Goal: Task Accomplishment & Management: Manage account settings

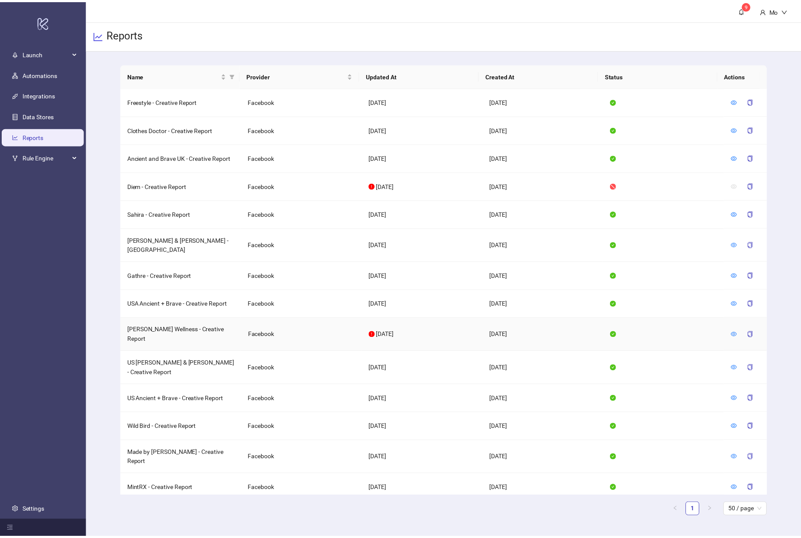
scroll to position [59, 0]
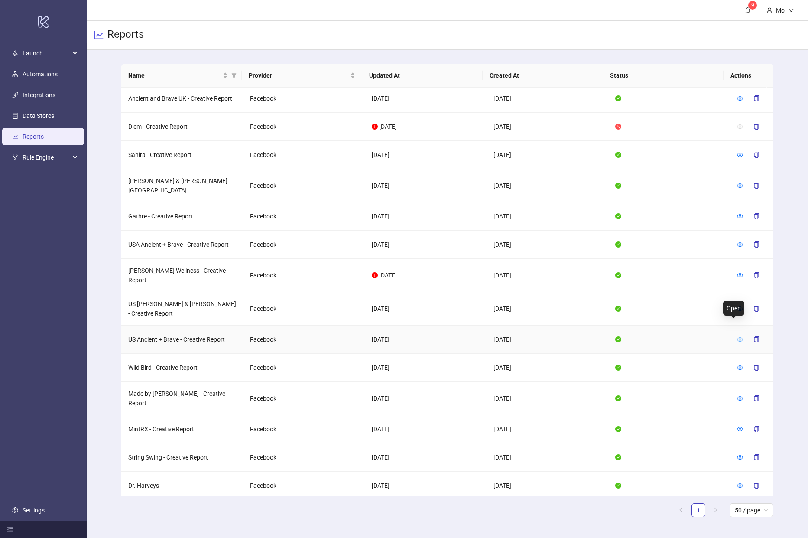
click at [737, 336] on icon "eye" at bounding box center [740, 339] width 6 height 6
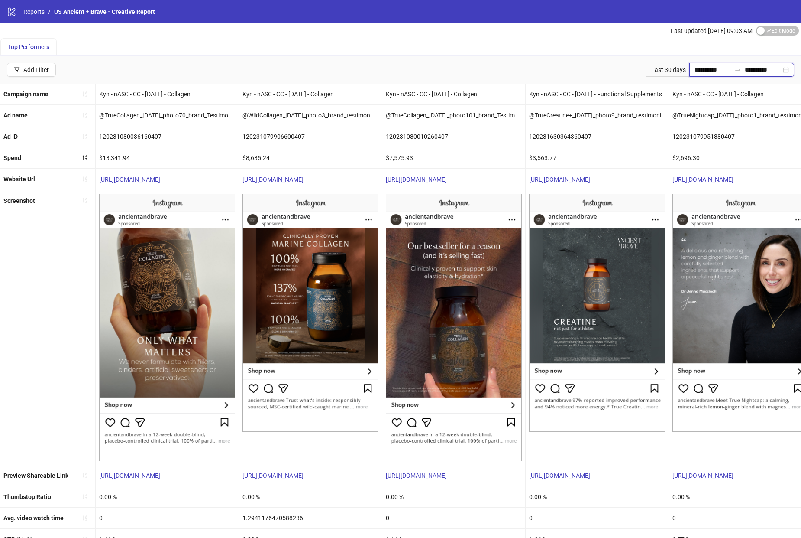
click at [709, 70] on input "**********" at bounding box center [713, 70] width 36 height 10
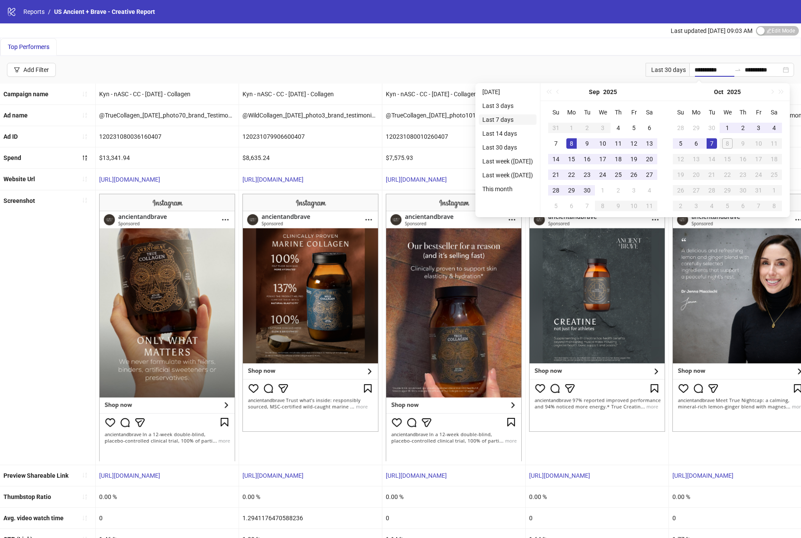
click at [495, 124] on li "Last 7 days" at bounding box center [508, 119] width 58 height 10
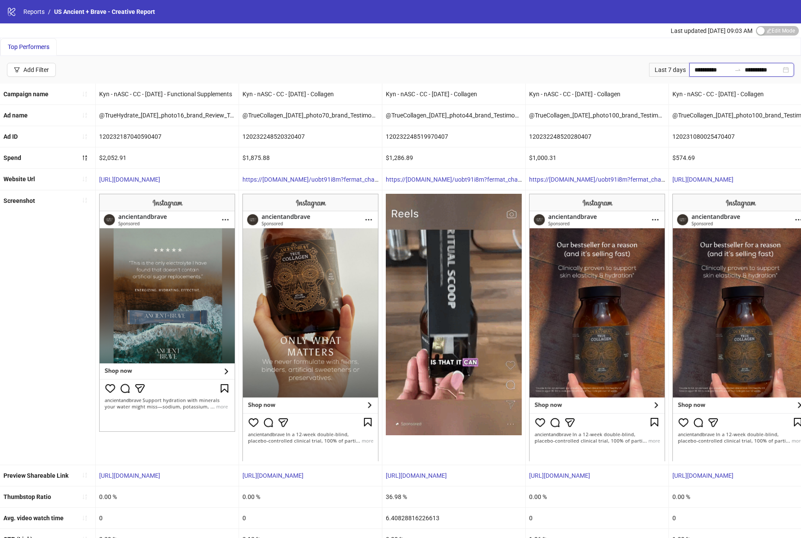
click at [708, 67] on input "**********" at bounding box center [713, 70] width 36 height 10
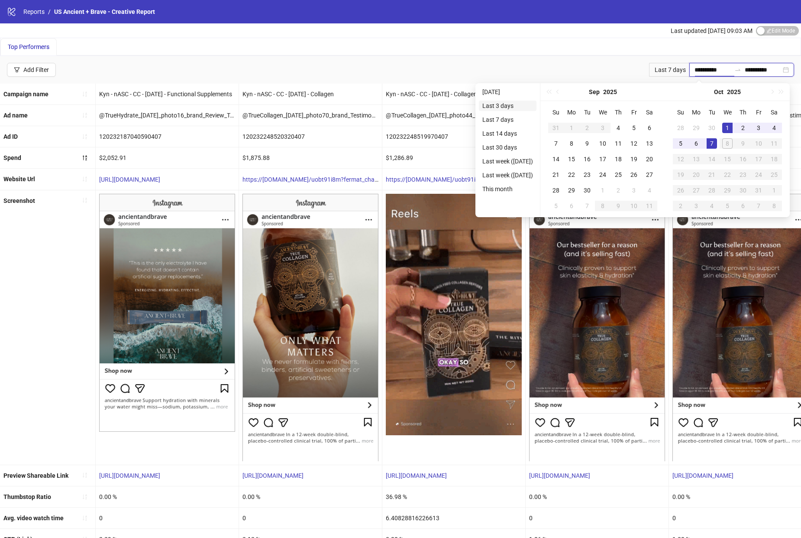
type input "**********"
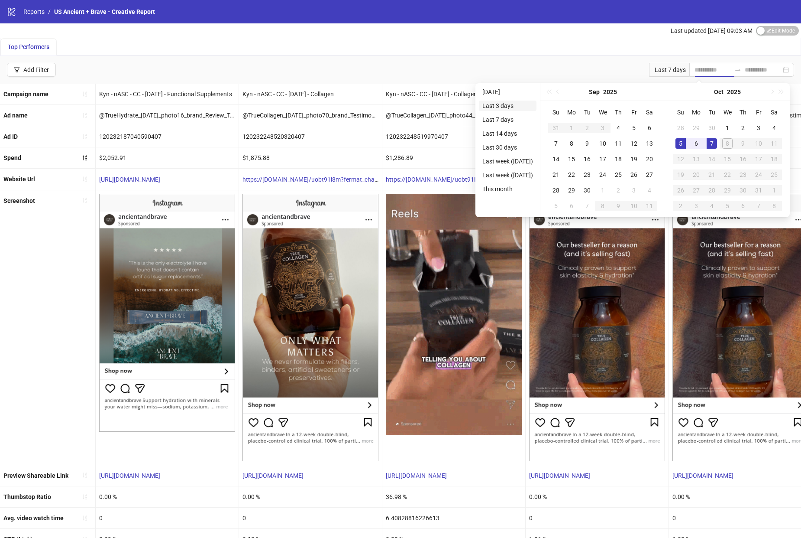
click at [505, 107] on li "Last 3 days" at bounding box center [508, 105] width 58 height 10
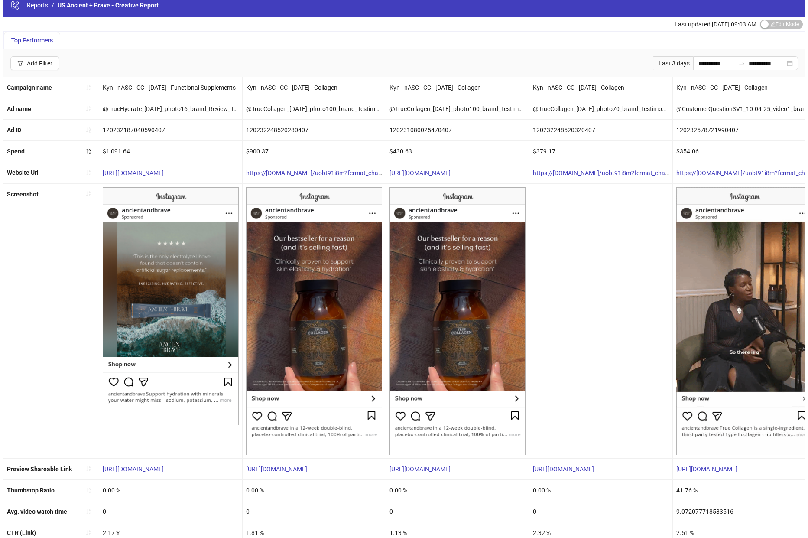
scroll to position [20, 0]
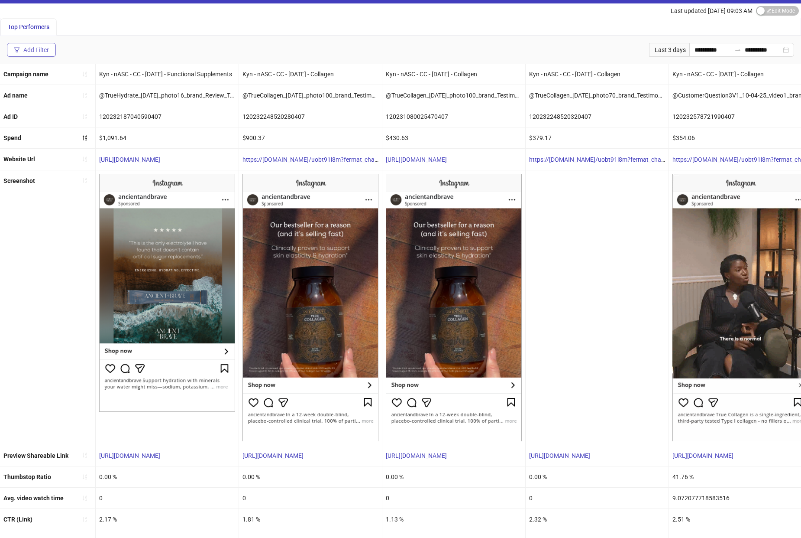
click at [42, 46] on div "Add Filter" at bounding box center [36, 49] width 26 height 7
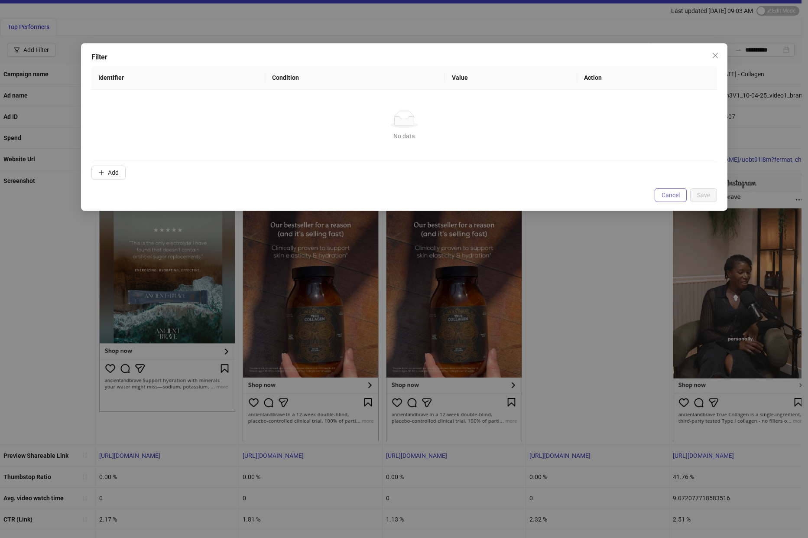
click at [663, 193] on span "Cancel" at bounding box center [670, 194] width 18 height 7
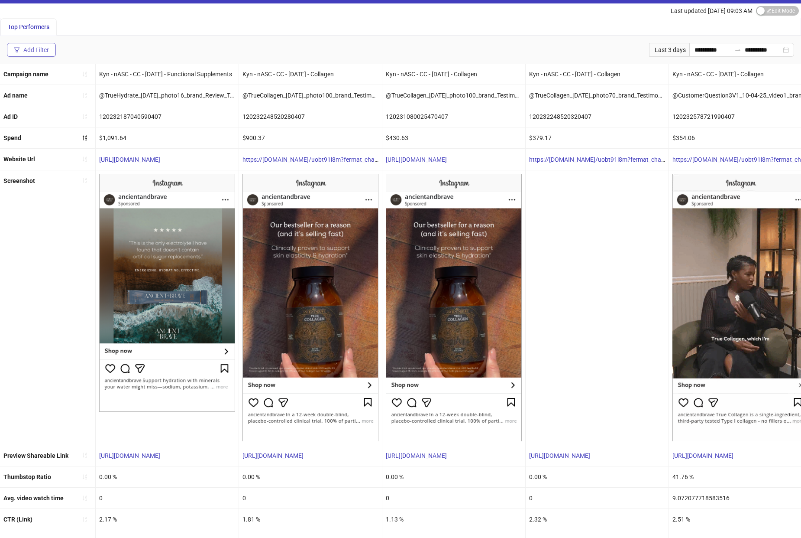
click at [36, 44] on button "Add Filter" at bounding box center [31, 50] width 49 height 14
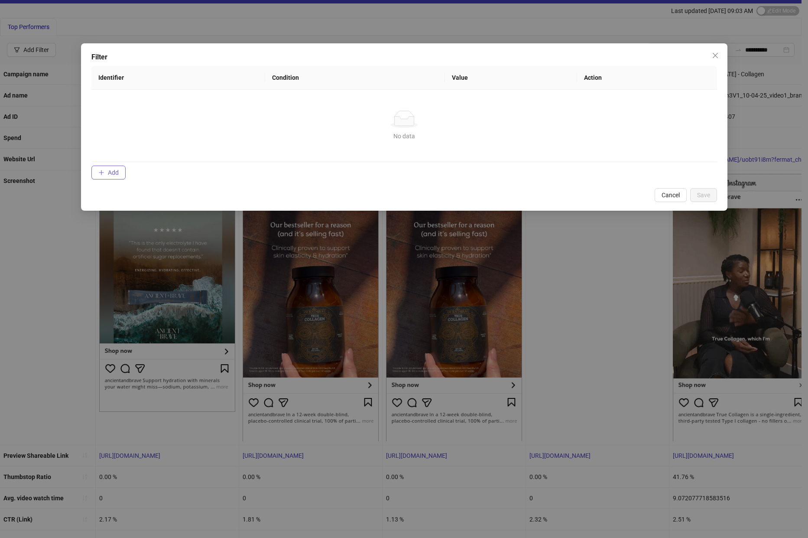
click at [113, 169] on span "Add" at bounding box center [113, 172] width 11 height 7
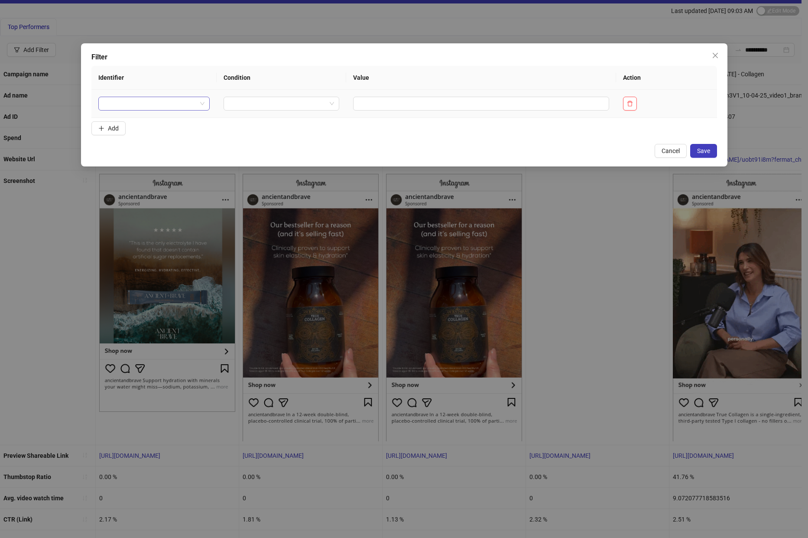
click at [146, 99] on input "search" at bounding box center [150, 103] width 93 height 13
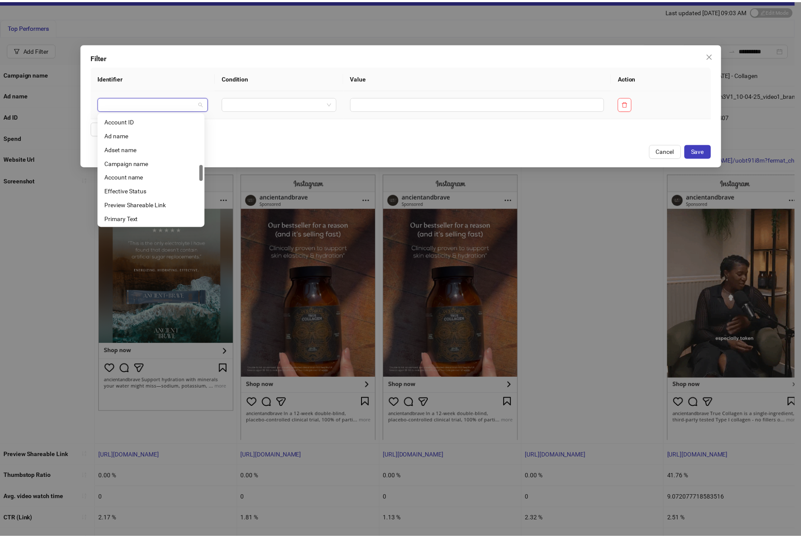
scroll to position [344, 0]
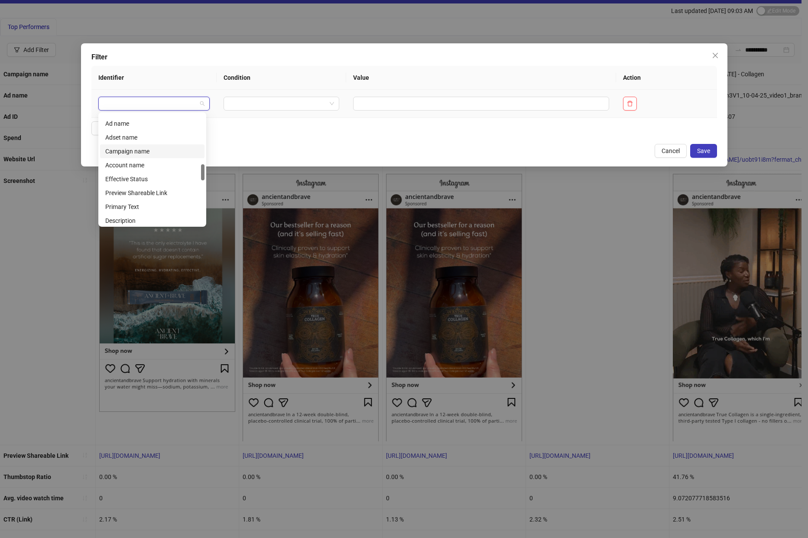
click at [156, 151] on div "Campaign name" at bounding box center [152, 151] width 94 height 10
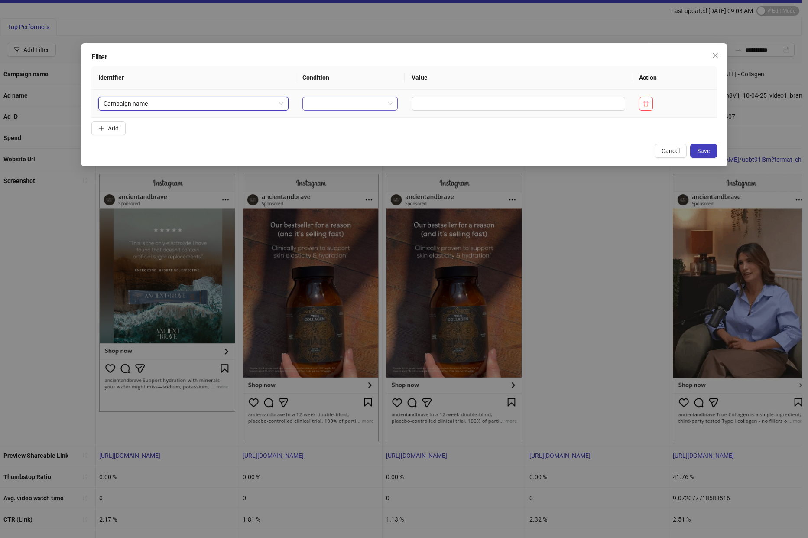
click at [345, 104] on input "search" at bounding box center [346, 103] width 77 height 13
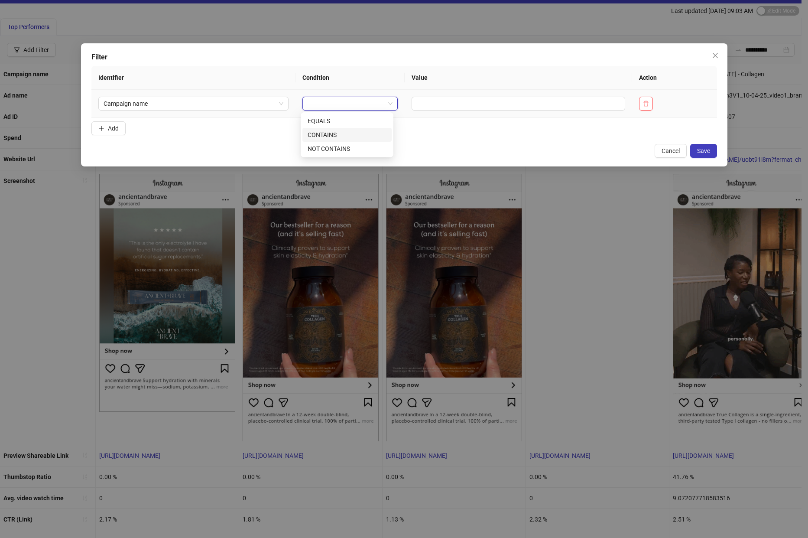
click at [341, 136] on div "CONTAINS" at bounding box center [347, 135] width 79 height 10
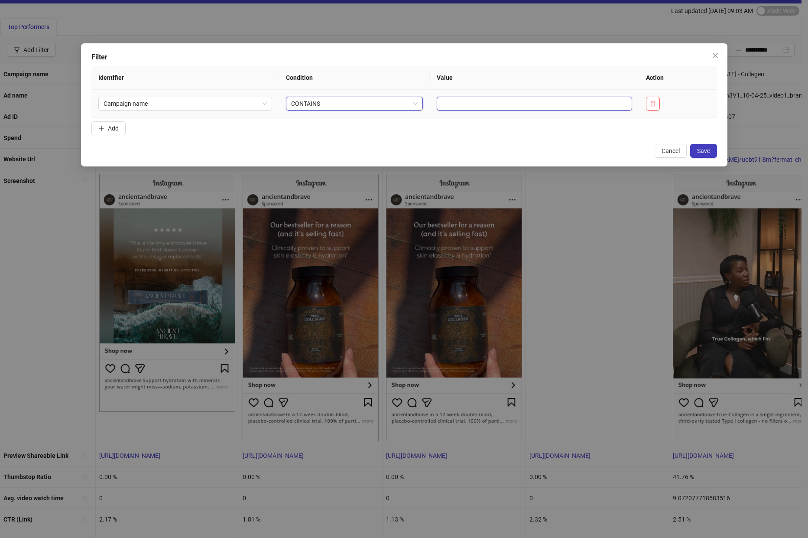
click at [470, 105] on input "text" at bounding box center [534, 104] width 195 height 14
type input "********"
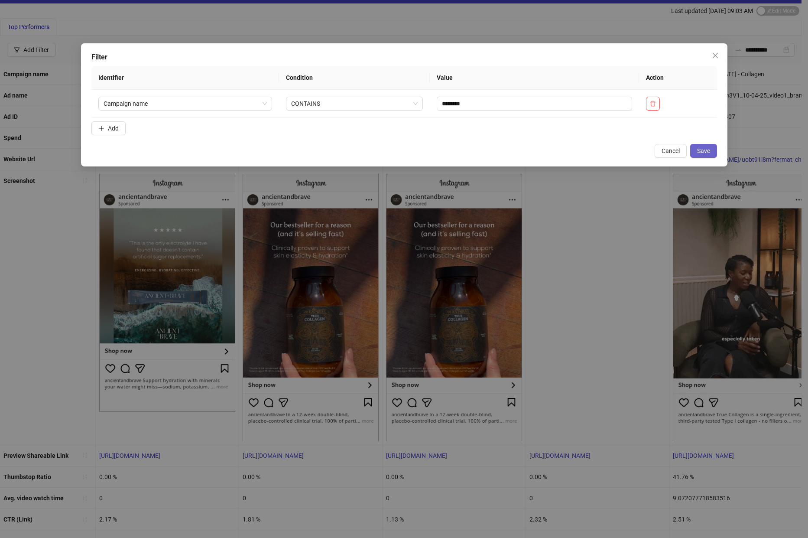
click at [706, 151] on span "Save" at bounding box center [703, 150] width 13 height 7
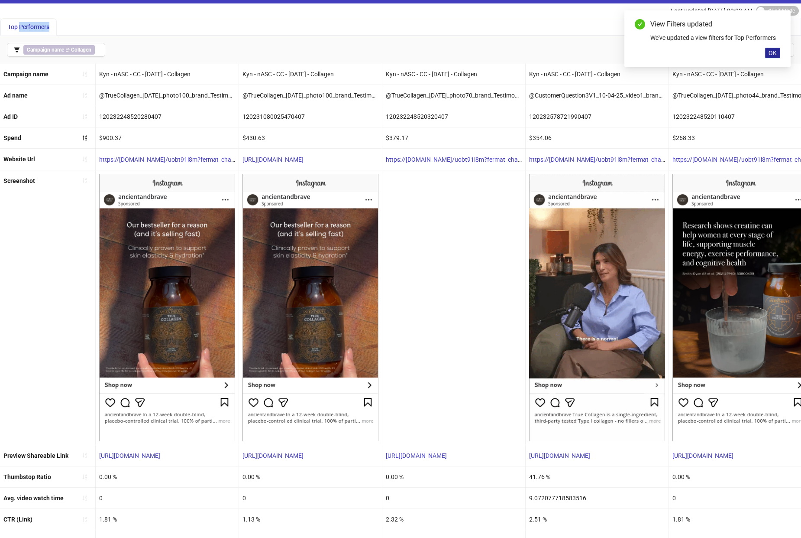
click at [777, 51] on button "OK" at bounding box center [772, 53] width 15 height 10
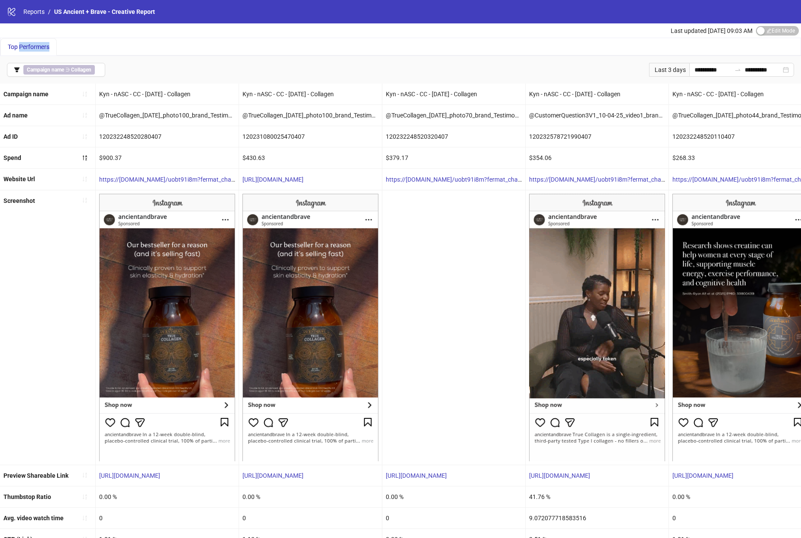
scroll to position [9, 0]
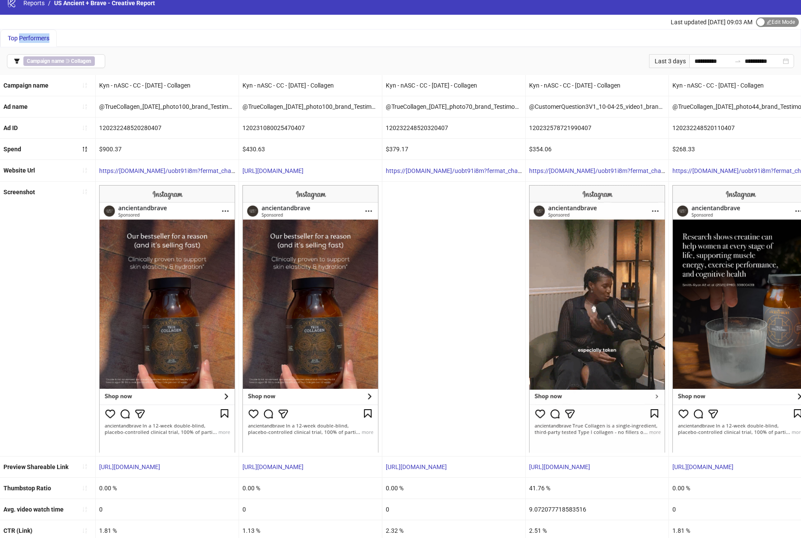
click at [770, 19] on span "Edit Mode Edit Mode" at bounding box center [777, 22] width 43 height 10
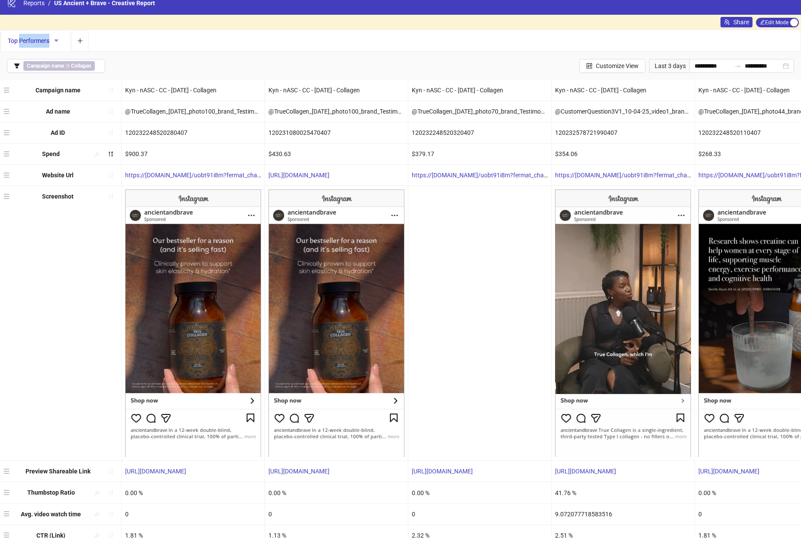
click at [62, 43] on button "button" at bounding box center [56, 41] width 14 height 14
click at [67, 71] on span "Duplicate" at bounding box center [72, 72] width 30 height 10
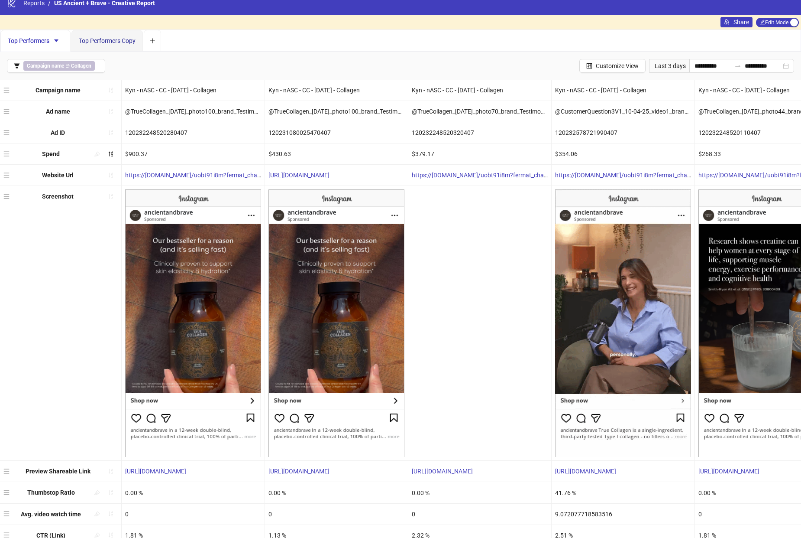
click at [120, 43] on span "Top Performers Copy" at bounding box center [107, 40] width 57 height 7
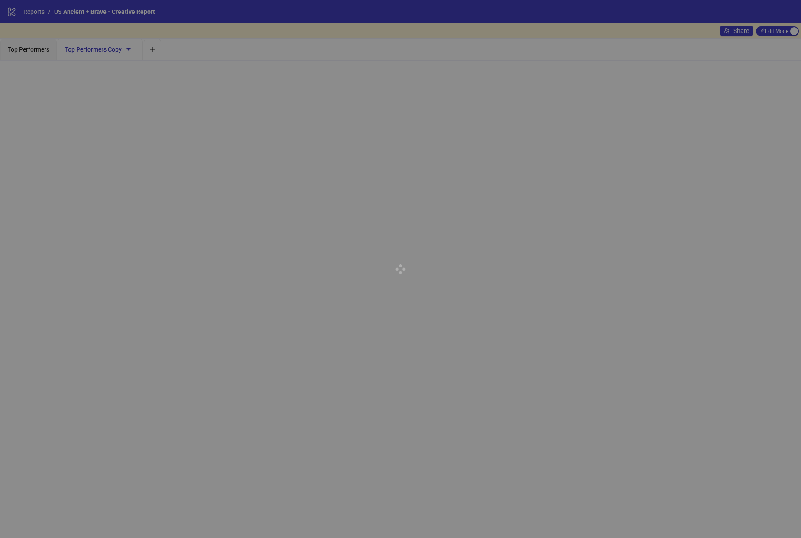
scroll to position [0, 0]
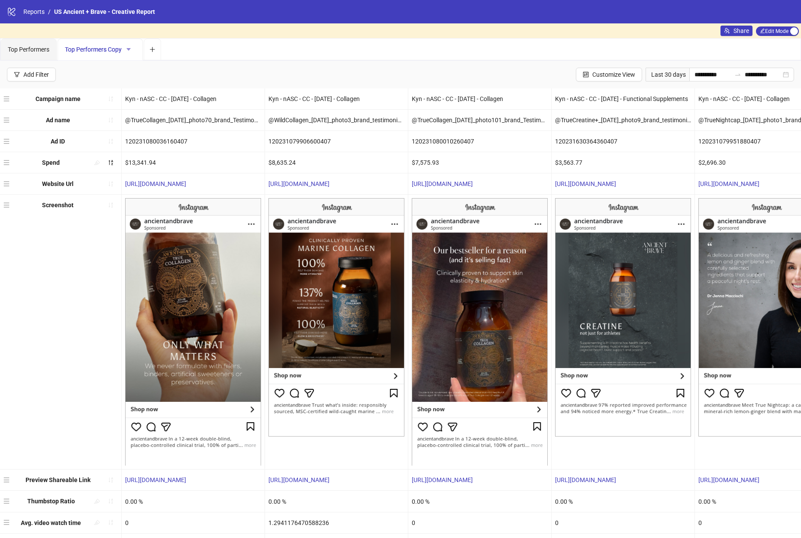
click at [130, 49] on icon "caret-down" at bounding box center [128, 49] width 4 height 3
click at [84, 64] on div "**********" at bounding box center [400, 75] width 801 height 28
click at [97, 48] on span "Top Performers Copy" at bounding box center [100, 49] width 71 height 7
click at [39, 73] on div "Add Filter" at bounding box center [36, 74] width 26 height 7
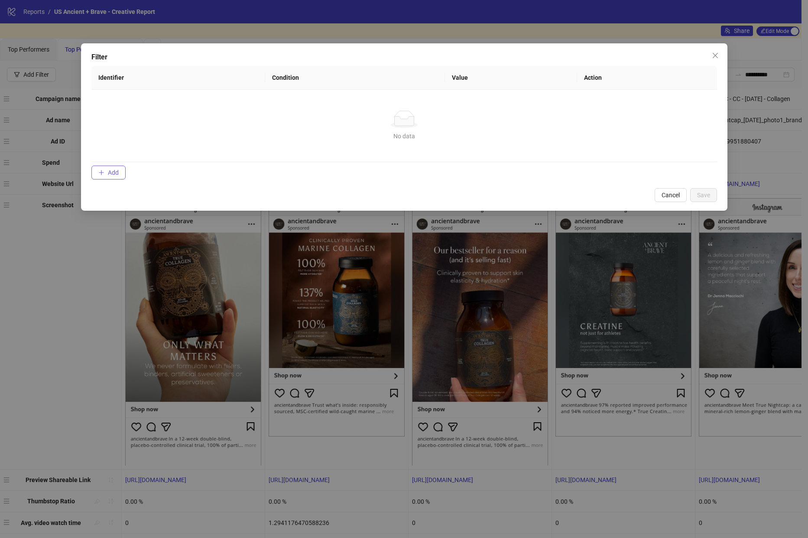
click at [108, 172] on span "Add" at bounding box center [113, 172] width 11 height 7
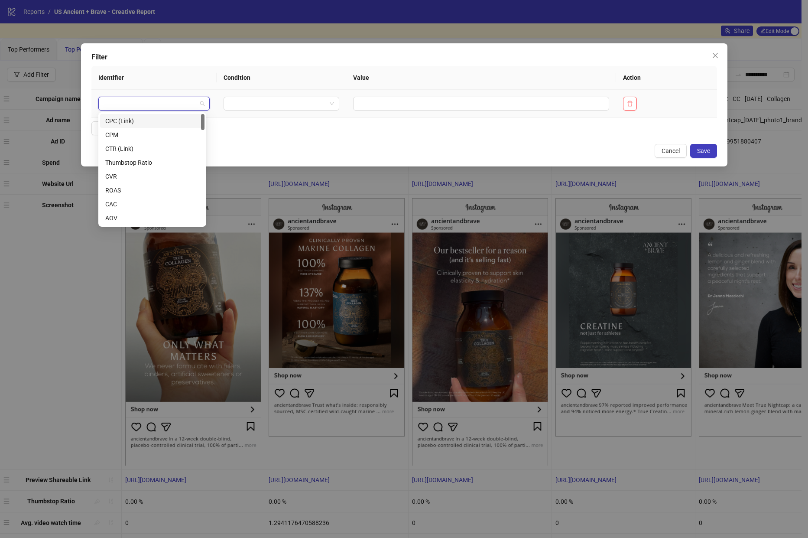
click at [146, 100] on input "search" at bounding box center [150, 103] width 93 height 13
type input "**"
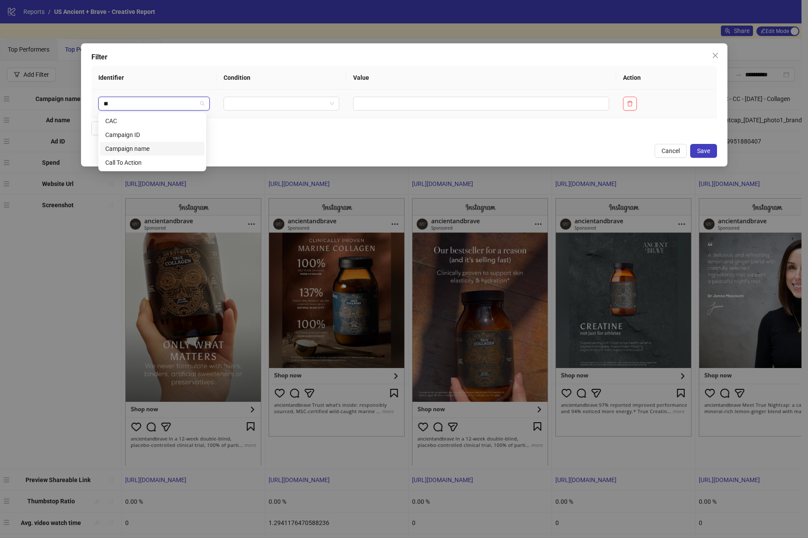
click at [144, 147] on div "Campaign name" at bounding box center [152, 149] width 94 height 10
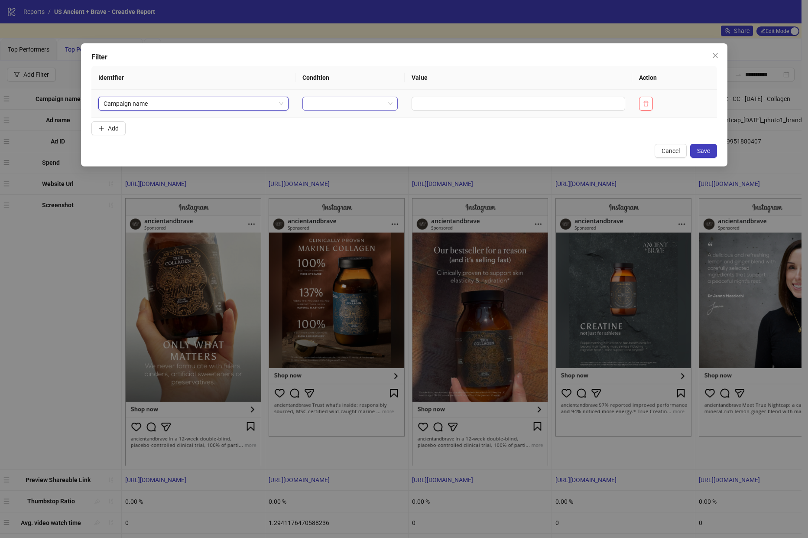
click at [337, 98] on input "search" at bounding box center [346, 103] width 77 height 13
click at [324, 131] on div "CONTAINS" at bounding box center [347, 135] width 79 height 10
click at [471, 100] on input "text" at bounding box center [534, 104] width 195 height 14
type input "********"
click at [710, 153] on button "Save" at bounding box center [703, 151] width 27 height 14
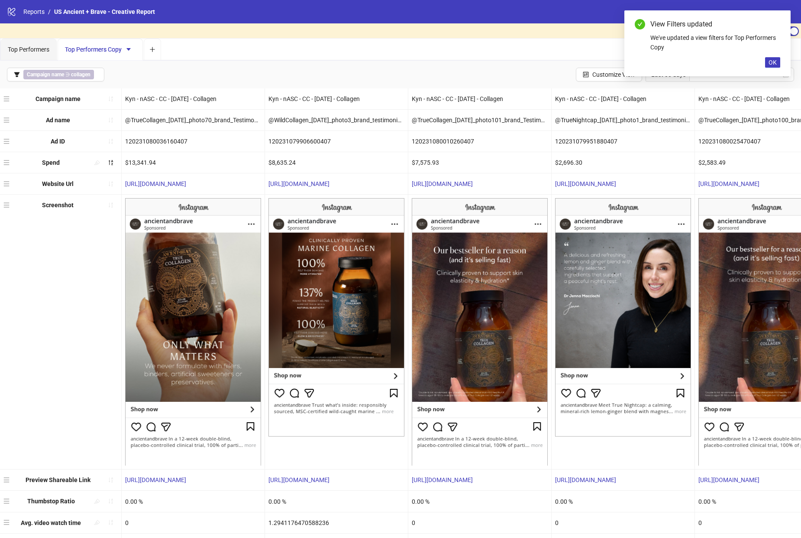
click at [85, 52] on span "Top Performers Copy" at bounding box center [100, 49] width 71 height 7
click at [772, 62] on span "OK" at bounding box center [773, 62] width 8 height 7
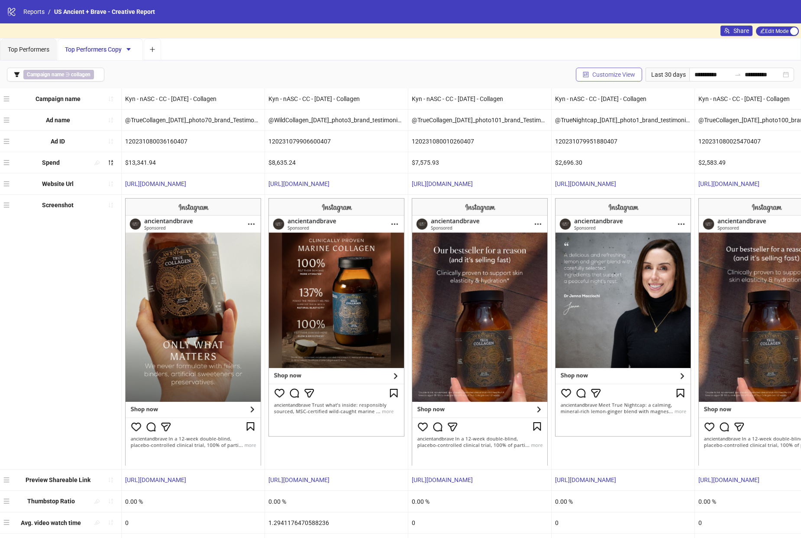
click at [583, 73] on icon "control" at bounding box center [586, 74] width 6 height 6
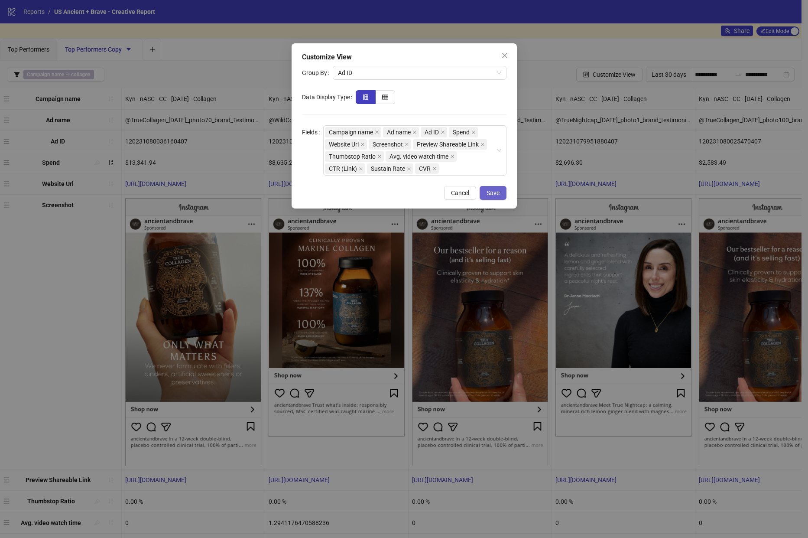
click at [496, 195] on span "Save" at bounding box center [492, 192] width 13 height 7
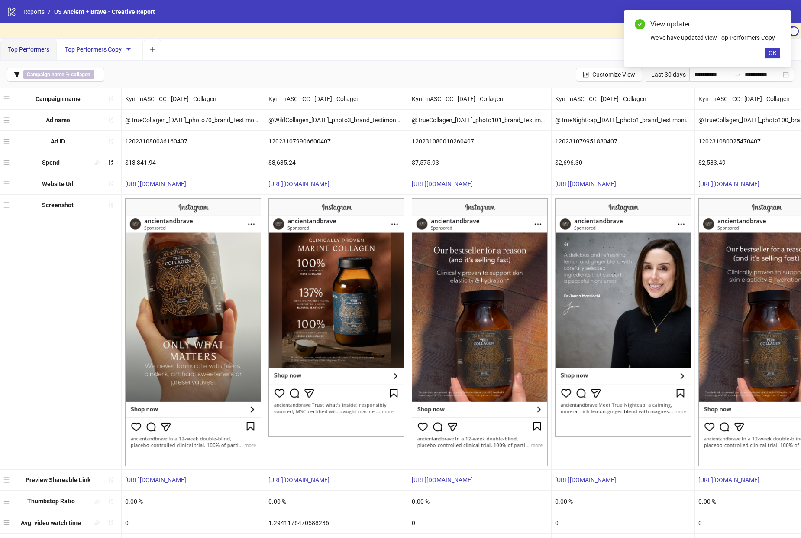
click at [41, 48] on span "Top Performers" at bounding box center [29, 49] width 42 height 7
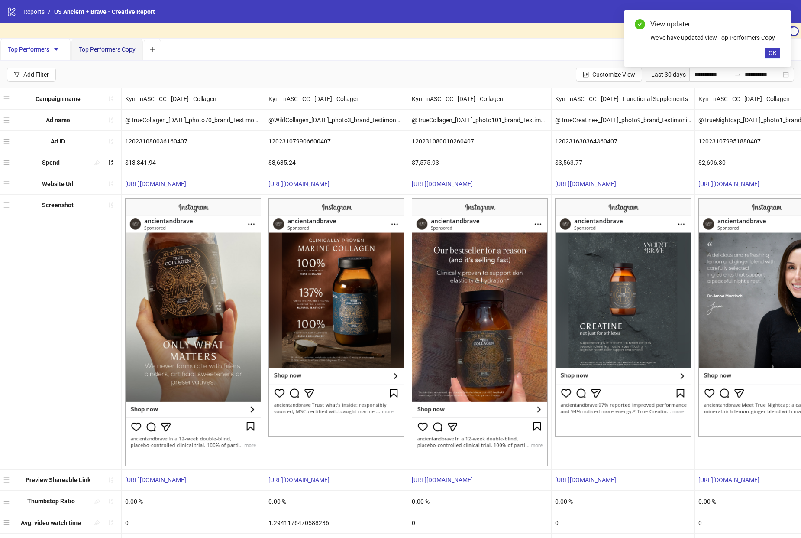
click at [104, 54] on div "Top Performers Copy" at bounding box center [107, 50] width 57 height 10
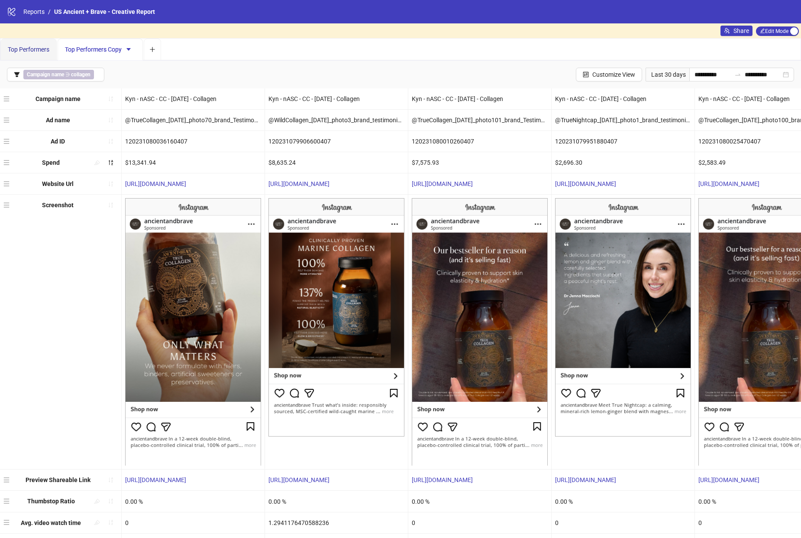
click at [29, 48] on span "Top Performers" at bounding box center [29, 49] width 42 height 7
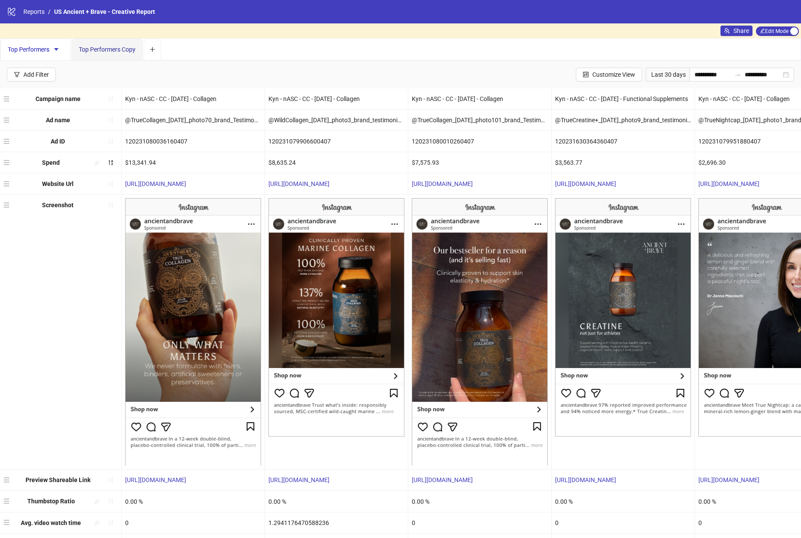
click at [104, 48] on span "Top Performers Copy" at bounding box center [107, 49] width 57 height 7
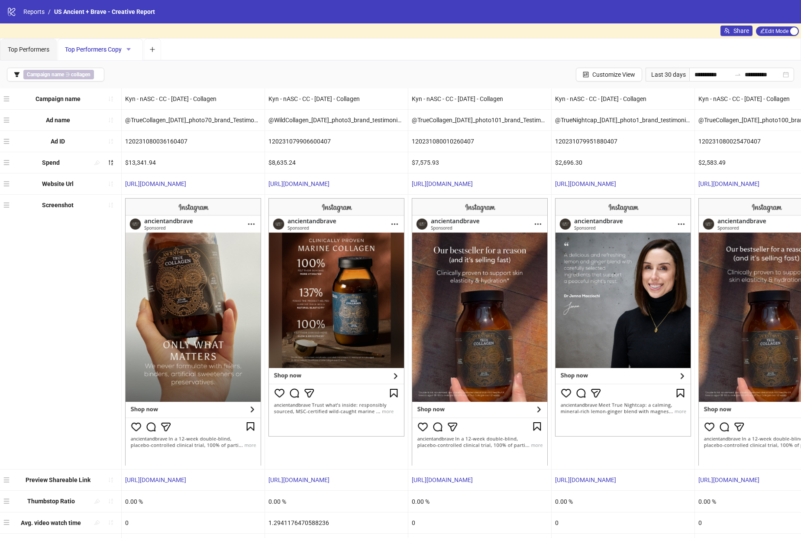
click at [129, 51] on icon "caret-down" at bounding box center [129, 49] width 6 height 6
click at [142, 68] on span "Rename" at bounding box center [145, 67] width 30 height 10
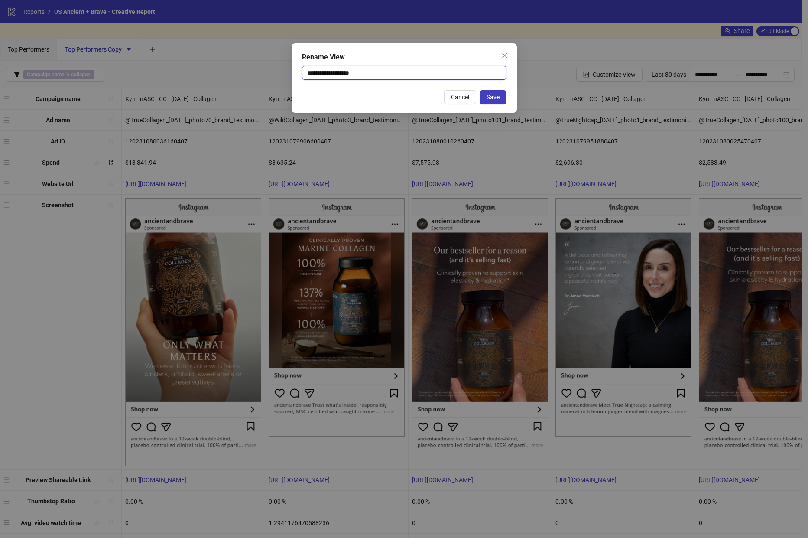
click at [340, 71] on input "**********" at bounding box center [404, 73] width 204 height 14
type input "********"
click at [488, 92] on button "Save" at bounding box center [492, 97] width 27 height 14
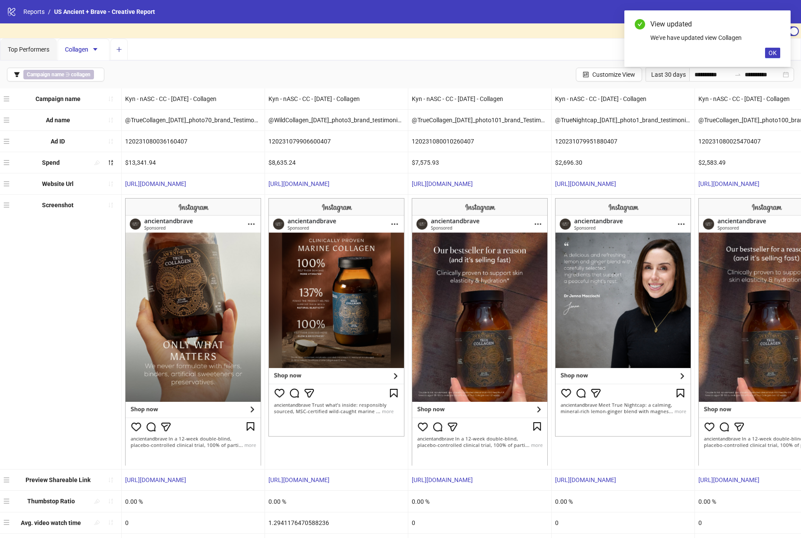
click at [127, 54] on button "Add tab" at bounding box center [118, 50] width 17 height 22
click at [142, 52] on span "New view 3" at bounding box center [133, 49] width 30 height 7
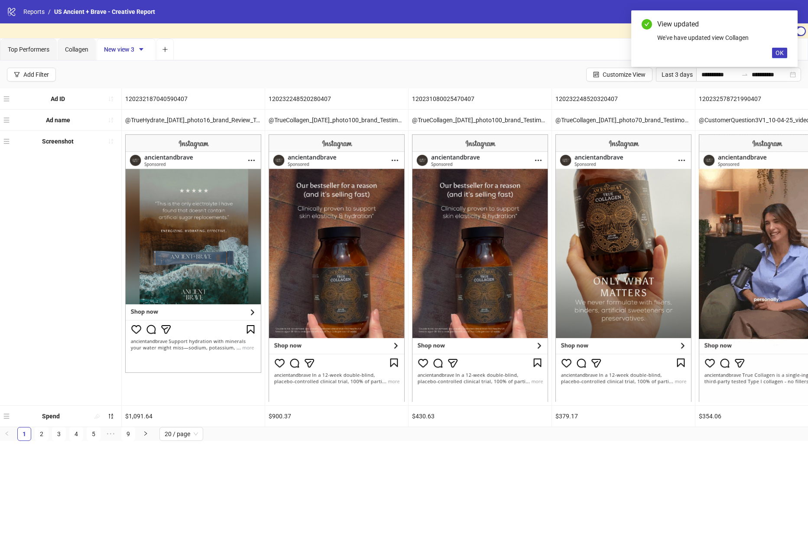
click at [771, 57] on div "View updated We've have updated view Collagen OK" at bounding box center [714, 38] width 166 height 56
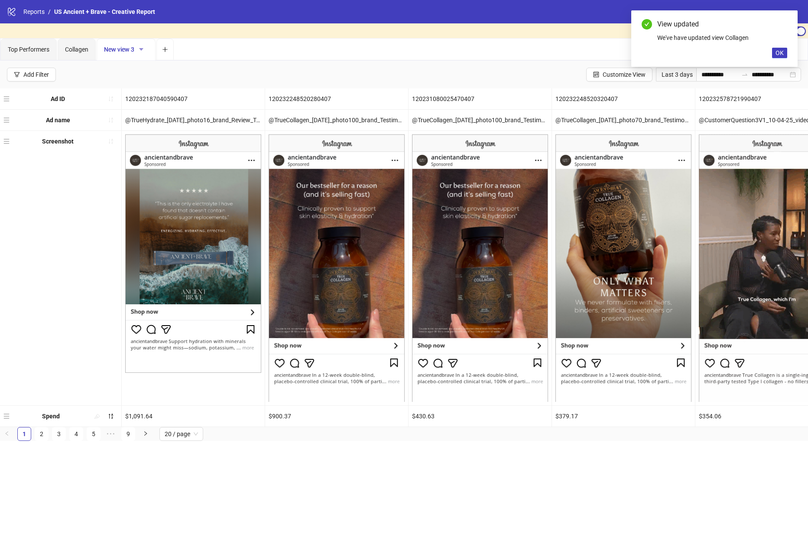
click at [143, 49] on icon "caret-down" at bounding box center [141, 49] width 4 height 3
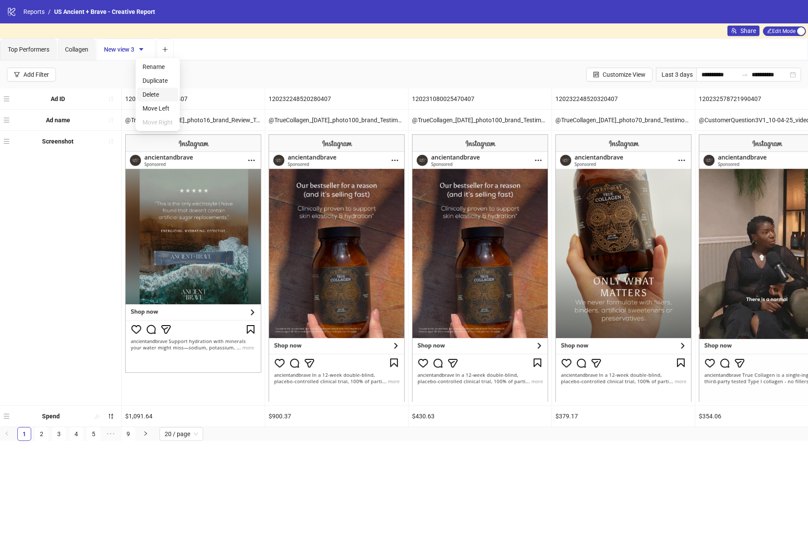
click at [152, 94] on span "Delete" at bounding box center [158, 95] width 30 height 10
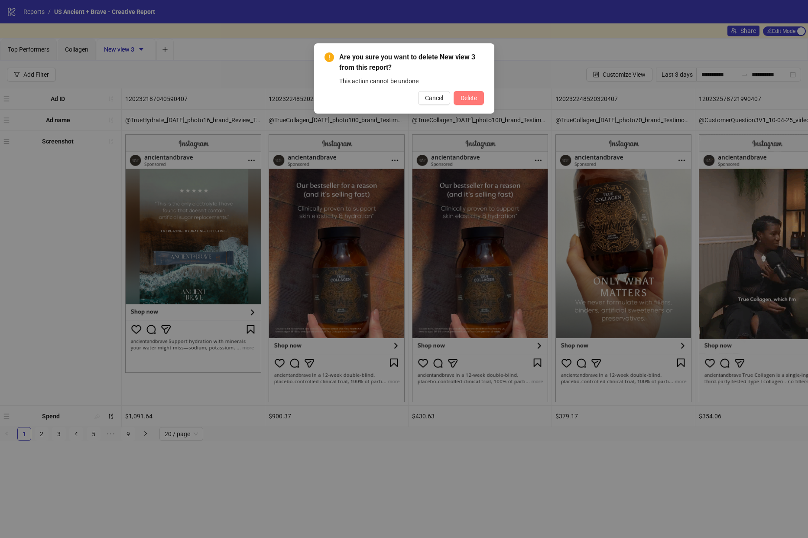
click at [472, 94] on span "Delete" at bounding box center [468, 97] width 16 height 7
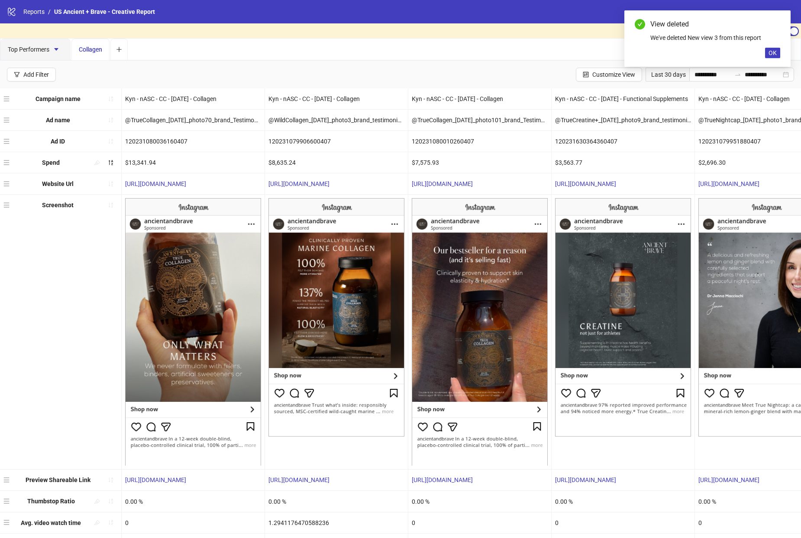
click at [89, 48] on span "Collagen" at bounding box center [90, 49] width 23 height 7
click at [28, 48] on span "Top Performers" at bounding box center [35, 49] width 55 height 7
click at [52, 47] on button "button" at bounding box center [56, 49] width 14 height 14
click at [770, 49] on span "OK" at bounding box center [773, 52] width 8 height 7
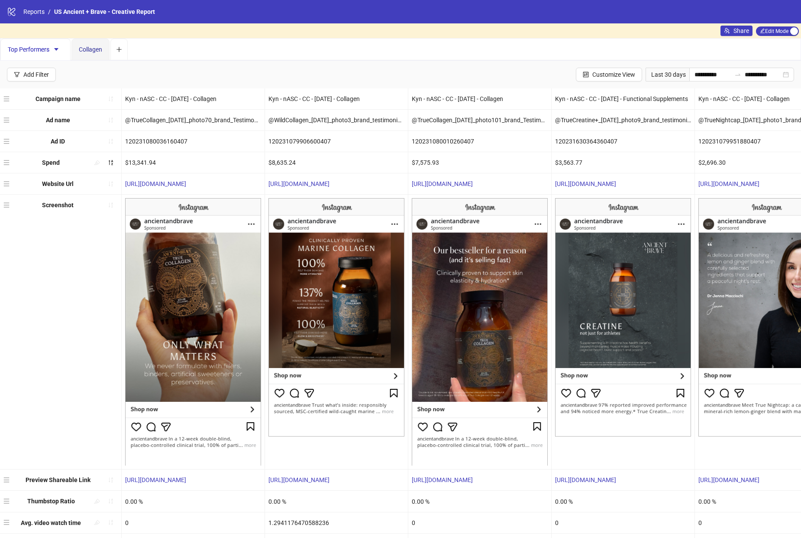
click at [86, 53] on div "Collagen" at bounding box center [90, 50] width 23 height 10
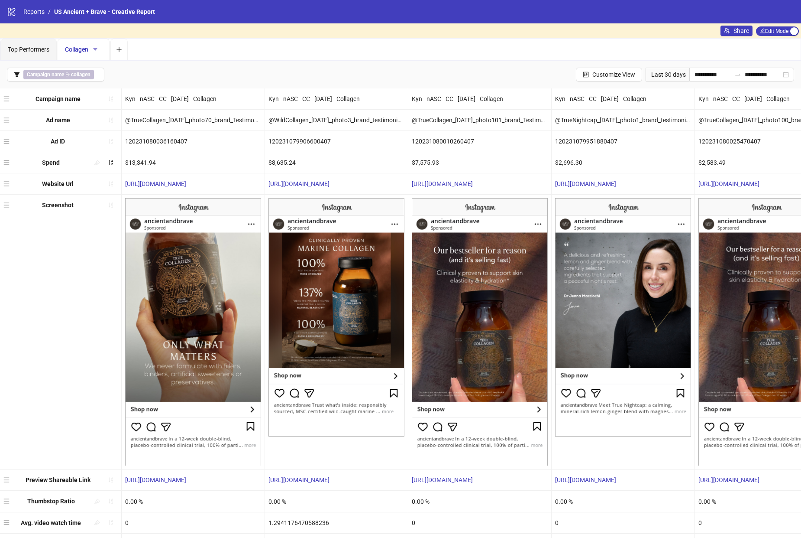
click at [93, 48] on icon "caret-down" at bounding box center [95, 49] width 6 height 6
click at [104, 80] on span "Duplicate" at bounding box center [111, 81] width 30 height 10
click at [780, 36] on div "Share Edit Mode Edit Mode" at bounding box center [761, 30] width 81 height 15
click at [787, 31] on span "Edit Mode Edit Mode" at bounding box center [777, 31] width 43 height 10
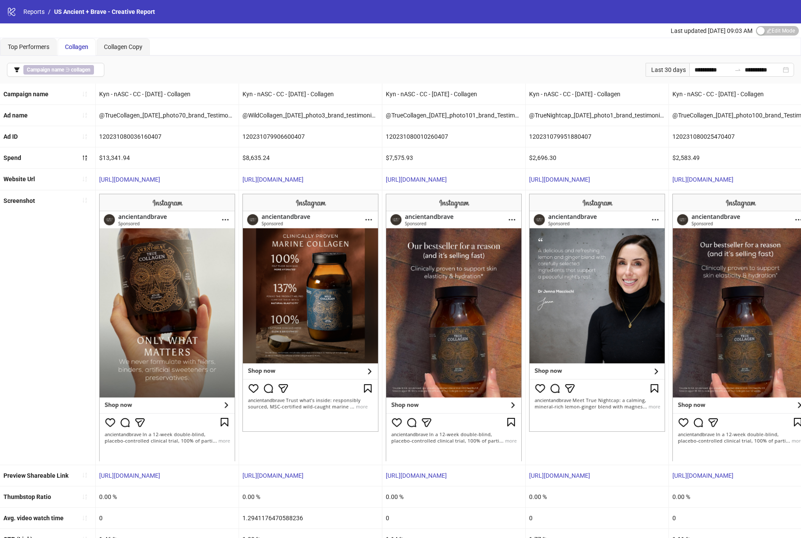
click at [81, 49] on span "Collagen" at bounding box center [76, 46] width 23 height 7
click at [151, 46] on div "Top Performers Collagen Collagen Copy" at bounding box center [400, 46] width 800 height 17
click at [132, 46] on span "Collagen Copy" at bounding box center [123, 46] width 39 height 7
click at [779, 31] on span "Edit Mode Edit Mode" at bounding box center [777, 31] width 43 height 10
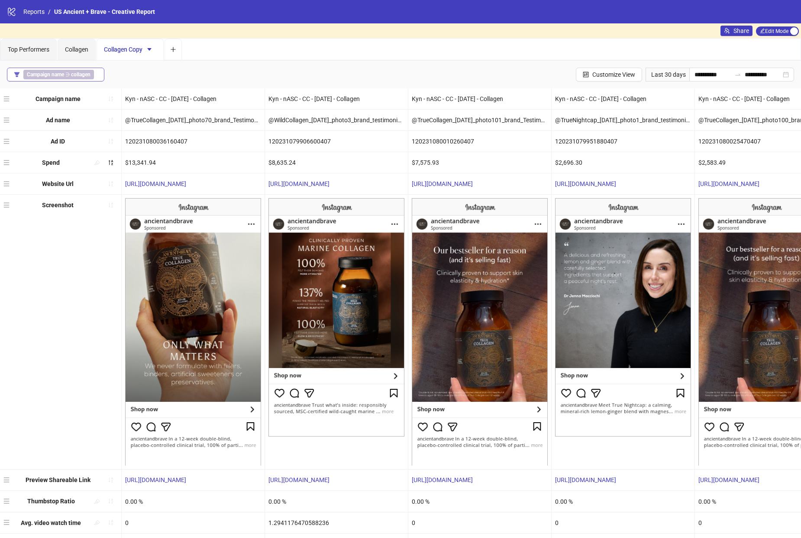
click at [68, 75] on span "Campaign name ∋ collagen" at bounding box center [58, 75] width 71 height 10
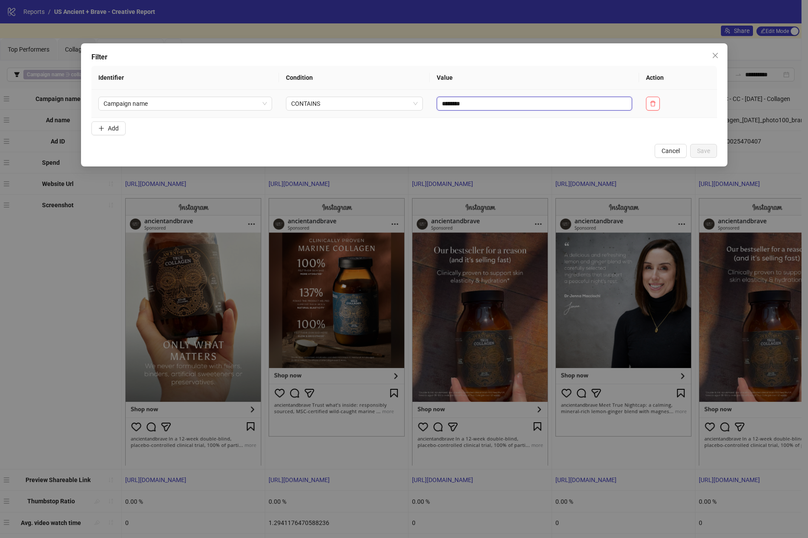
click at [462, 105] on input "********" at bounding box center [534, 104] width 195 height 14
type input "**********"
click at [702, 152] on span "Save" at bounding box center [703, 150] width 13 height 7
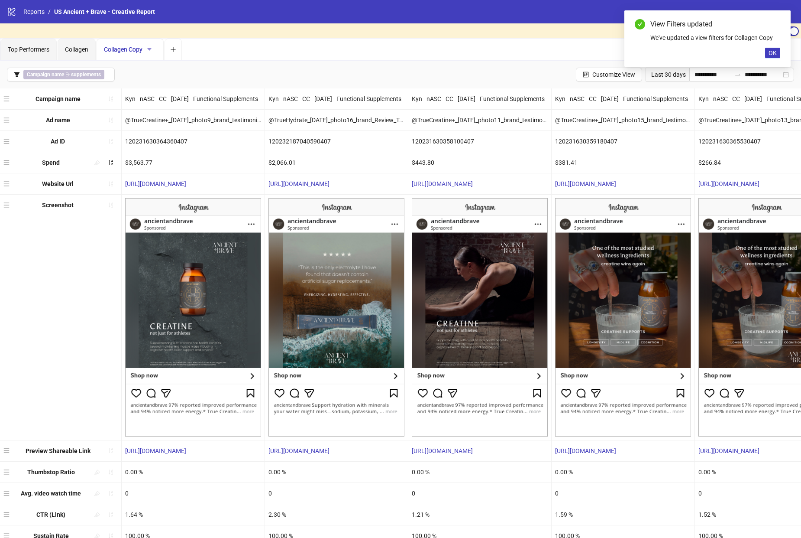
click at [150, 49] on icon "caret-down" at bounding box center [149, 49] width 4 height 3
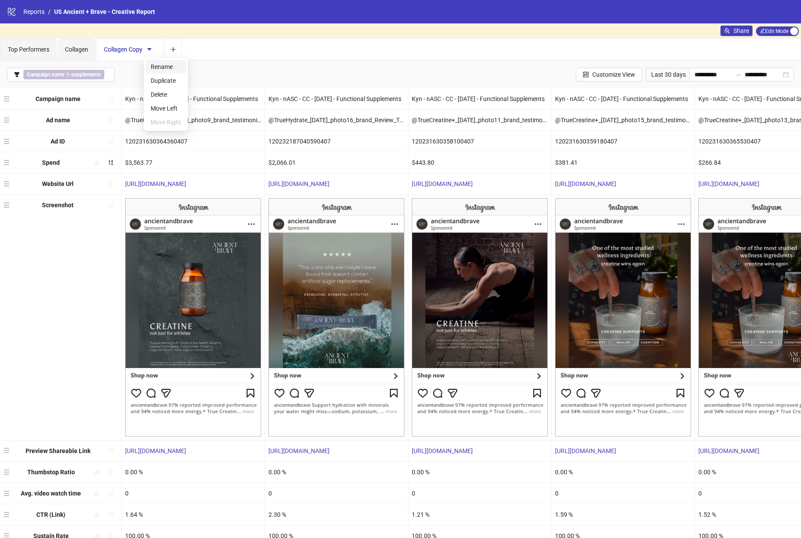
click at [163, 71] on span "Rename" at bounding box center [166, 67] width 30 height 10
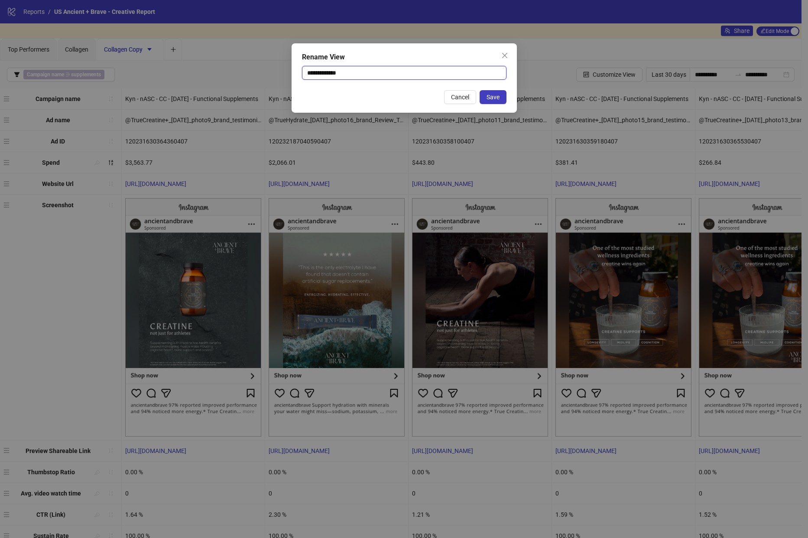
click at [326, 71] on input "**********" at bounding box center [404, 73] width 204 height 14
type input "**********"
click at [494, 100] on span "Save" at bounding box center [492, 97] width 13 height 7
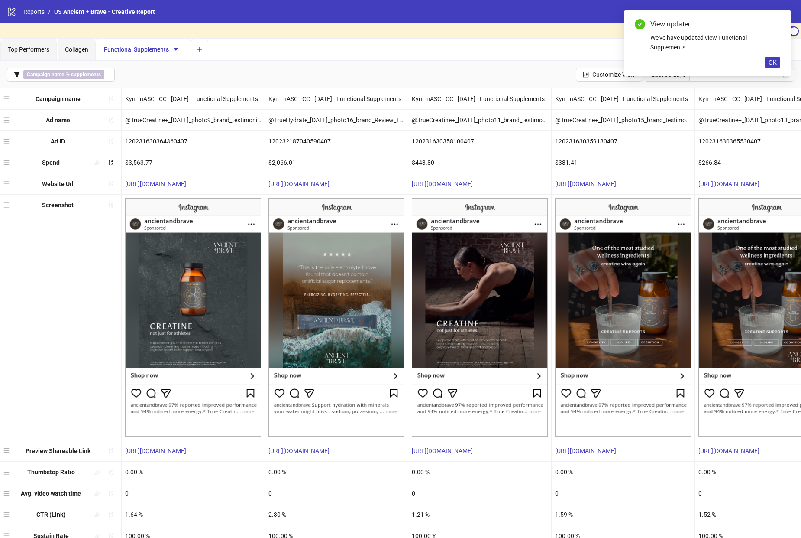
click at [762, 59] on div "View updated We've have updated view Functional Supplements OK" at bounding box center [708, 43] width 166 height 66
click at [771, 62] on span "OK" at bounding box center [773, 62] width 8 height 7
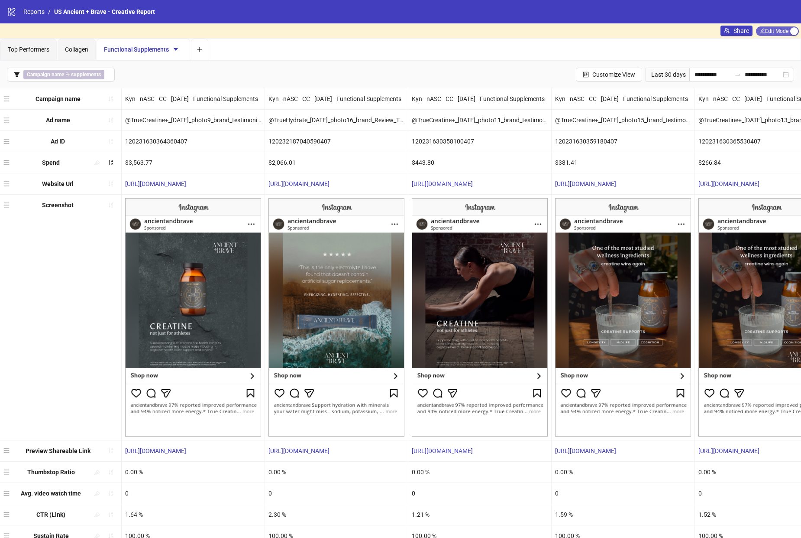
click at [784, 32] on span "Edit Mode Edit Mode" at bounding box center [777, 31] width 43 height 10
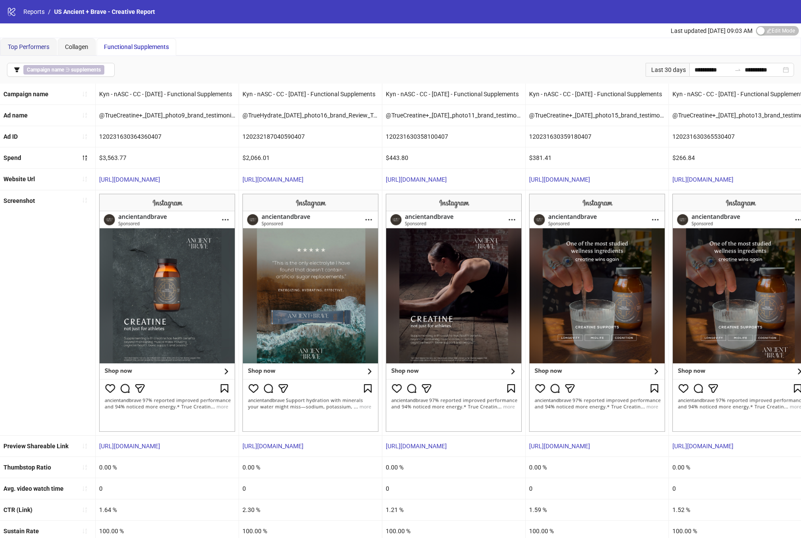
click at [38, 45] on span "Top Performers" at bounding box center [29, 46] width 42 height 7
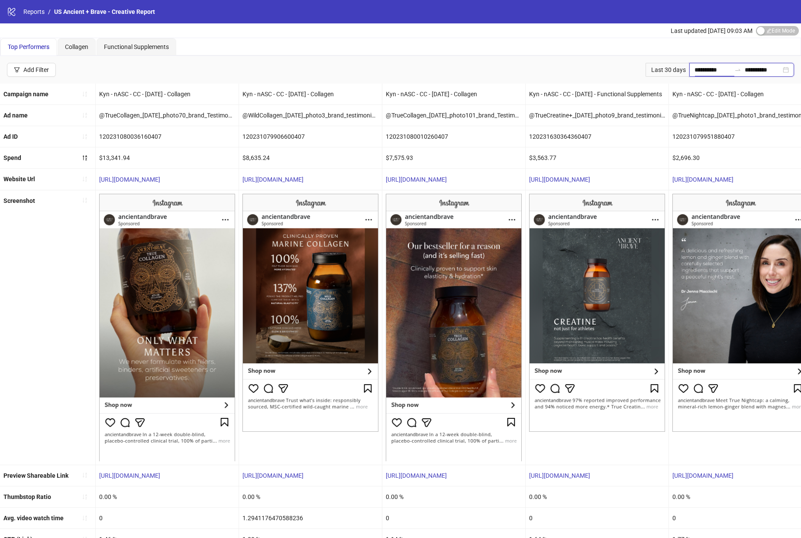
click at [702, 71] on input "**********" at bounding box center [713, 70] width 36 height 10
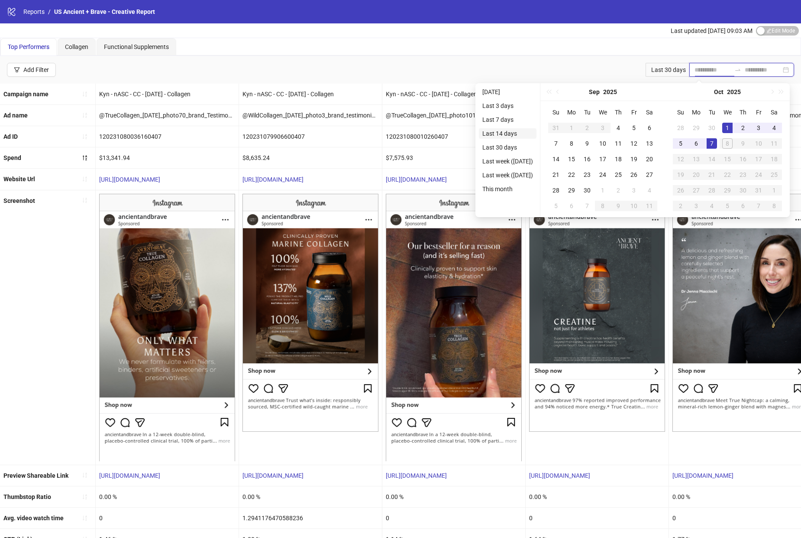
type input "**********"
click at [499, 133] on li "Last 14 days" at bounding box center [508, 133] width 58 height 10
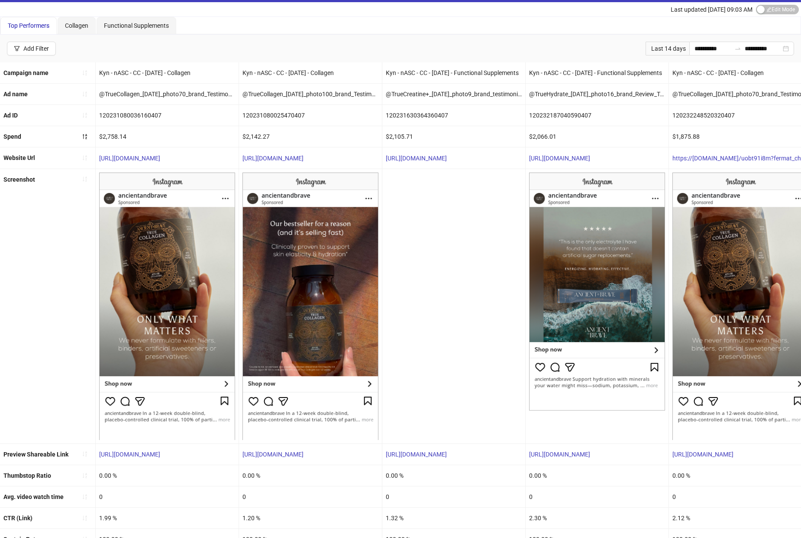
scroll to position [21, 0]
click at [505, 122] on div "120231630364360407" at bounding box center [453, 115] width 143 height 21
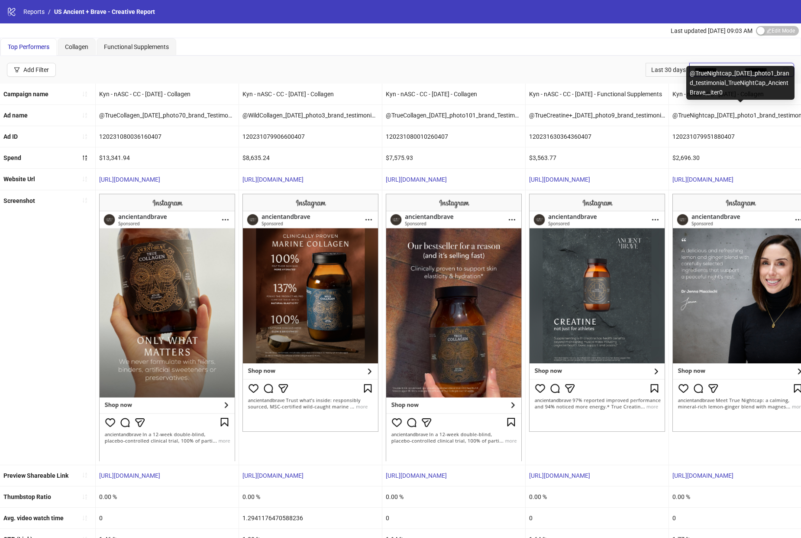
click at [695, 65] on input "**********" at bounding box center [713, 70] width 36 height 10
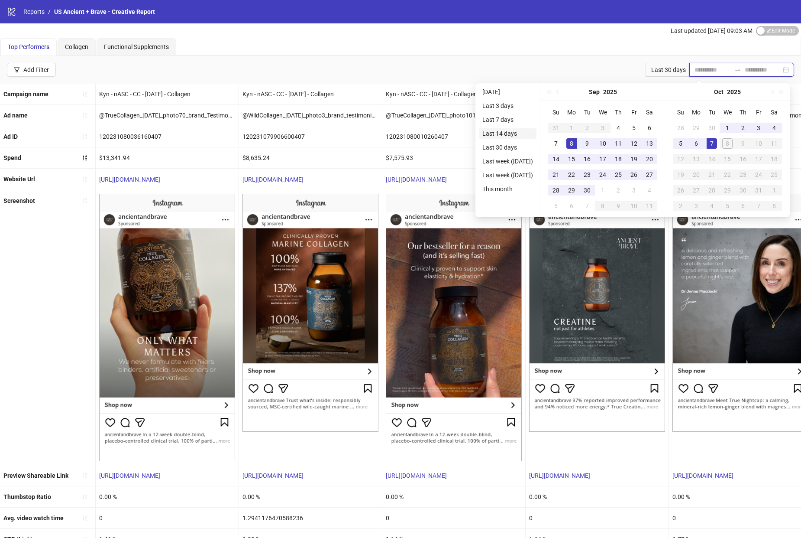
type input "**********"
click at [515, 129] on li "Last 14 days" at bounding box center [508, 133] width 58 height 10
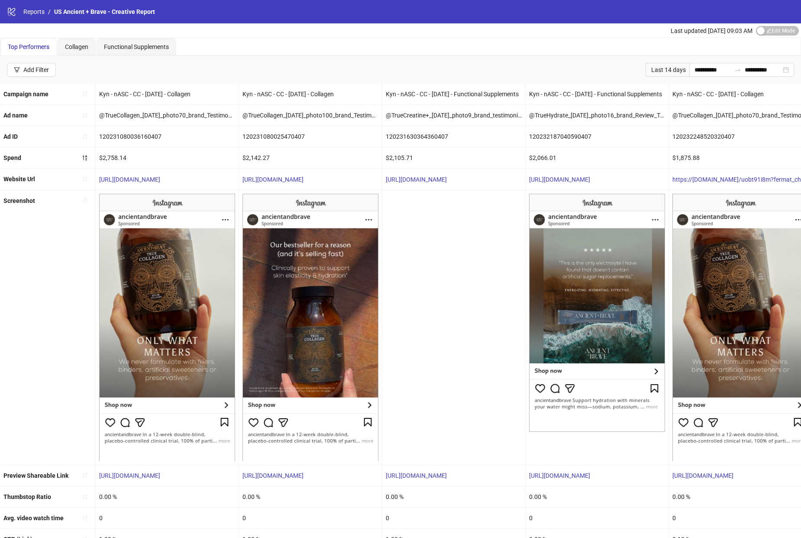
click at [492, 237] on div at bounding box center [453, 327] width 143 height 274
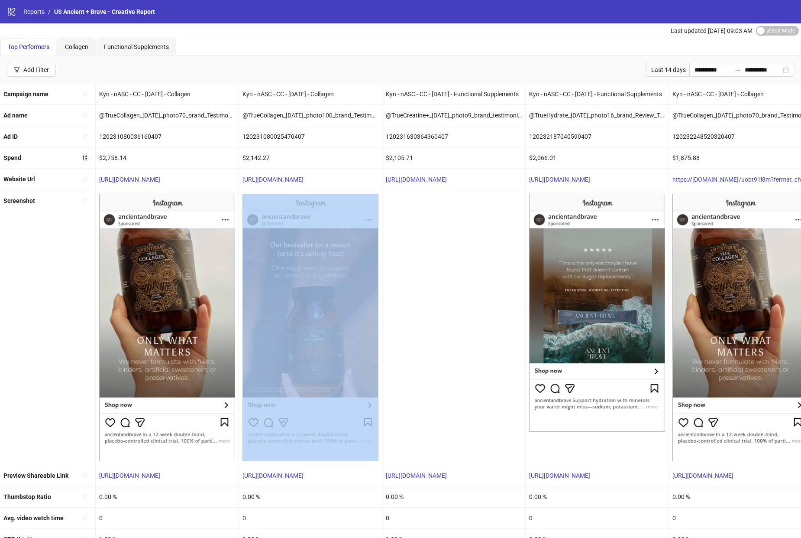
click at [491, 237] on div at bounding box center [453, 327] width 143 height 274
click at [771, 33] on span "Edit Mode Edit Mode" at bounding box center [777, 31] width 43 height 10
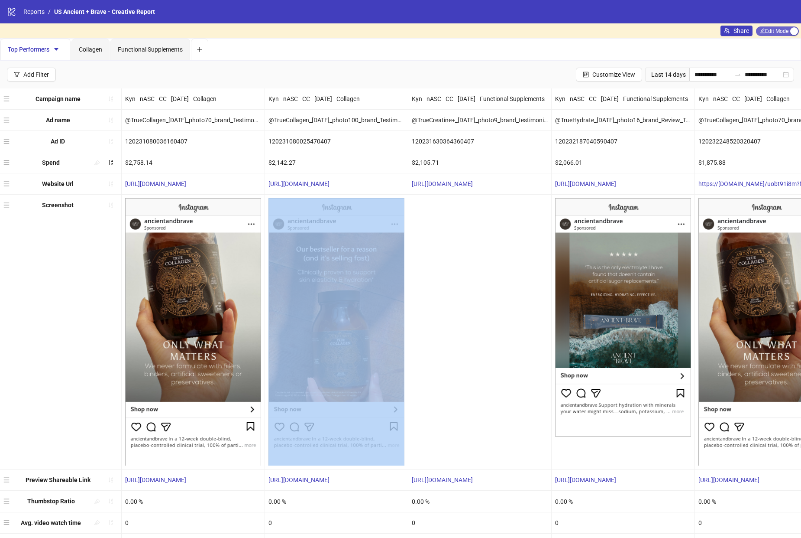
click at [788, 31] on span "Edit Mode Edit Mode" at bounding box center [777, 31] width 43 height 10
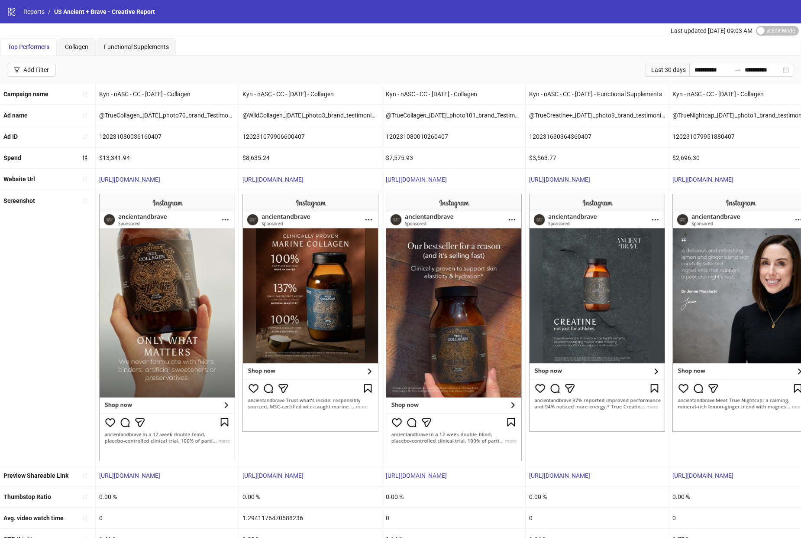
click at [775, 25] on div "Last updated Oct 08, 09:03 AM Edit Mode Edit Mode" at bounding box center [736, 30] width 130 height 14
click at [772, 29] on span "Edit Mode Edit Mode" at bounding box center [777, 31] width 43 height 10
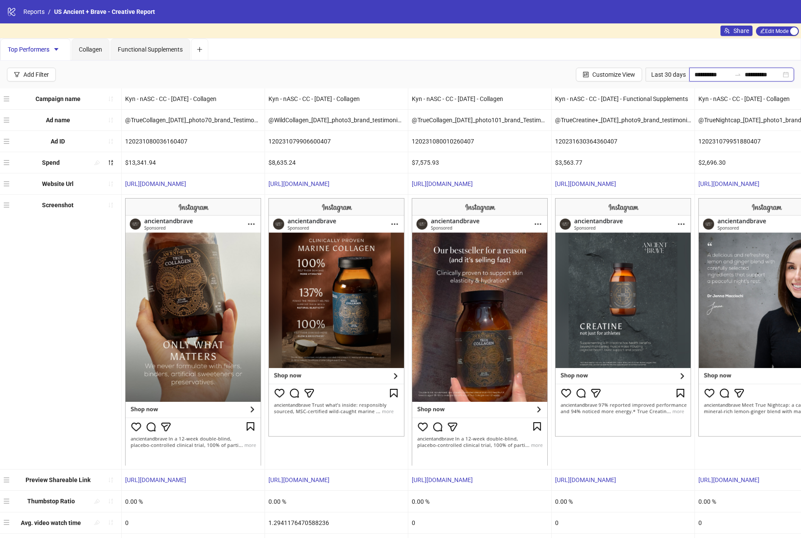
click at [710, 73] on input "**********" at bounding box center [713, 75] width 36 height 10
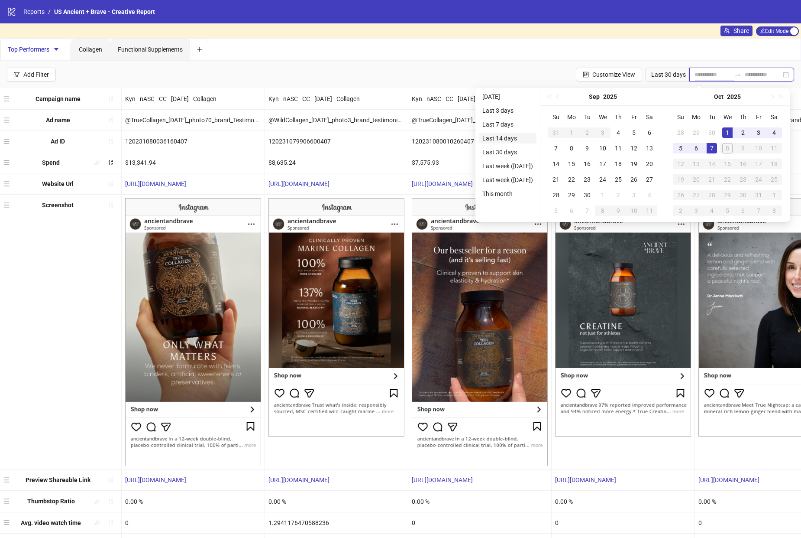
type input "**********"
click at [509, 136] on li "Last 14 days" at bounding box center [508, 138] width 58 height 10
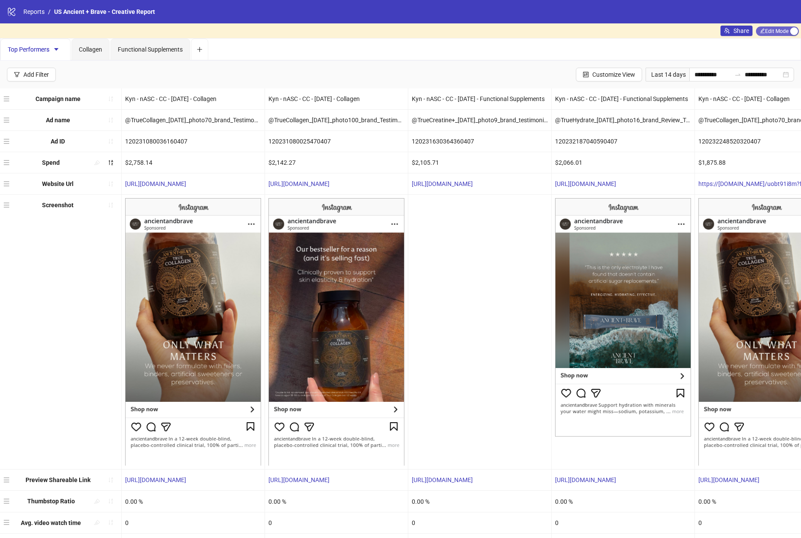
click at [787, 29] on span "Edit Mode Edit Mode" at bounding box center [777, 31] width 43 height 10
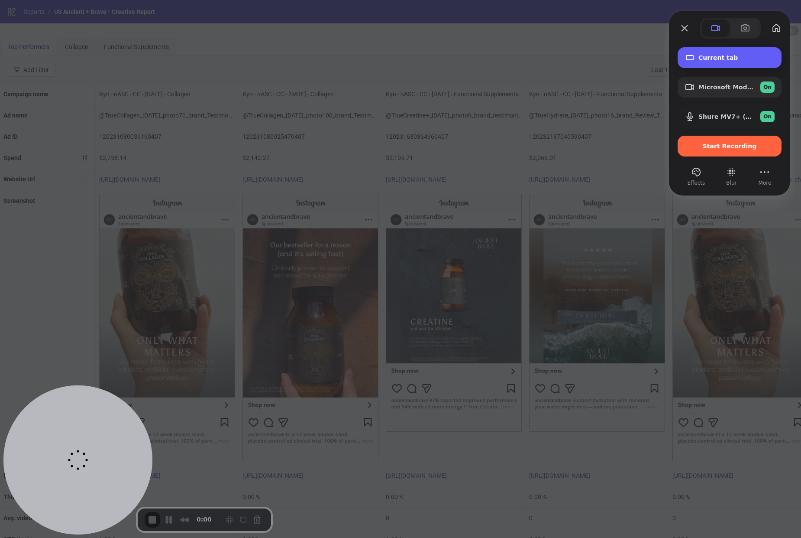
click at [712, 57] on span "Current tab" at bounding box center [737, 57] width 76 height 7
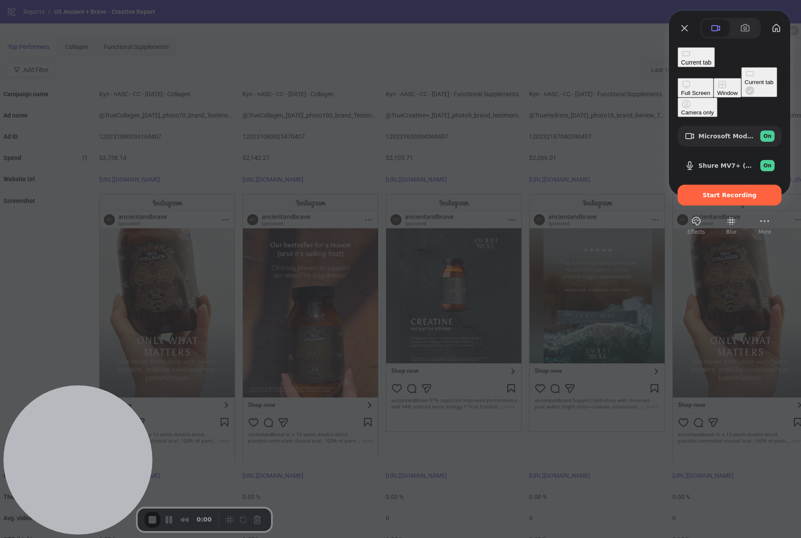
click at [717, 90] on div "Window" at bounding box center [727, 93] width 20 height 6
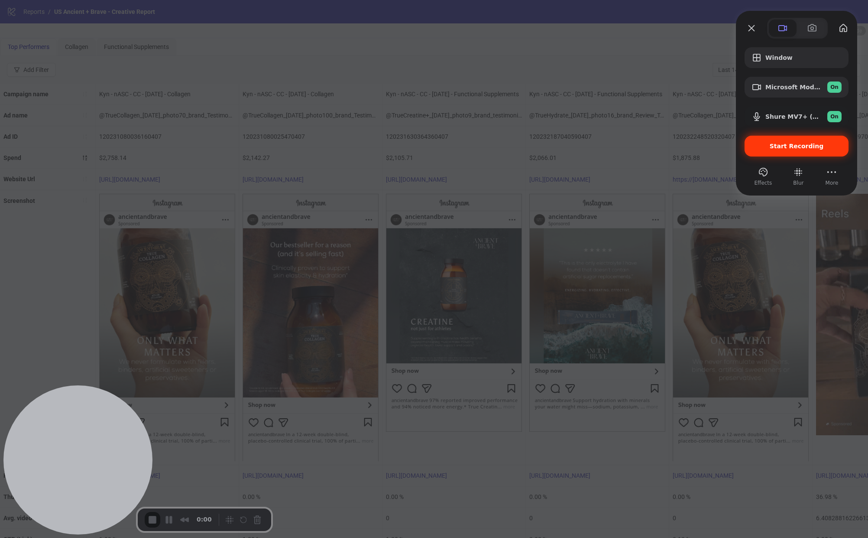
click at [774, 149] on span "Start Recording" at bounding box center [797, 146] width 54 height 7
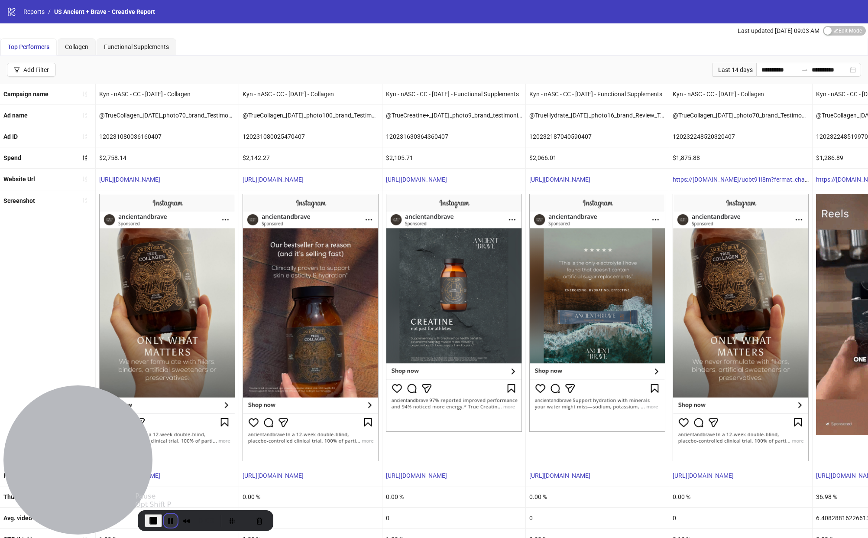
click at [168, 522] on button "Pause Recording" at bounding box center [171, 520] width 14 height 14
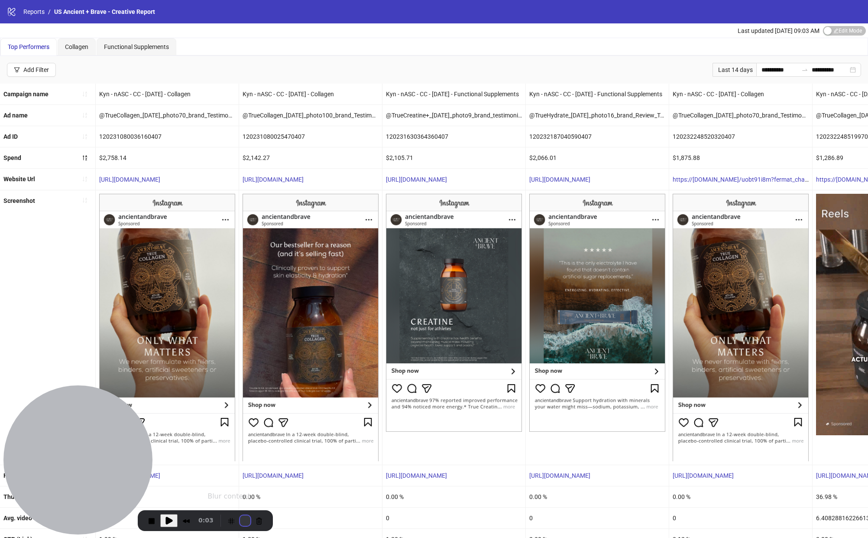
click at [241, 520] on button "Restart Recording" at bounding box center [245, 520] width 10 height 10
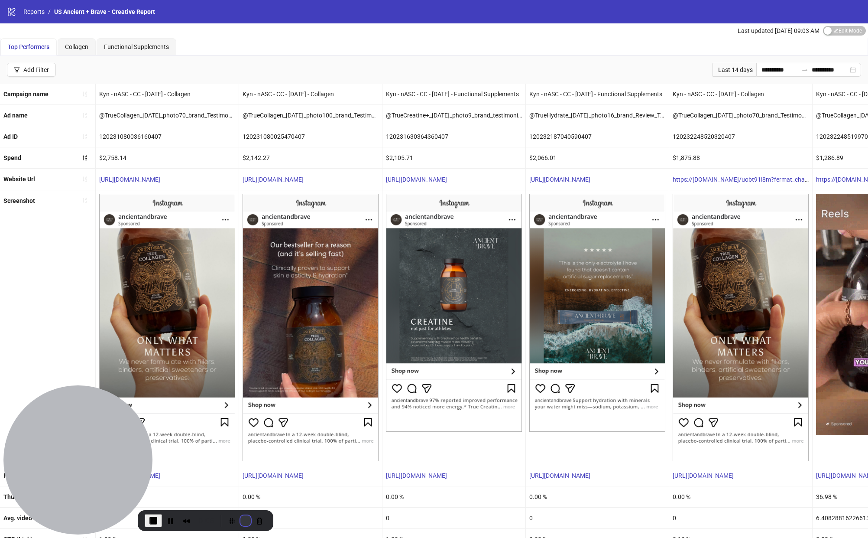
click at [240, 521] on button "Restart Recording" at bounding box center [245, 520] width 10 height 10
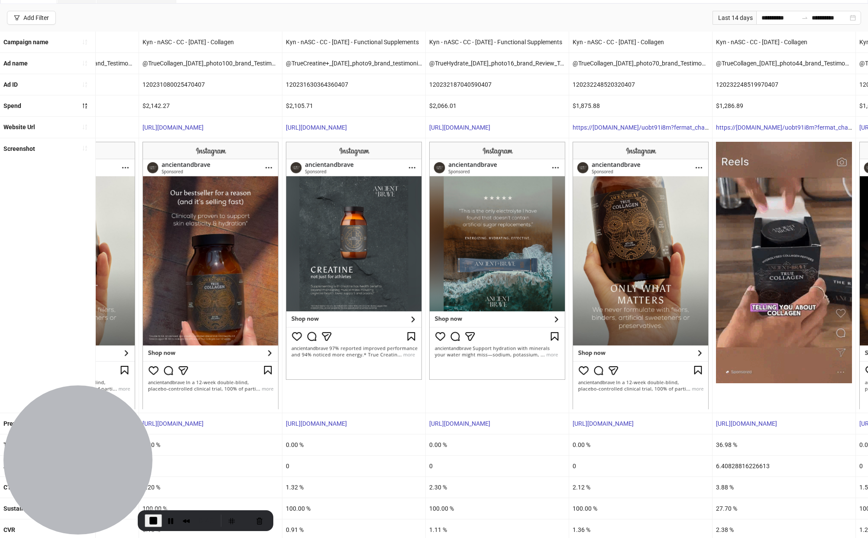
scroll to position [75, 0]
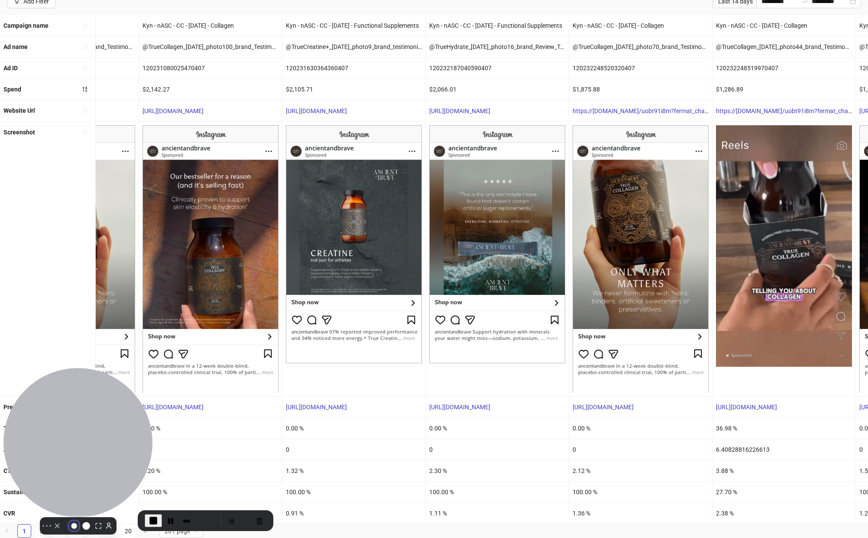
click at [73, 520] on button "Resize small" at bounding box center [74, 525] width 10 height 10
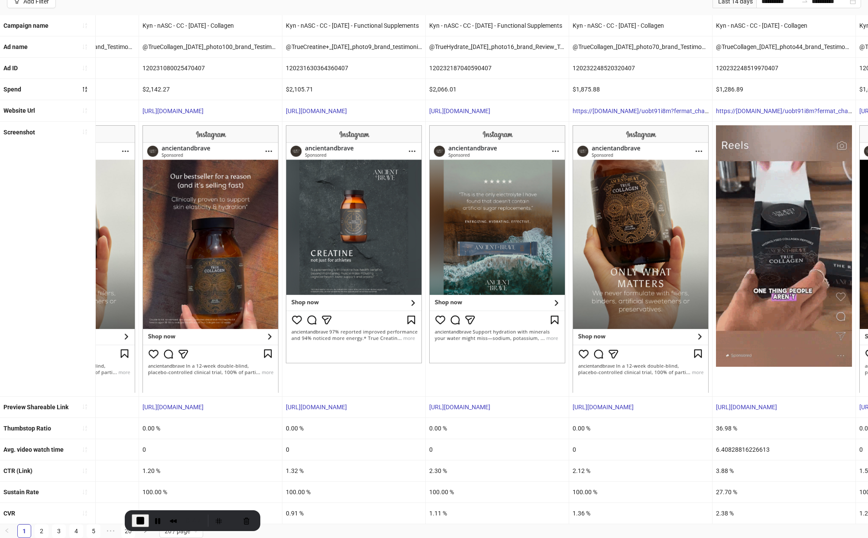
click at [761, 443] on div "6.40828816226613" at bounding box center [784, 449] width 143 height 21
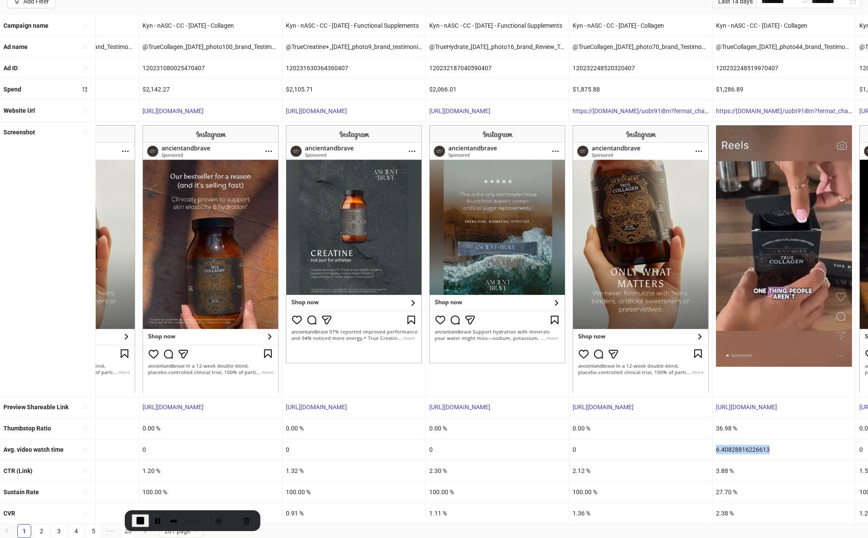
click at [761, 443] on div "6.40828816226613" at bounding box center [784, 449] width 143 height 21
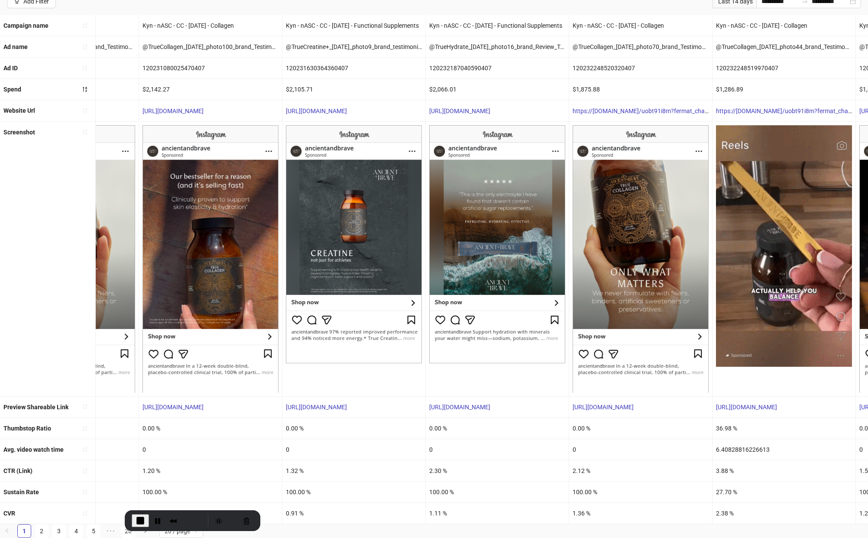
click at [725, 422] on div "36.98 %" at bounding box center [784, 428] width 143 height 21
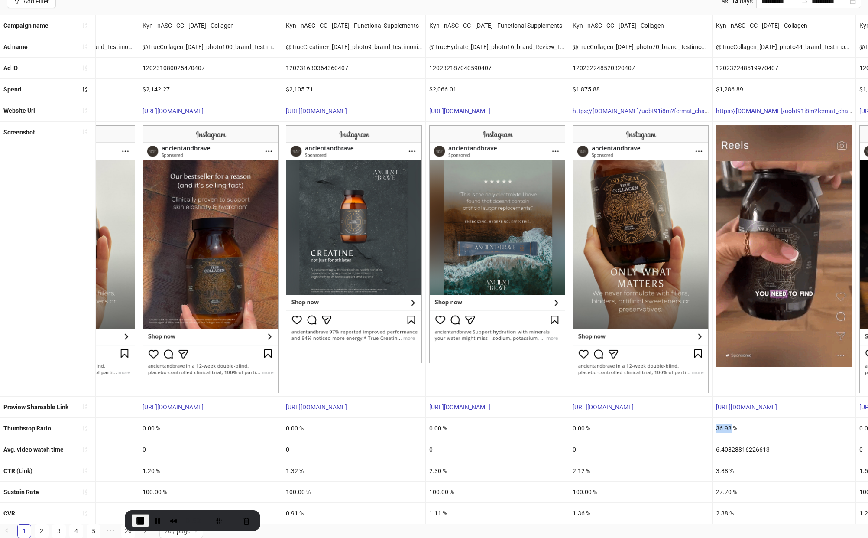
click at [725, 422] on div "36.98 %" at bounding box center [784, 428] width 143 height 21
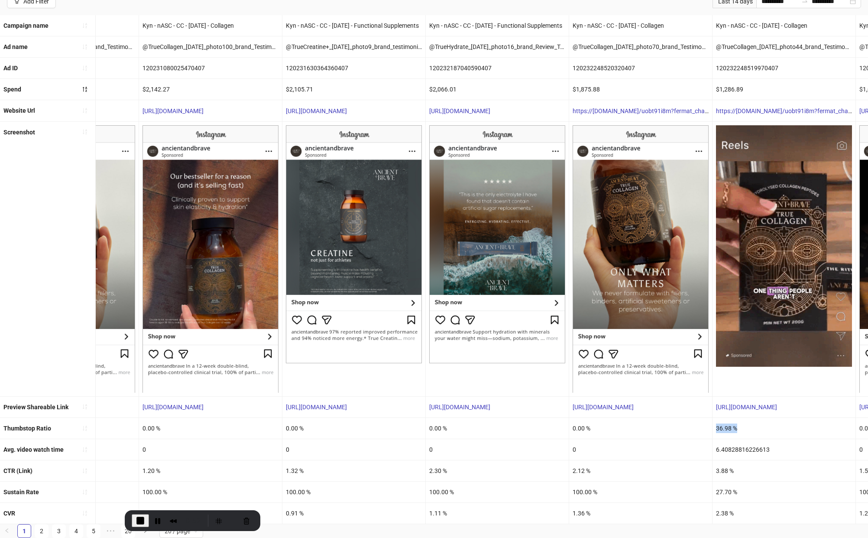
click at [725, 422] on div "36.98 %" at bounding box center [784, 428] width 143 height 21
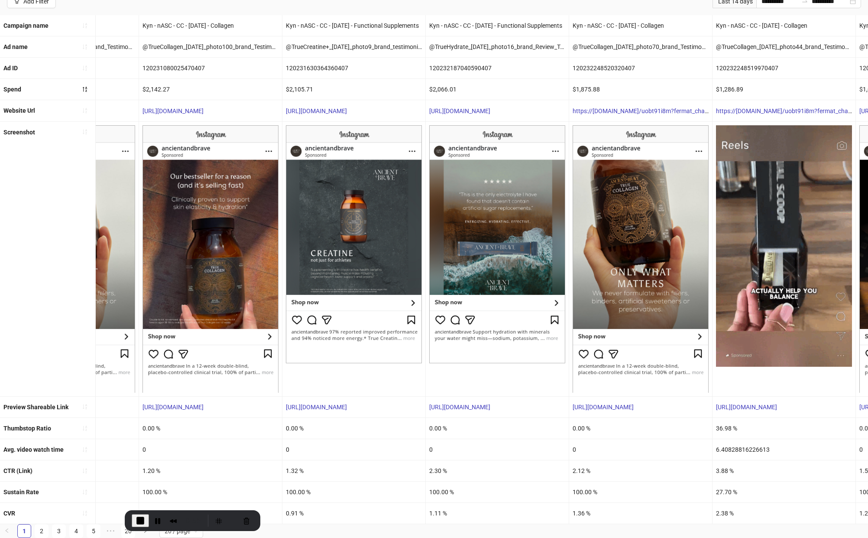
click at [727, 445] on div "6.40828816226613" at bounding box center [784, 449] width 143 height 21
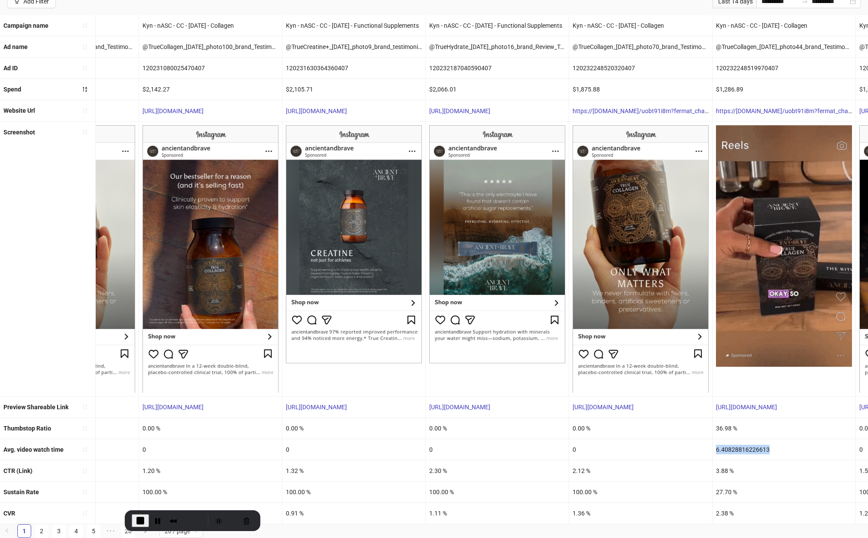
click at [727, 445] on div "6.40828816226613" at bounding box center [784, 449] width 143 height 21
click at [727, 465] on div "3.88 %" at bounding box center [784, 470] width 143 height 21
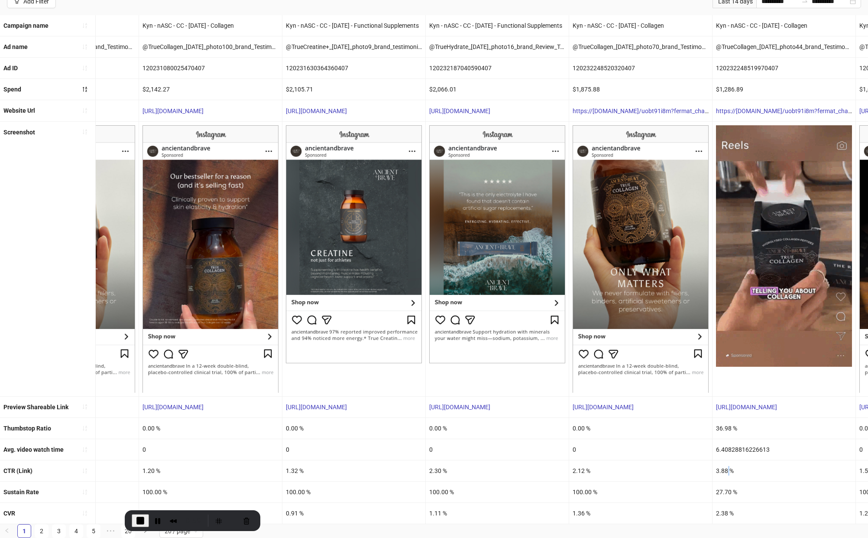
click at [727, 465] on div "3.88 %" at bounding box center [784, 470] width 143 height 21
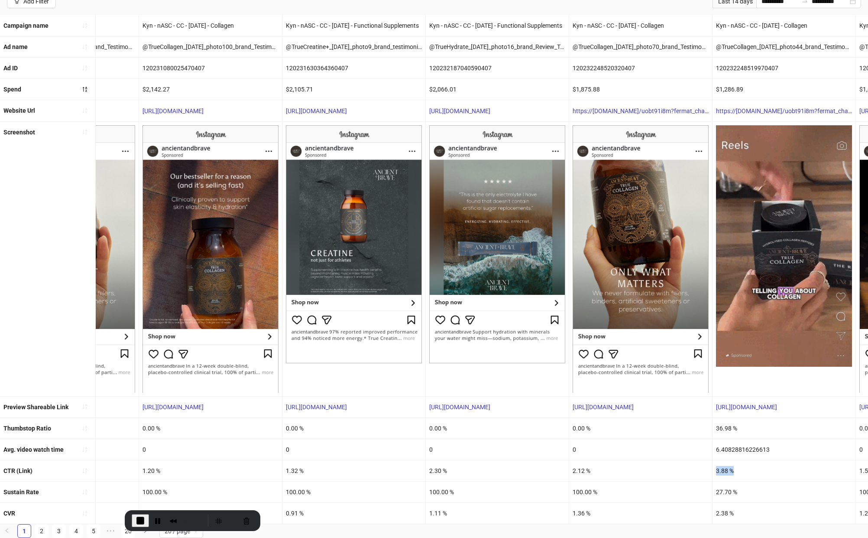
click at [727, 465] on div "3.88 %" at bounding box center [784, 470] width 143 height 21
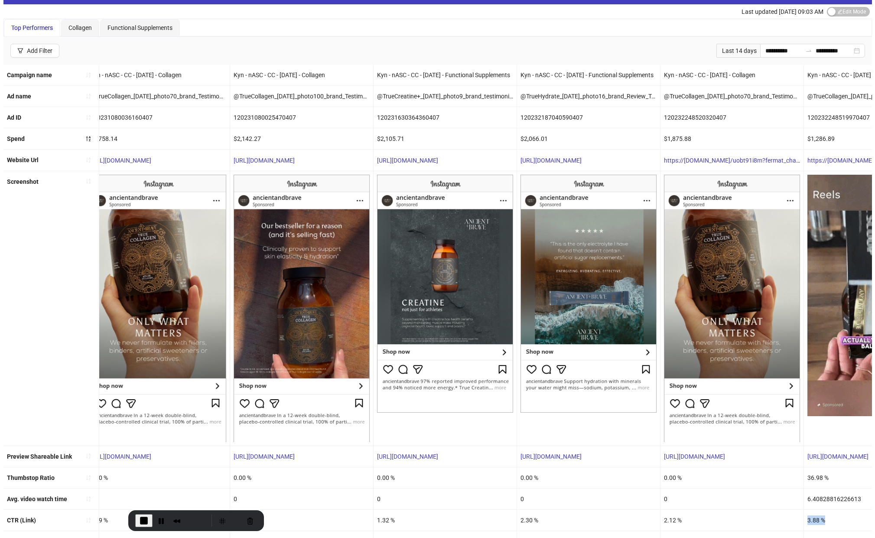
scroll to position [0, 0]
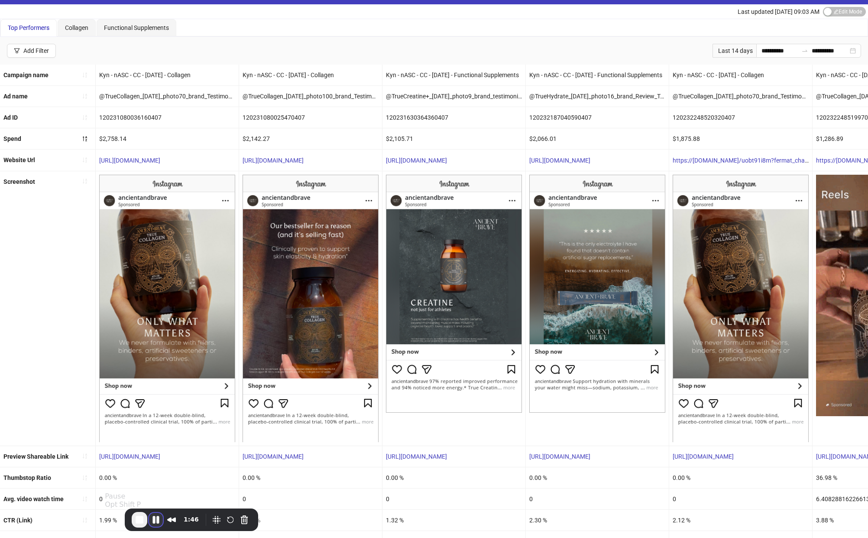
click at [149, 520] on button "Pause Recording" at bounding box center [156, 519] width 14 height 14
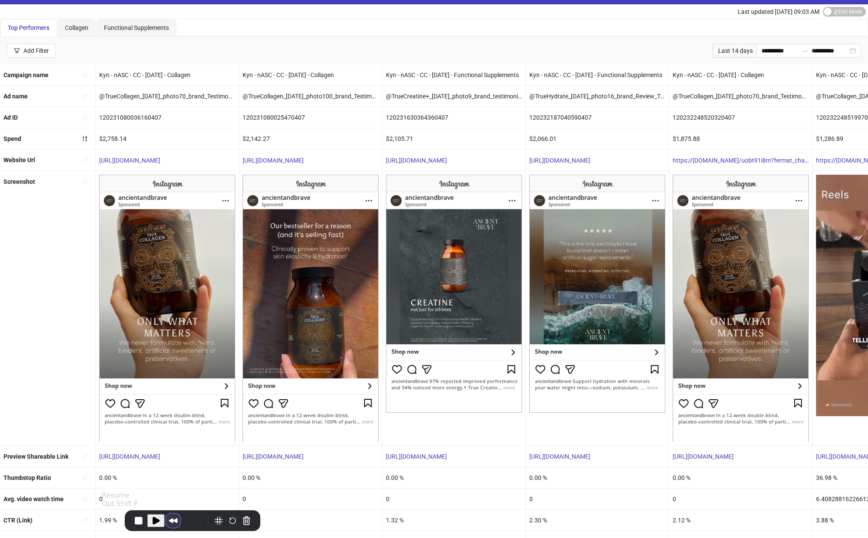
click at [166, 521] on button "Rewind and Trim Recording" at bounding box center [173, 520] width 14 height 14
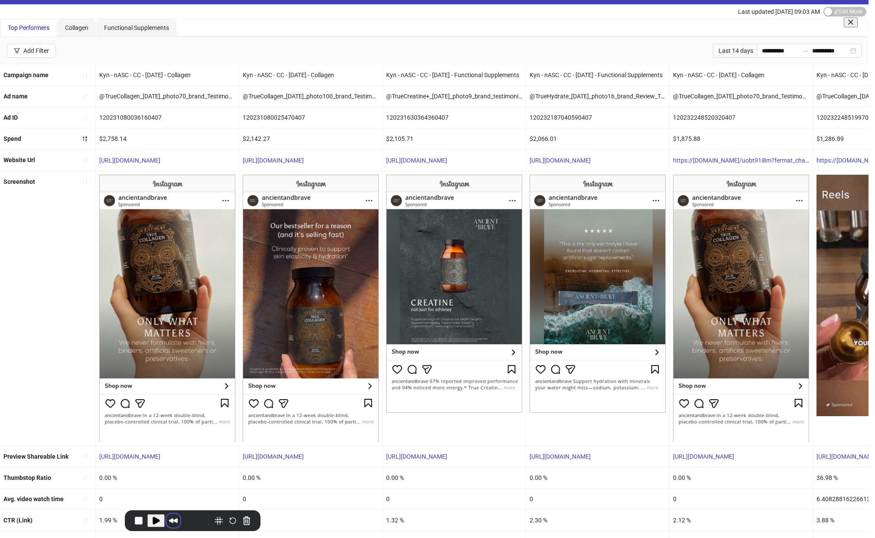
click at [807, 26] on span at bounding box center [850, 22] width 7 height 7
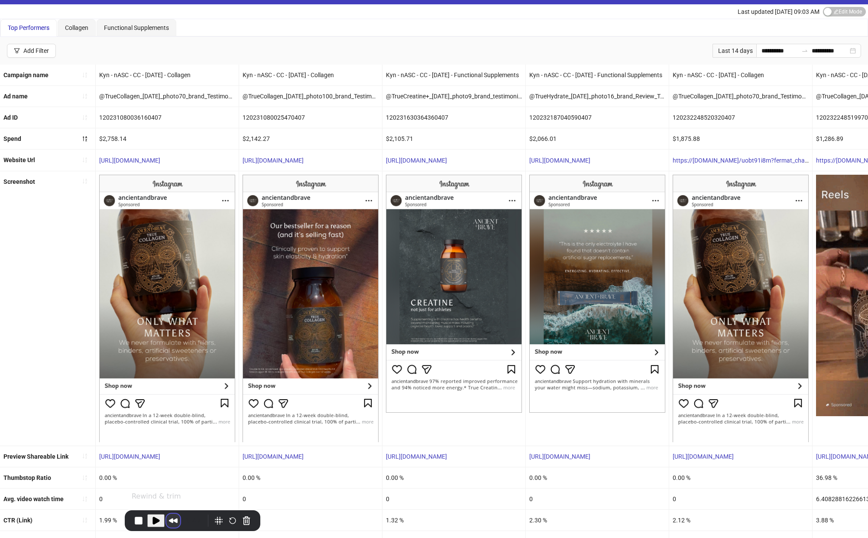
click at [166, 519] on button "Rewind and Trim Recording" at bounding box center [173, 520] width 14 height 14
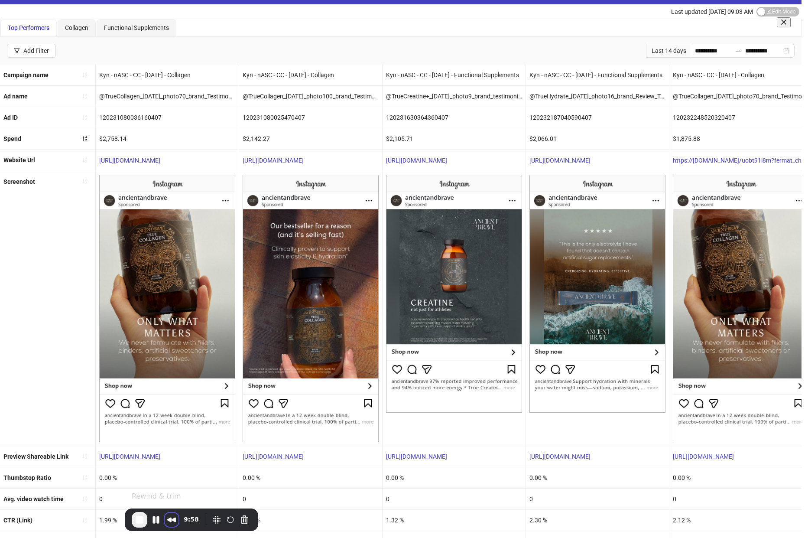
click at [780, 25] on span at bounding box center [783, 22] width 7 height 7
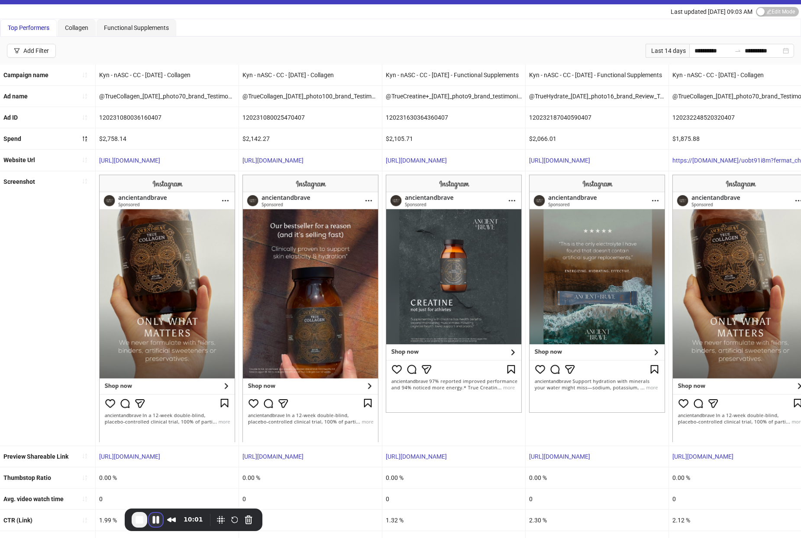
click at [149, 525] on button "Pause Recording" at bounding box center [156, 519] width 14 height 14
click at [149, 524] on button "Pause Recording" at bounding box center [156, 519] width 14 height 14
click at [230, 521] on button "Restart Recording" at bounding box center [235, 519] width 10 height 10
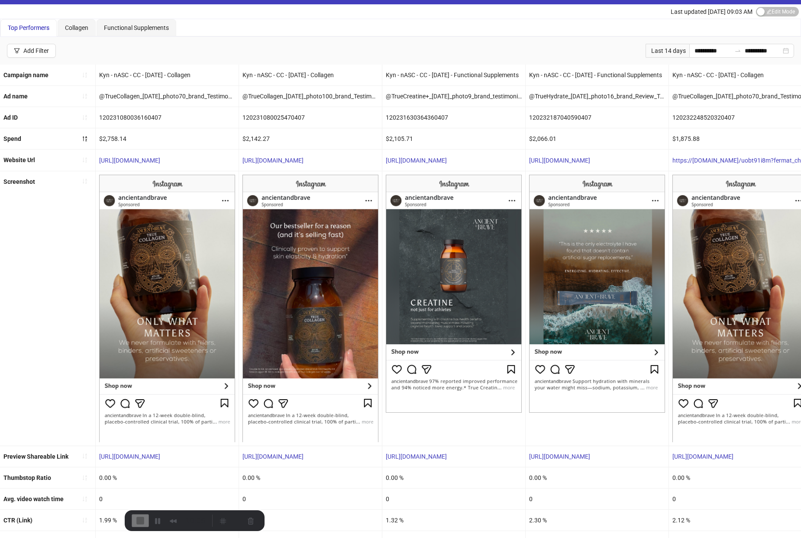
click at [225, 518] on button "Restart Recording" at bounding box center [230, 519] width 10 height 10
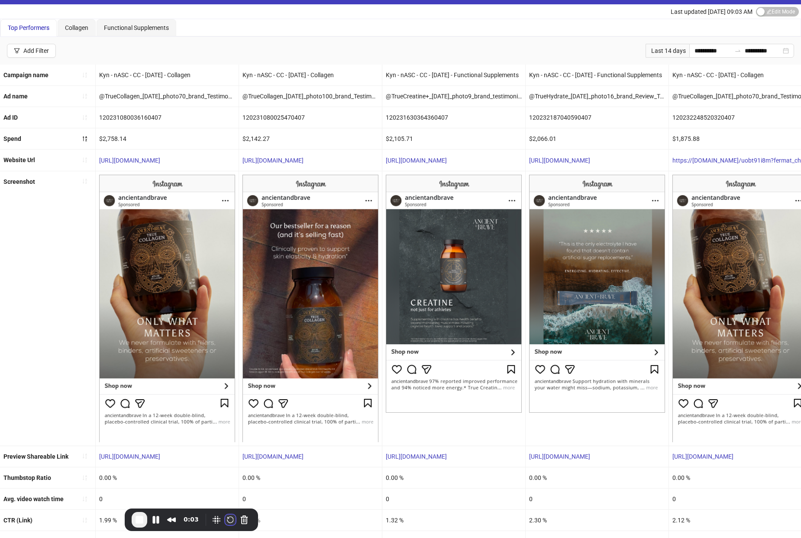
click at [225, 521] on button "Restart Recording" at bounding box center [230, 519] width 10 height 10
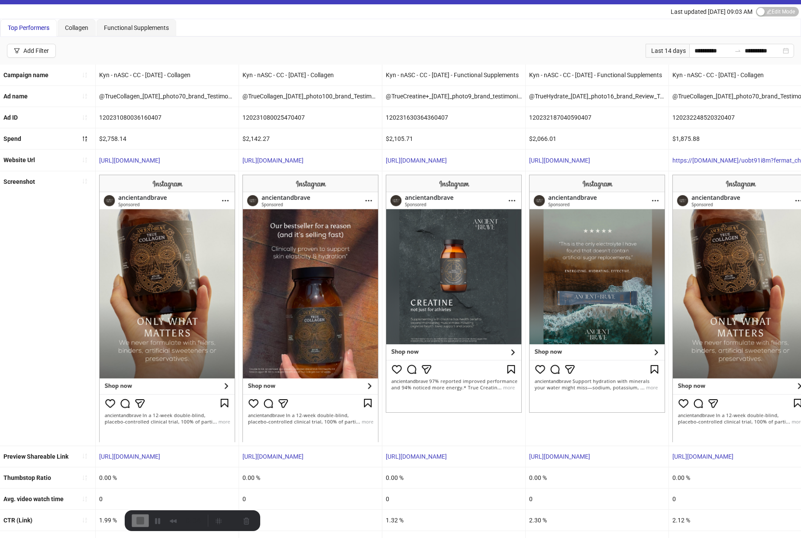
click at [225, 522] on button "Restart Recording" at bounding box center [230, 519] width 10 height 10
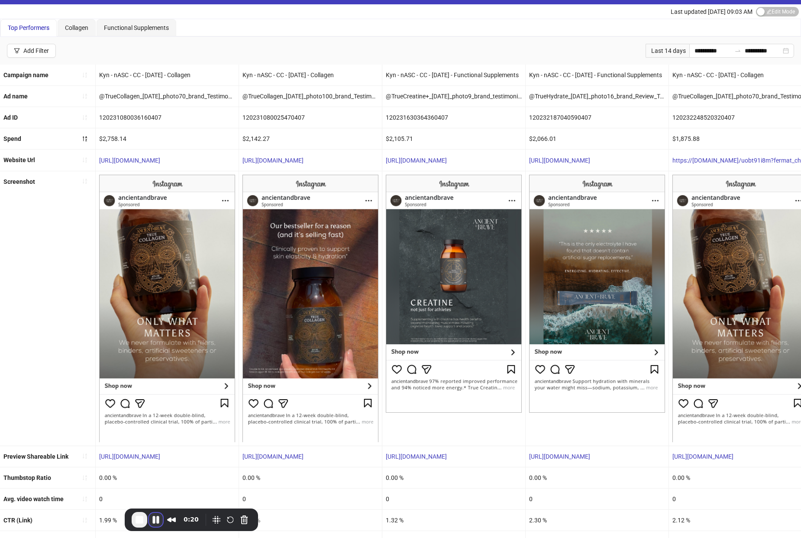
click at [149, 516] on button "Pause Recording" at bounding box center [156, 519] width 14 height 14
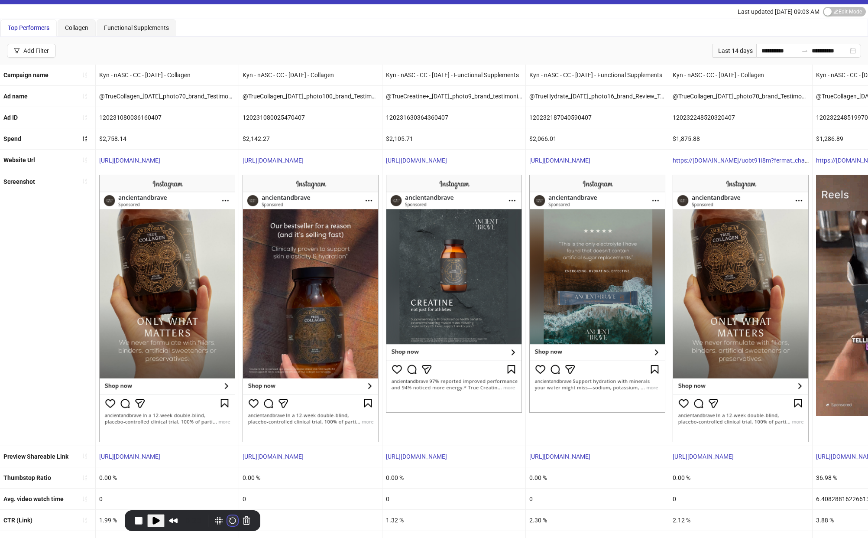
click at [227, 519] on button "Restart Recording" at bounding box center [232, 520] width 10 height 10
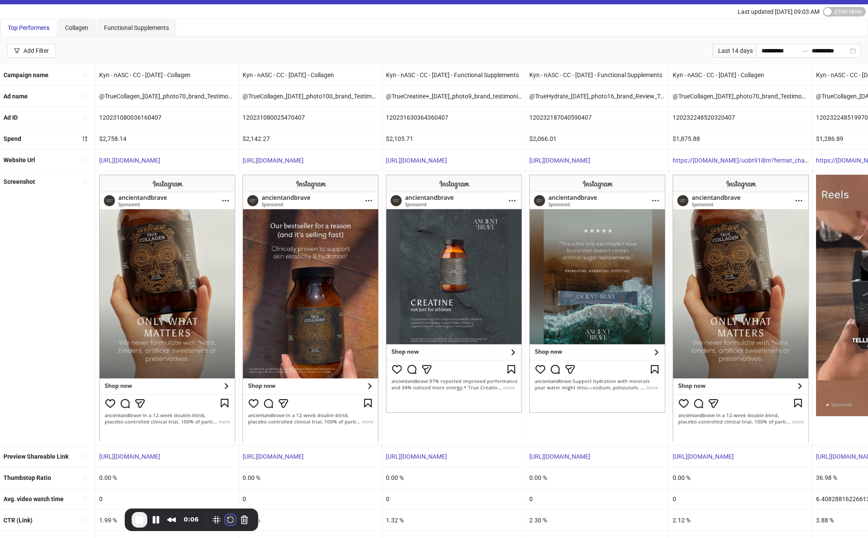
click at [225, 521] on button "Restart Recording" at bounding box center [230, 519] width 10 height 10
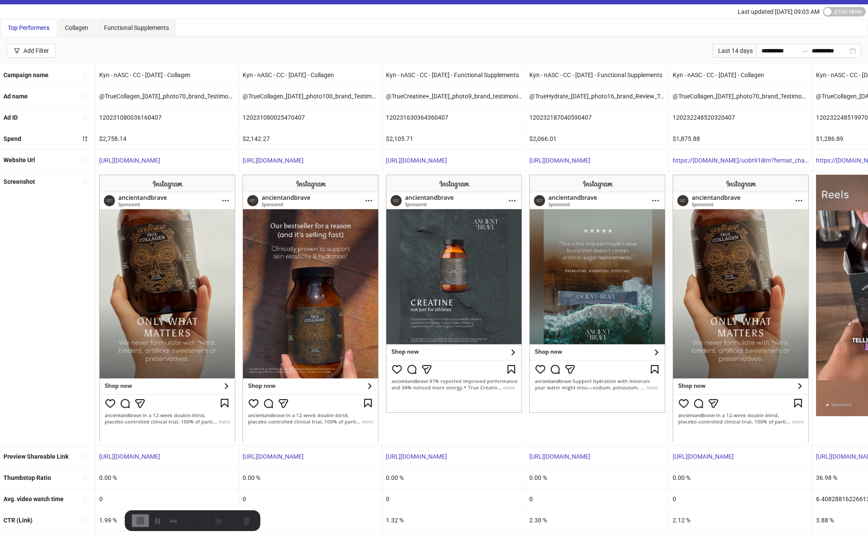
click at [225, 521] on button "Restart Recording" at bounding box center [230, 519] width 10 height 10
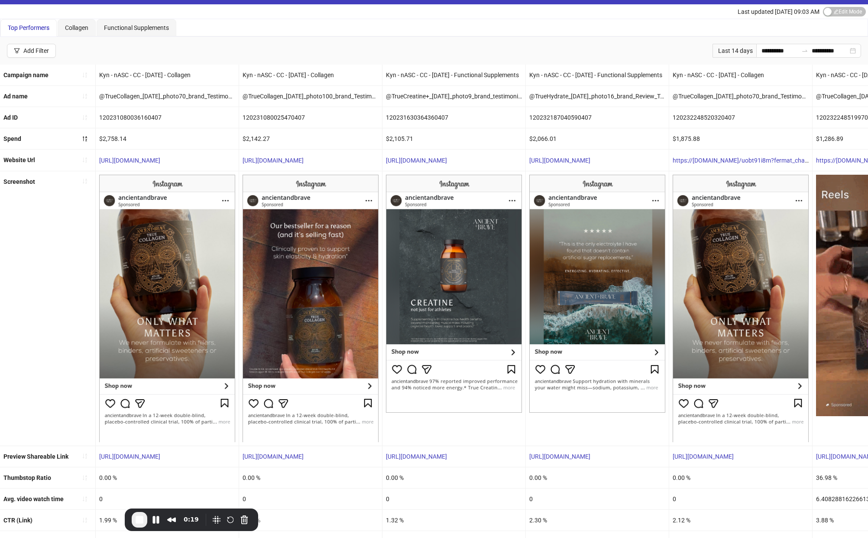
click at [215, 511] on div "0:19" at bounding box center [191, 519] width 133 height 23
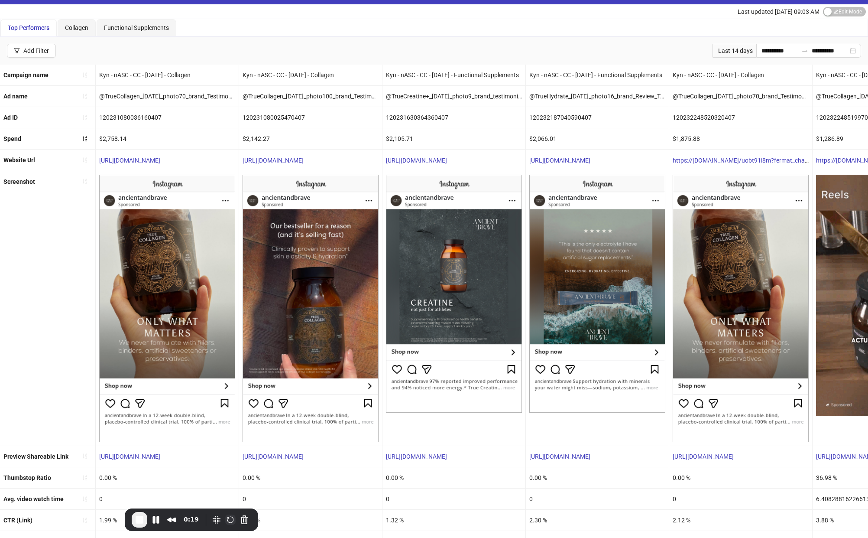
click at [225, 519] on button "Restart Recording" at bounding box center [230, 519] width 10 height 10
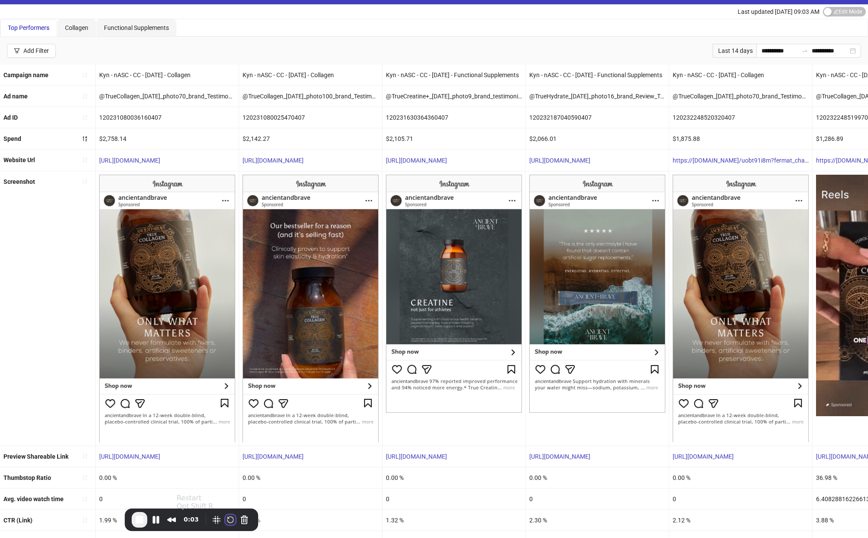
click at [225, 521] on button "Restart Recording" at bounding box center [230, 519] width 10 height 10
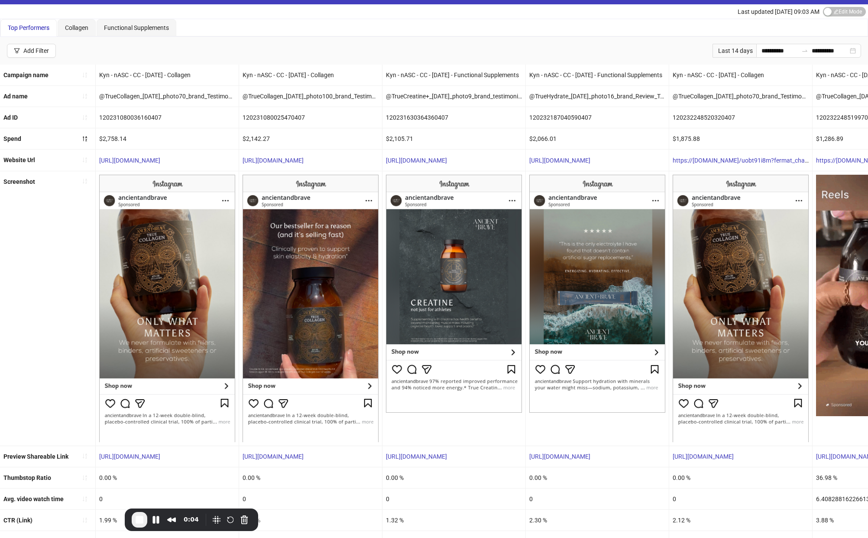
click at [213, 525] on div "Recorder controls - play pause" at bounding box center [231, 519] width 42 height 14
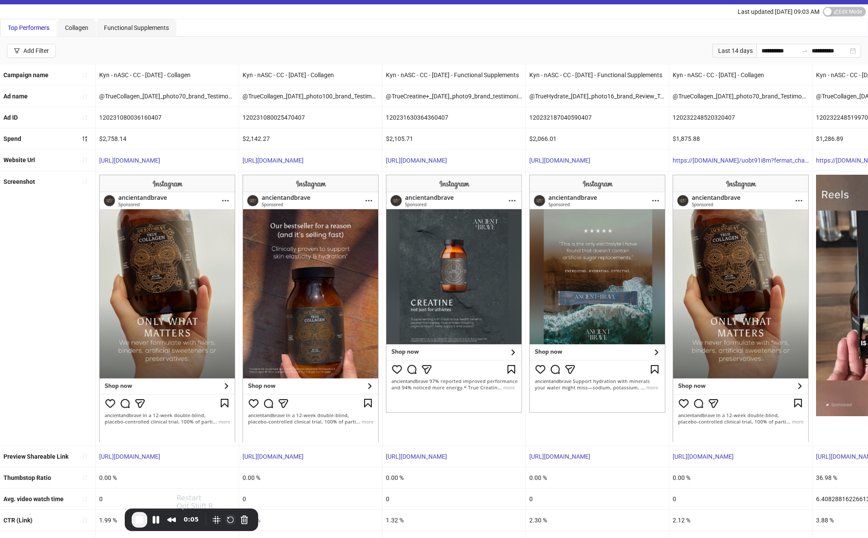
click at [225, 518] on button "Restart Recording" at bounding box center [230, 519] width 10 height 10
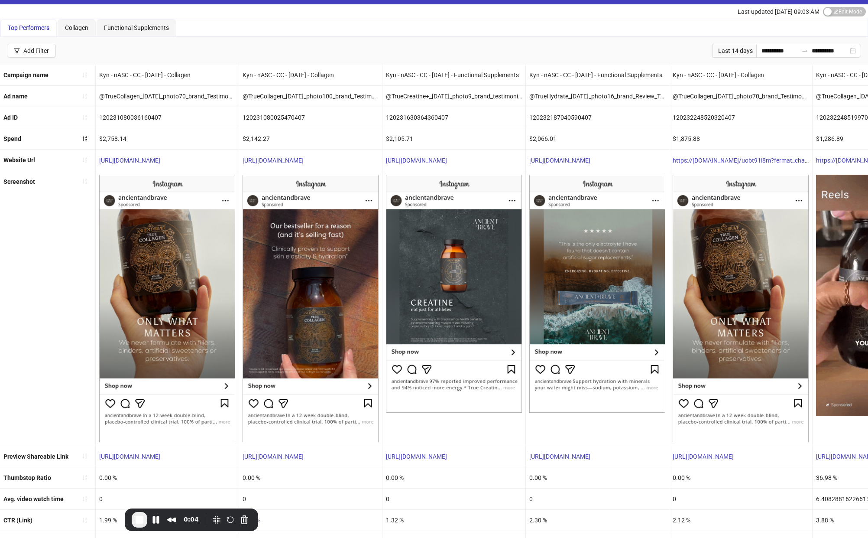
click at [217, 518] on div "Recorder controls - play pause" at bounding box center [231, 519] width 42 height 14
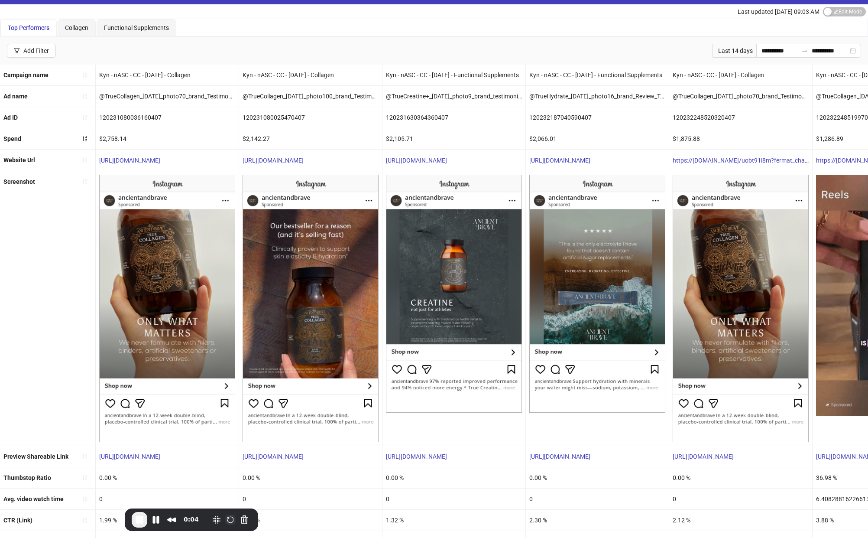
click at [225, 520] on button "Restart Recording" at bounding box center [230, 519] width 10 height 10
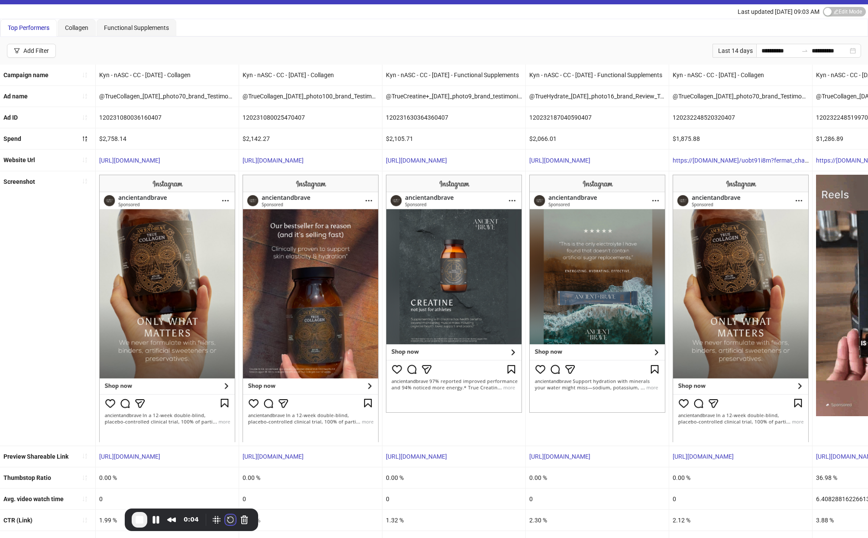
click at [225, 519] on button "Restart Recording" at bounding box center [230, 519] width 10 height 10
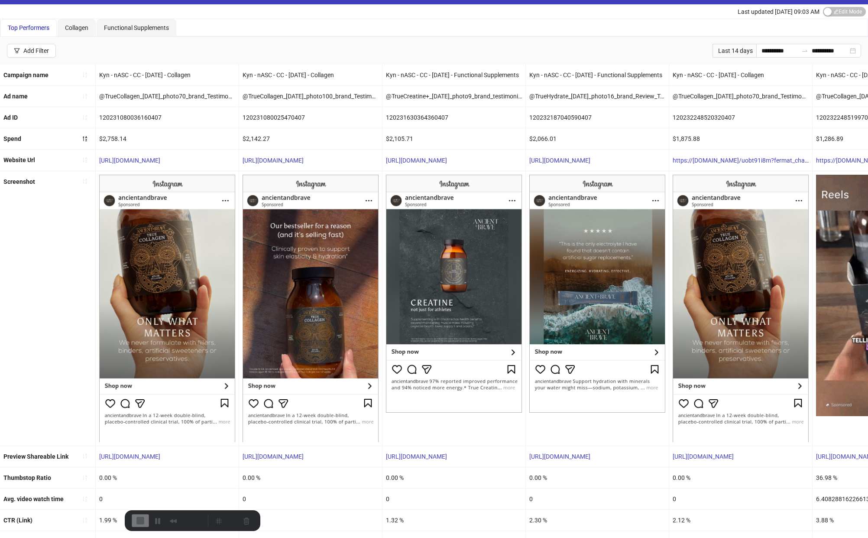
click at [225, 523] on button "Restart Recording" at bounding box center [230, 519] width 10 height 10
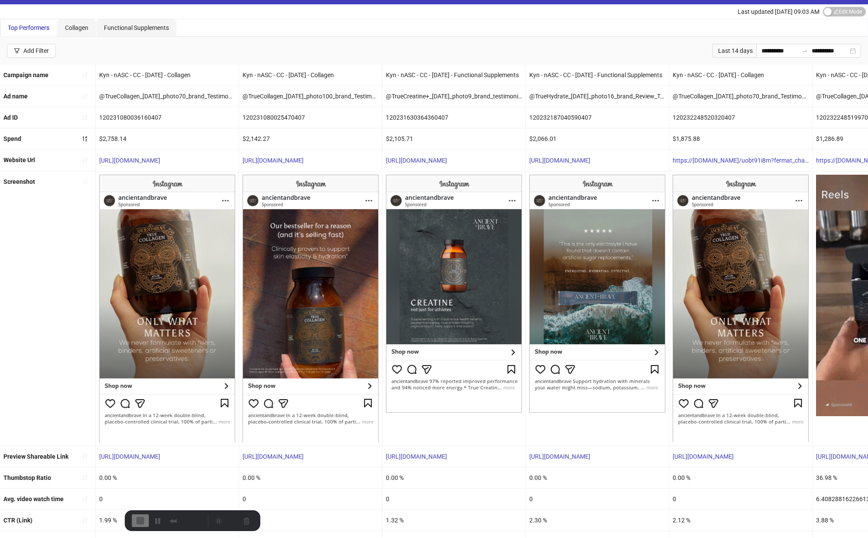
click at [225, 516] on button "Restart Recording" at bounding box center [230, 519] width 10 height 10
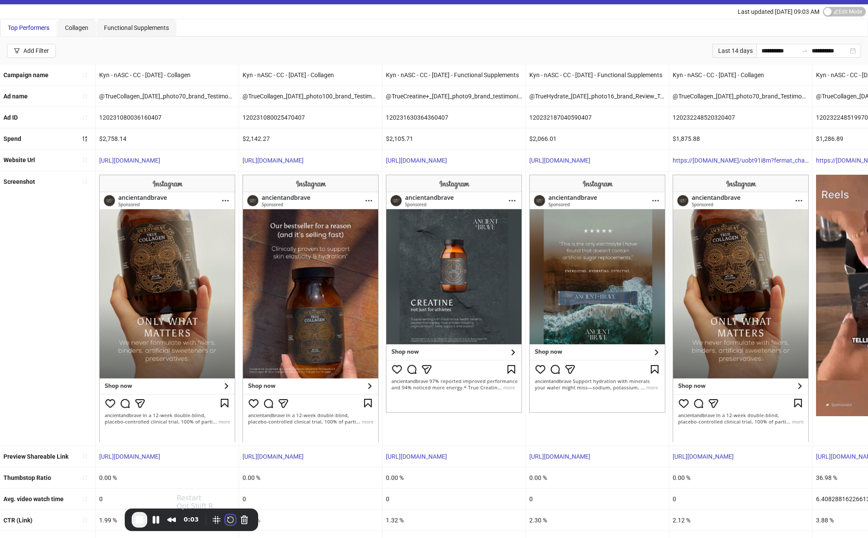
click at [225, 522] on button "Restart Recording" at bounding box center [230, 519] width 10 height 10
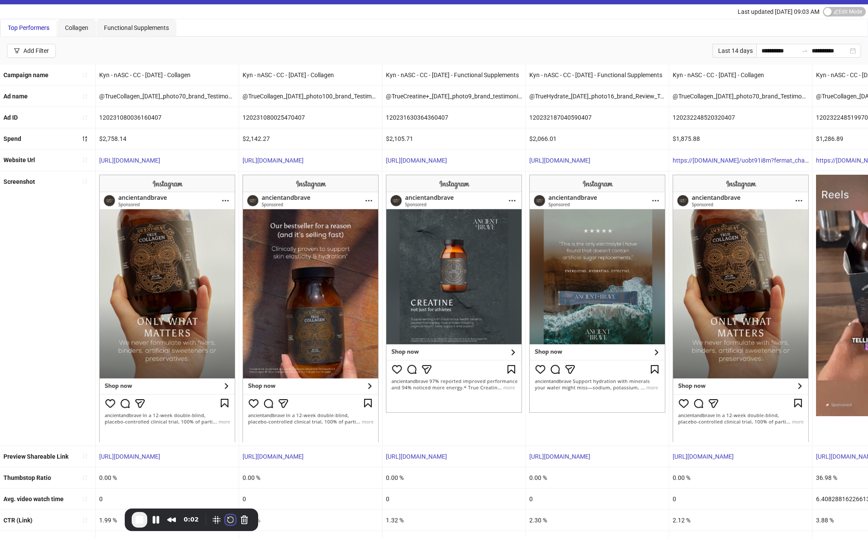
click at [225, 519] on button "Restart Recording" at bounding box center [230, 519] width 10 height 10
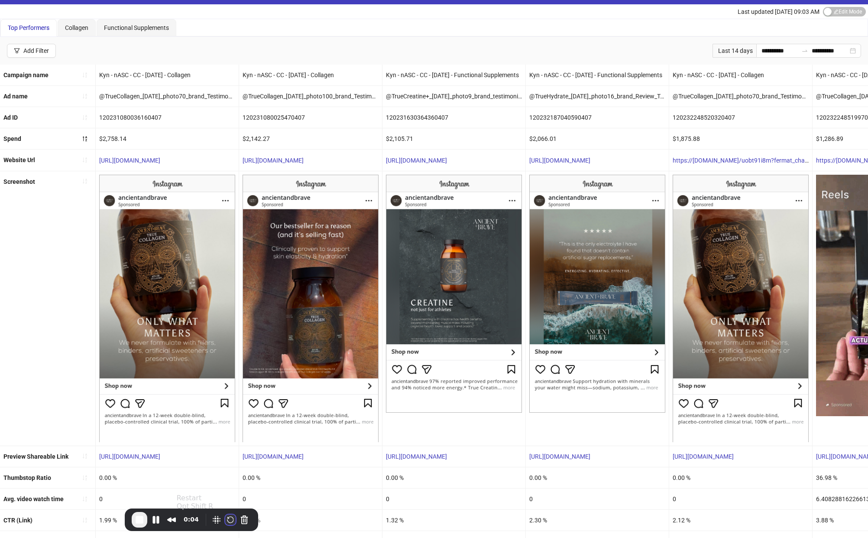
click at [225, 517] on button "Restart Recording" at bounding box center [230, 519] width 10 height 10
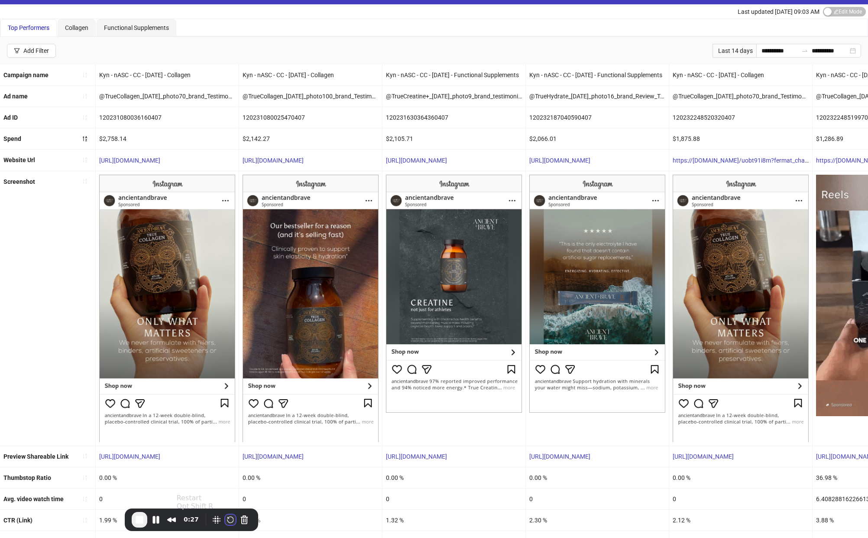
click at [225, 520] on button "Restart Recording" at bounding box center [230, 519] width 10 height 10
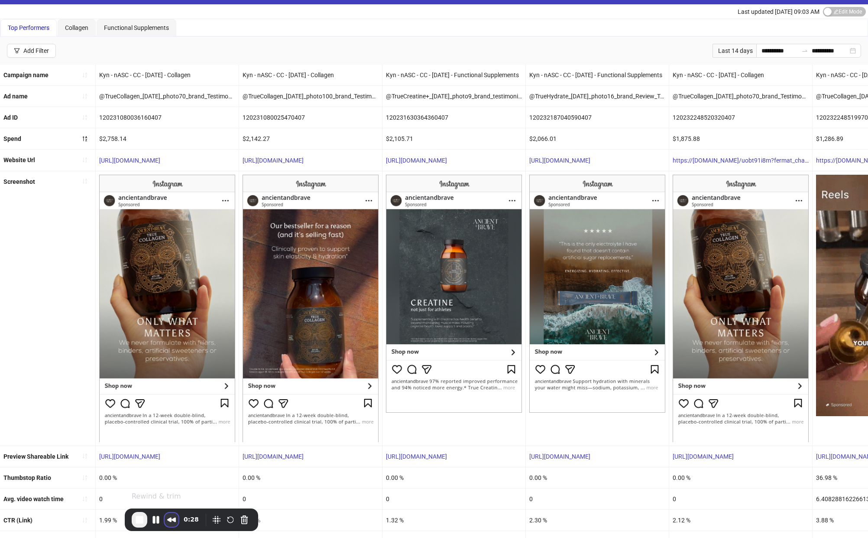
click at [165, 519] on button "Rewind and Trim Recording" at bounding box center [172, 519] width 14 height 14
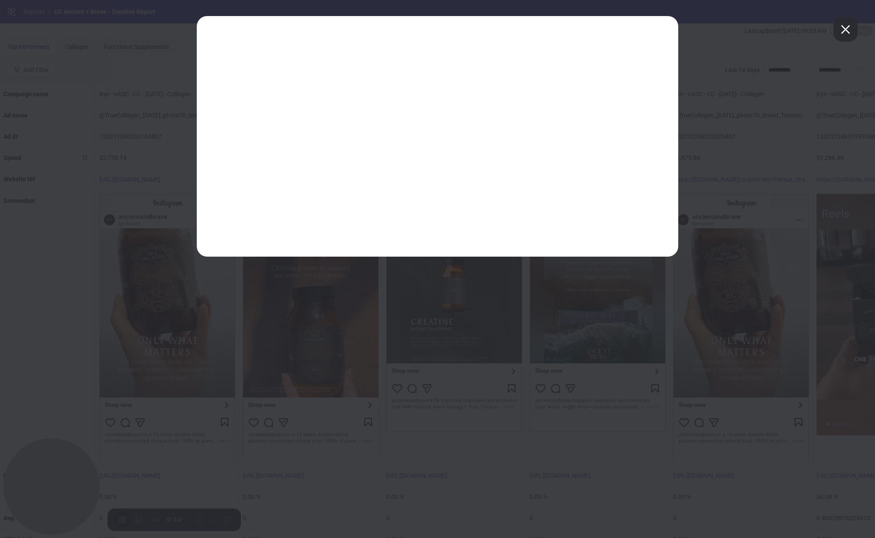
click at [842, 30] on span at bounding box center [845, 30] width 14 height 14
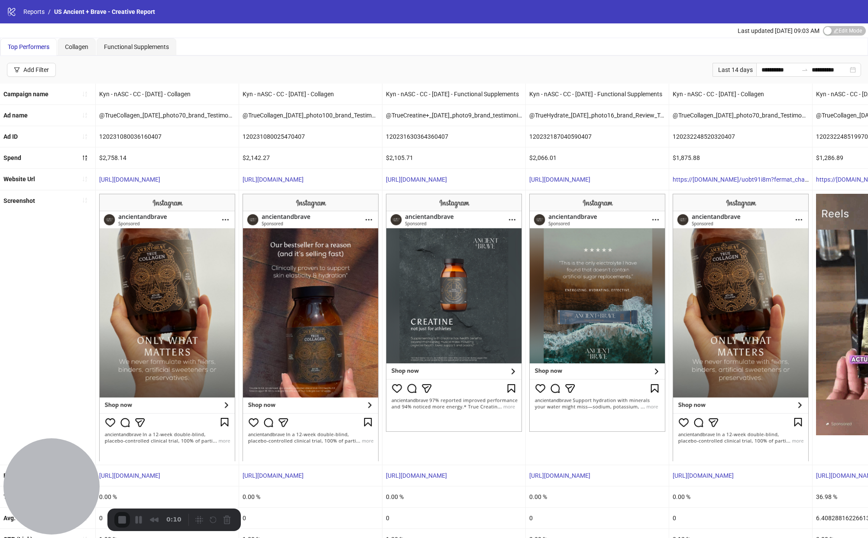
click at [164, 508] on div "0:10" at bounding box center [173, 519] width 133 height 23
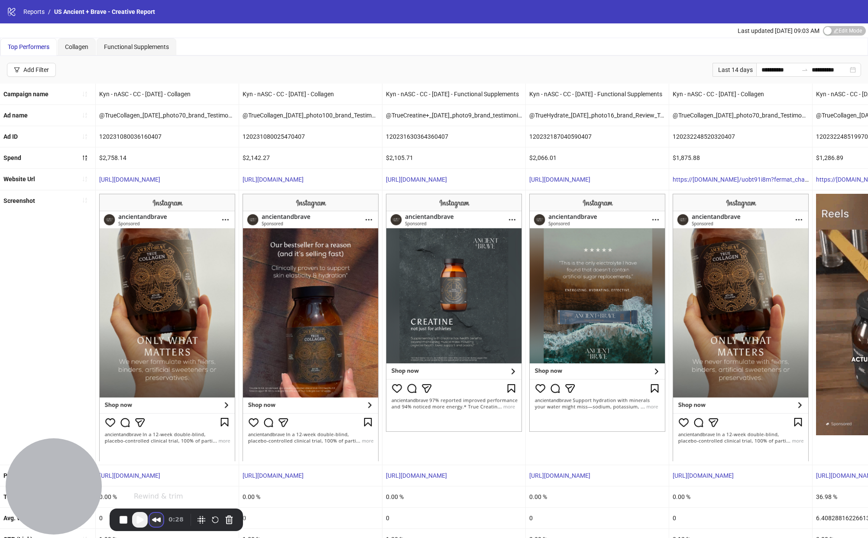
click at [157, 520] on button "Rewind and Trim Recording" at bounding box center [156, 519] width 14 height 14
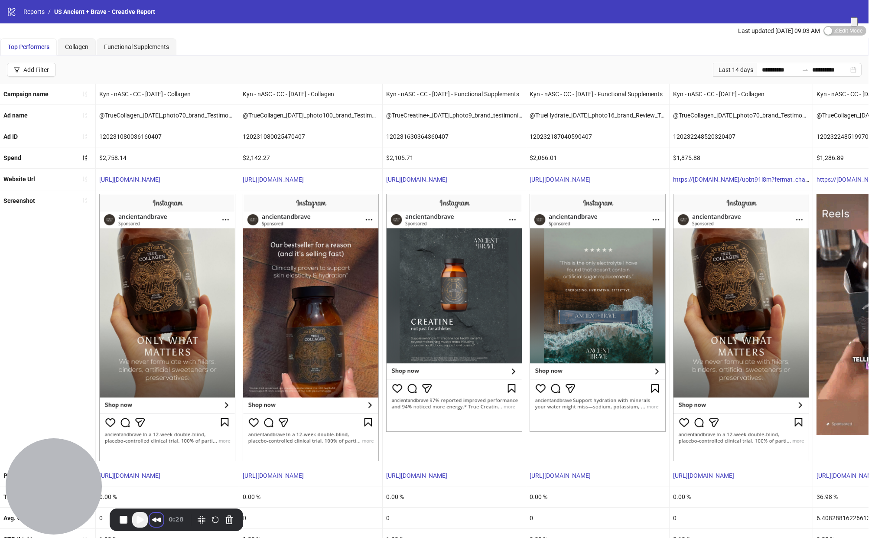
click at [854, 25] on span at bounding box center [854, 22] width 0 height 6
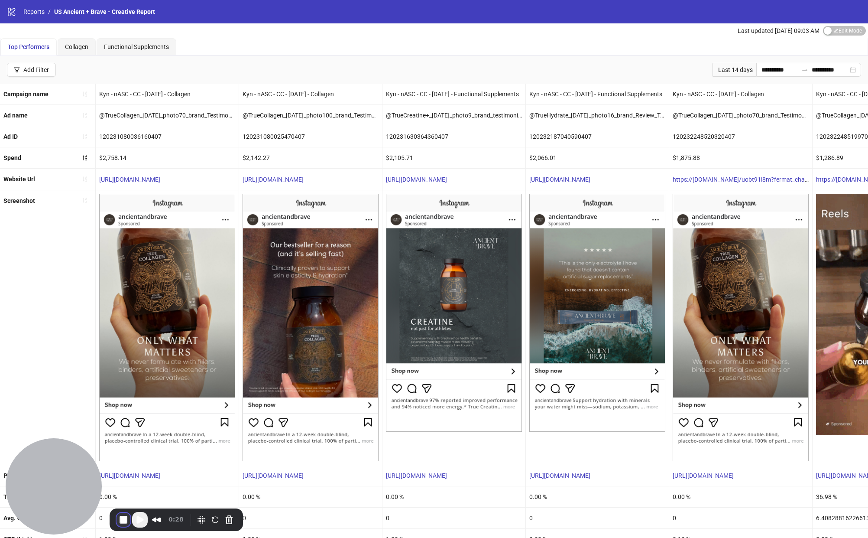
click at [120, 518] on button "End Recording" at bounding box center [124, 519] width 14 height 14
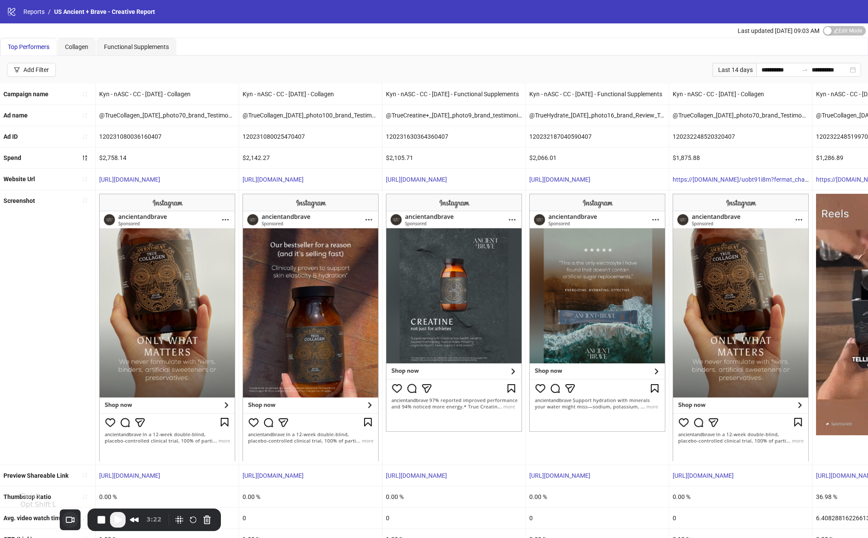
click at [62, 524] on button "Choose camera" at bounding box center [70, 519] width 16 height 16
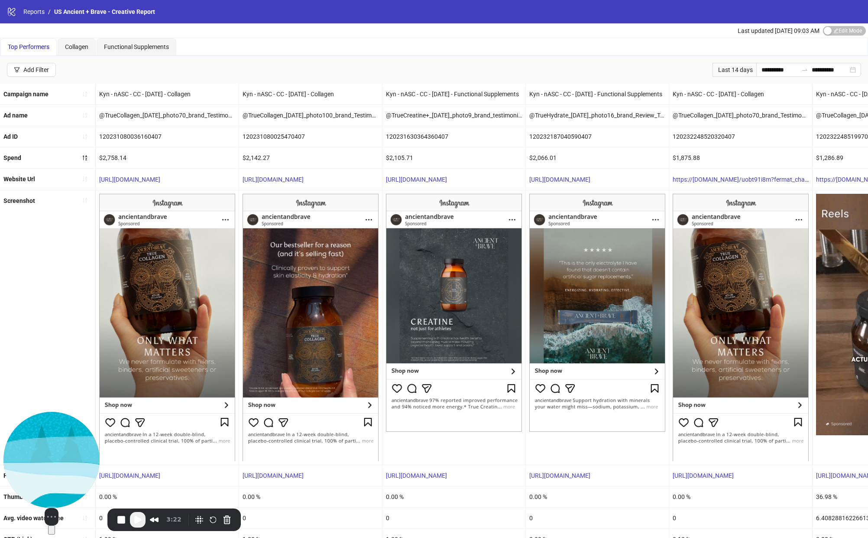
click at [52, 525] on button "Change photo" at bounding box center [51, 529] width 7 height 9
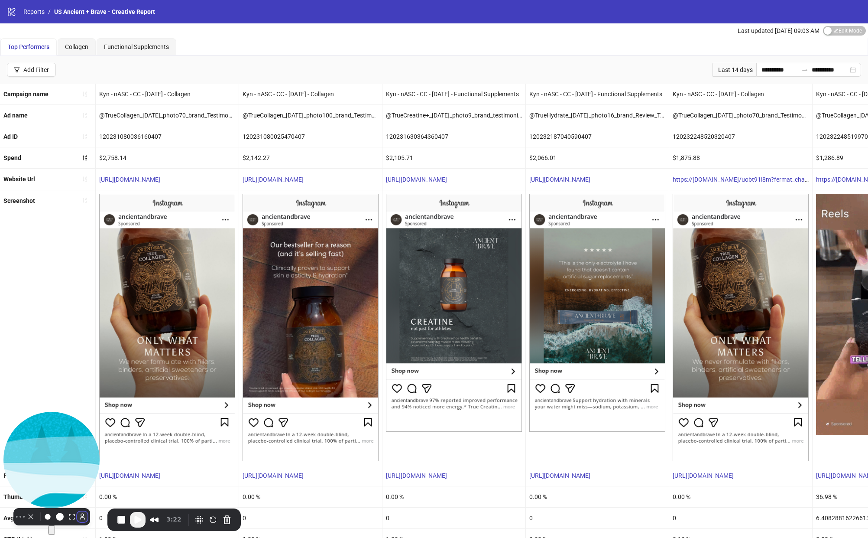
click at [77, 516] on button "Toggle Avatar" at bounding box center [82, 516] width 10 height 10
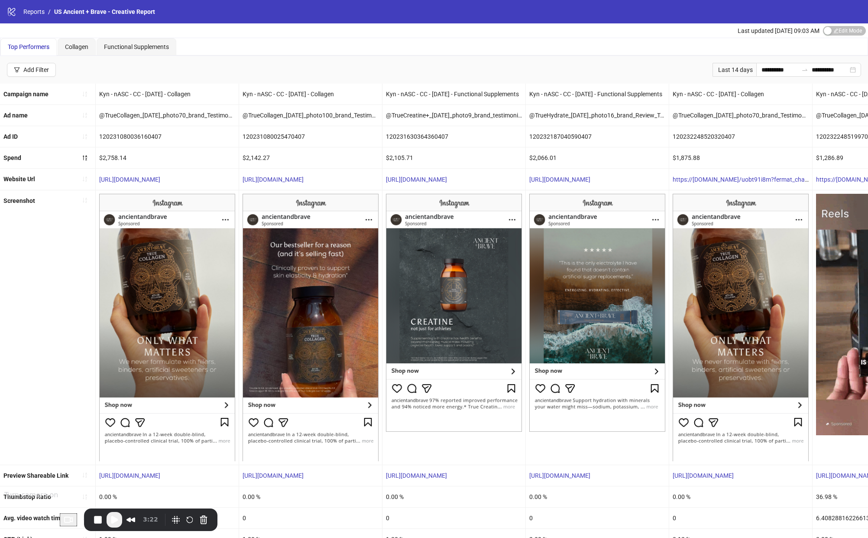
click at [60, 519] on button "Choose camera" at bounding box center [68, 519] width 17 height 13
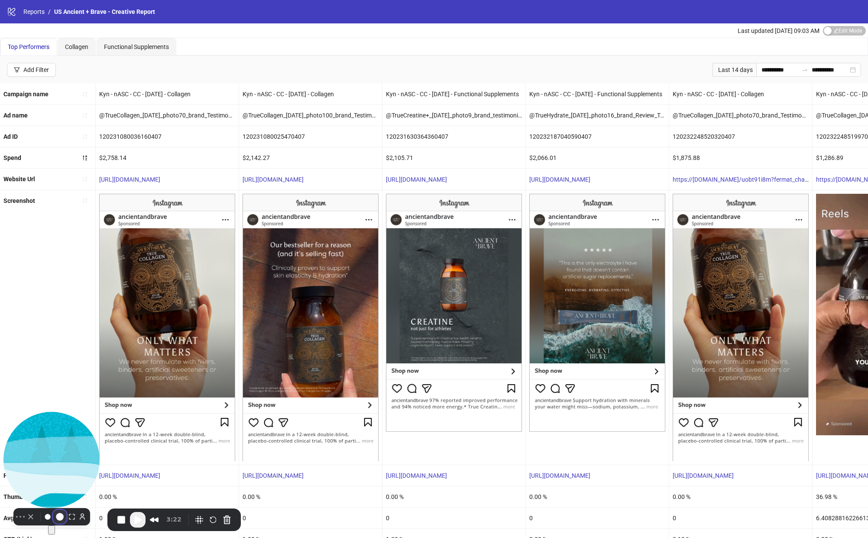
click at [53, 515] on button "Resize medium" at bounding box center [60, 516] width 14 height 14
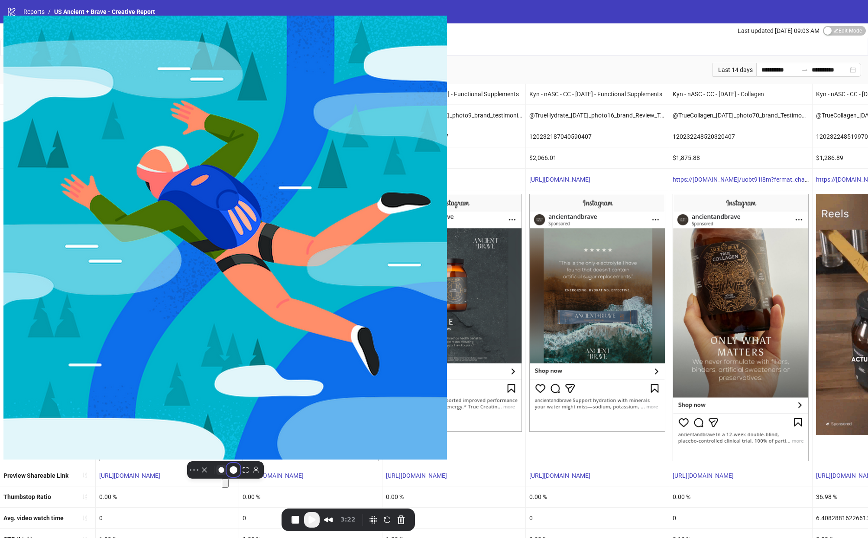
click at [216, 475] on button "Resize small" at bounding box center [221, 469] width 10 height 10
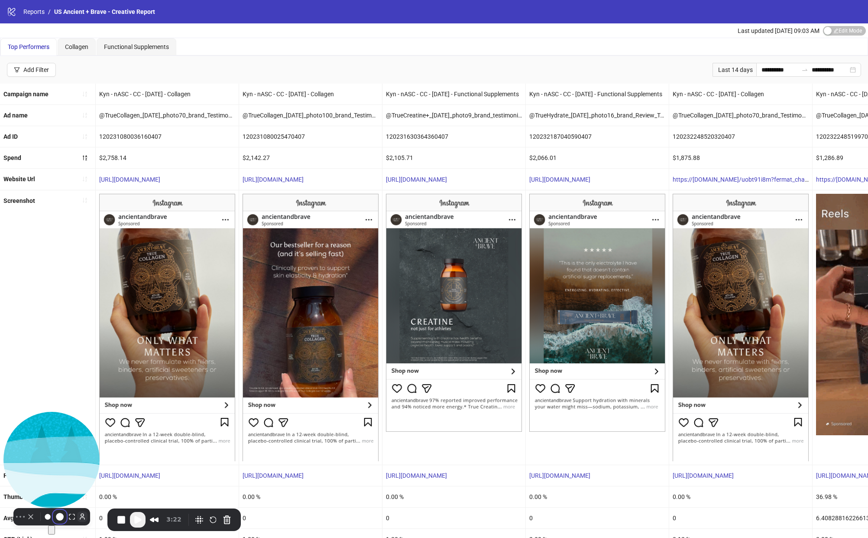
click at [77, 517] on button "Toggle Avatar" at bounding box center [82, 516] width 10 height 10
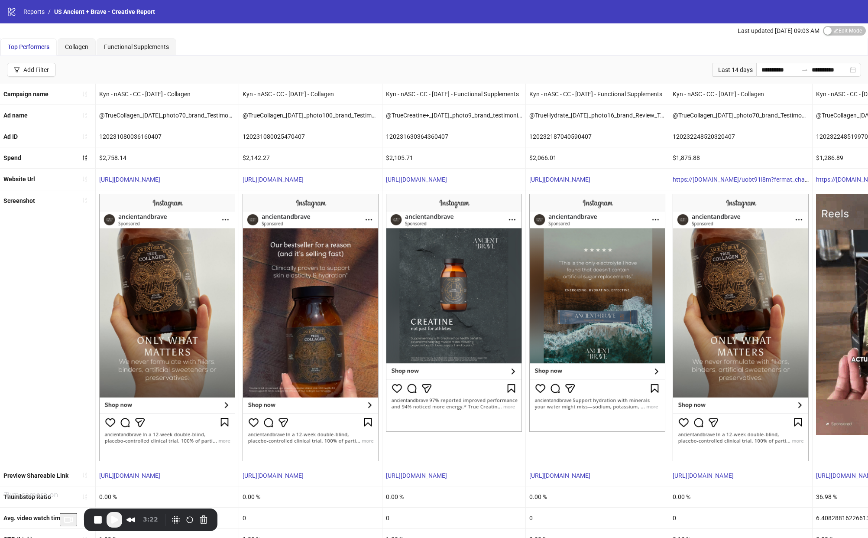
click at [60, 517] on button "Choose camera" at bounding box center [68, 519] width 17 height 13
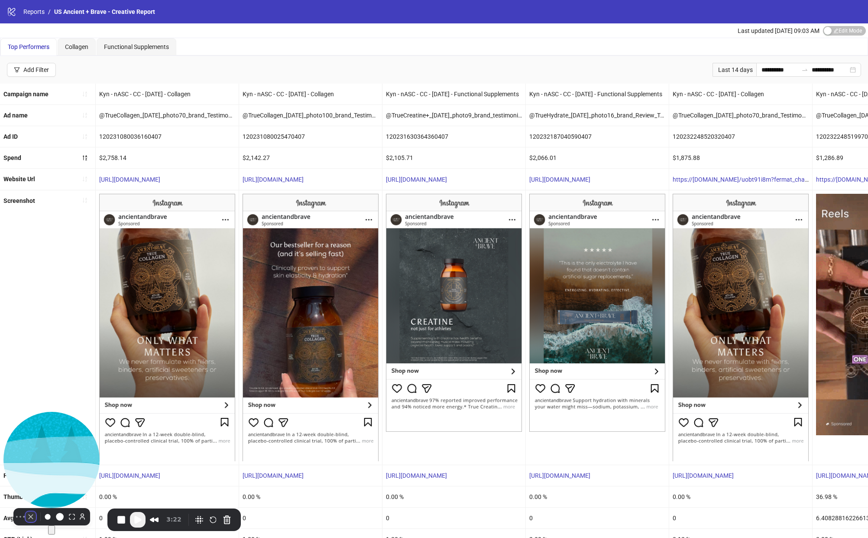
click at [27, 520] on button "Camera off" at bounding box center [31, 516] width 10 height 10
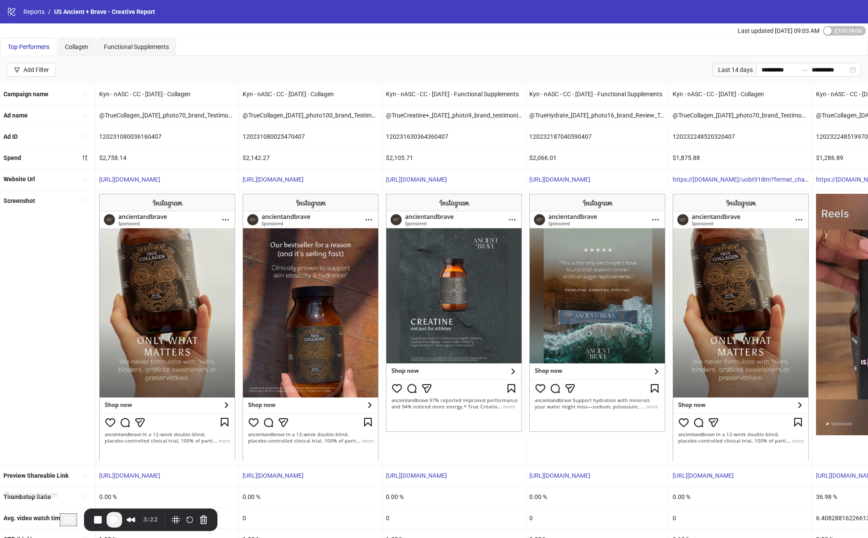
click at [60, 521] on button "Choose camera" at bounding box center [68, 519] width 17 height 13
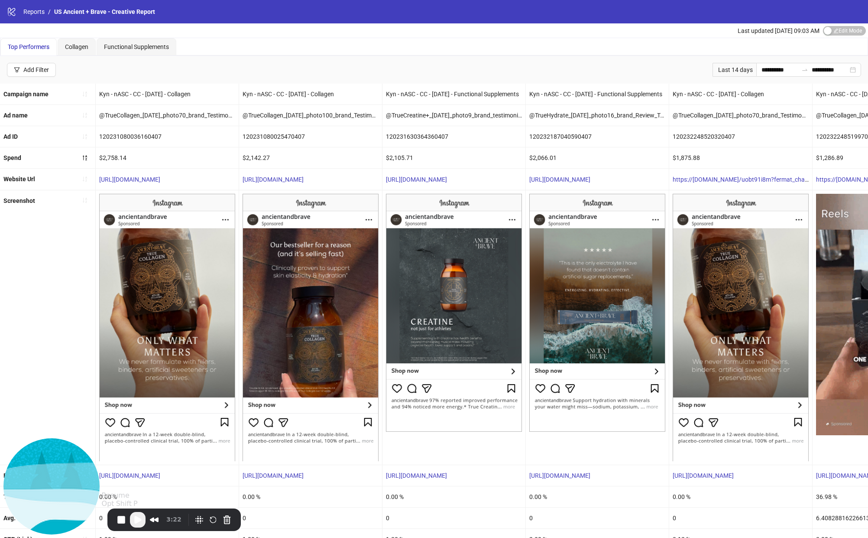
click at [141, 520] on span "Play Recording" at bounding box center [138, 519] width 10 height 10
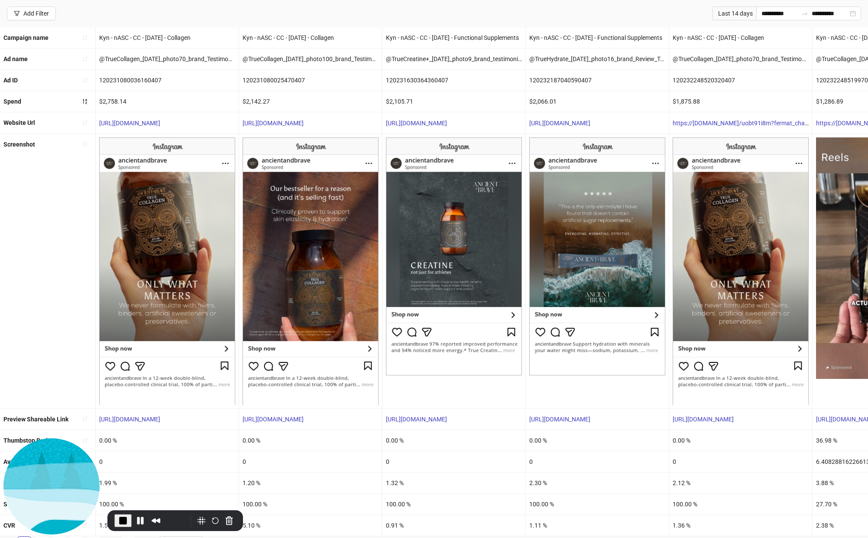
scroll to position [63, 0]
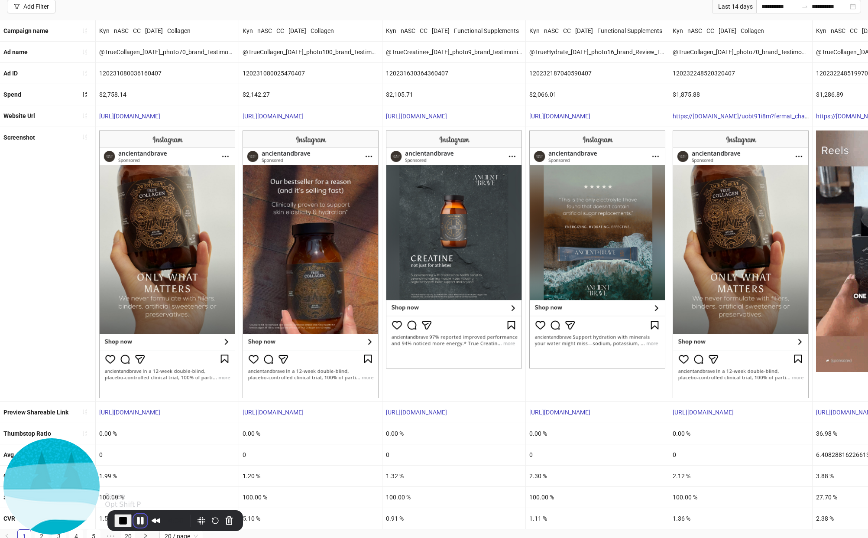
click at [137, 518] on button "Pause Recording" at bounding box center [140, 520] width 14 height 14
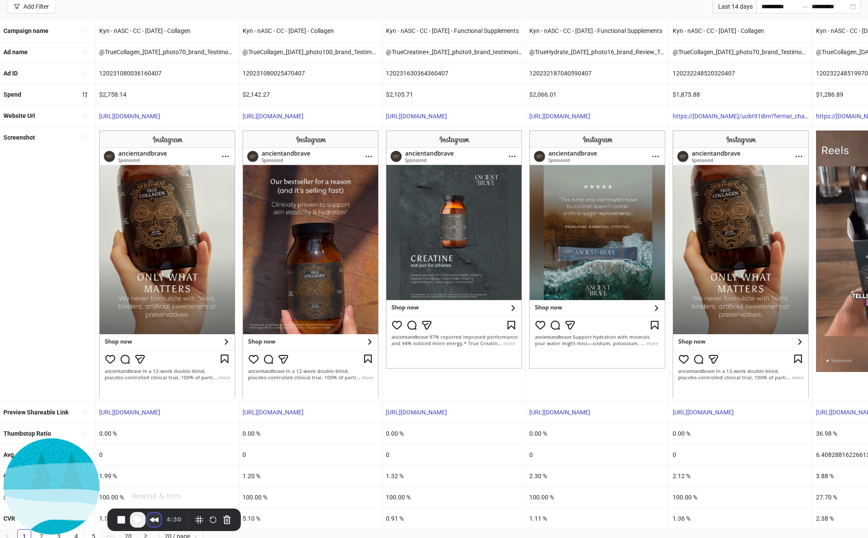
click at [158, 518] on button "Rewind and Trim Recording" at bounding box center [154, 519] width 14 height 14
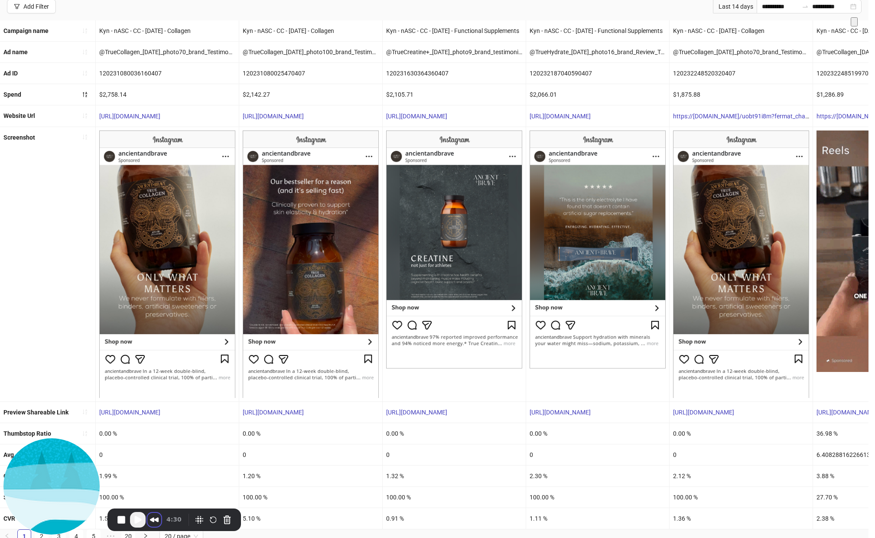
click at [854, 25] on span at bounding box center [854, 22] width 0 height 6
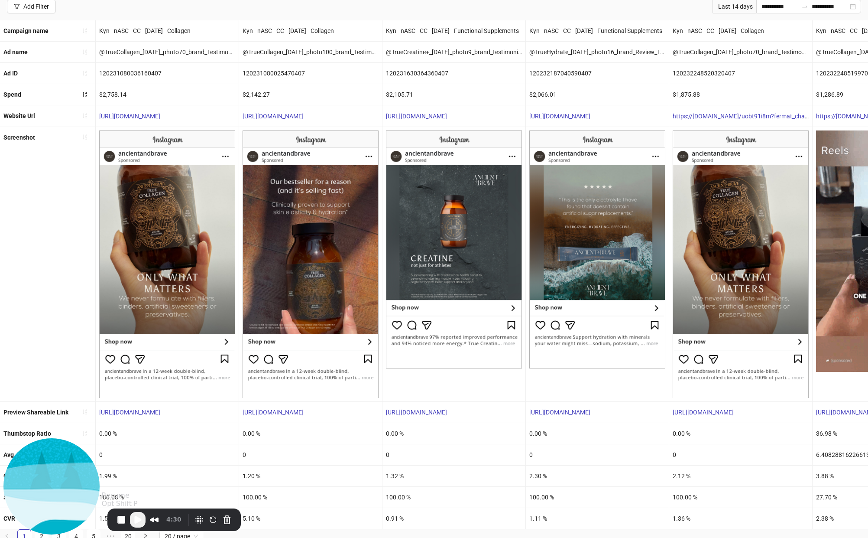
click at [145, 520] on button "Play Recording" at bounding box center [138, 520] width 16 height 16
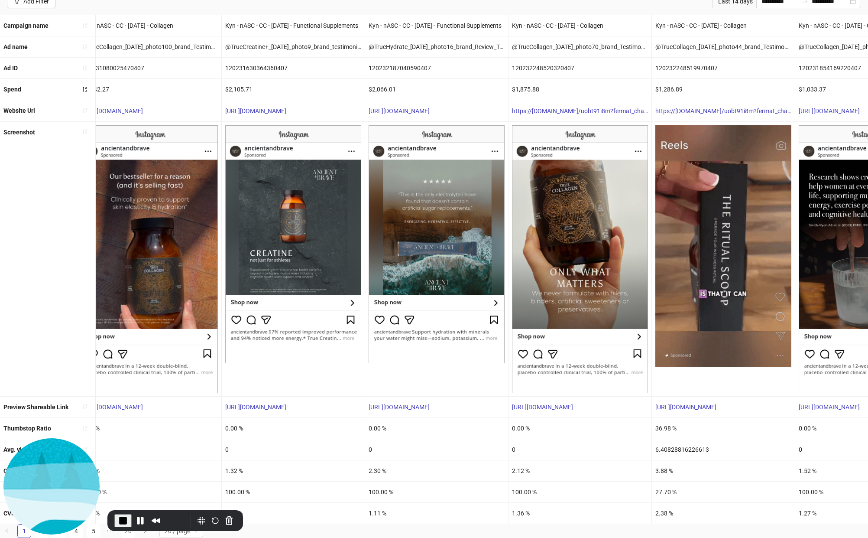
scroll to position [0, 165]
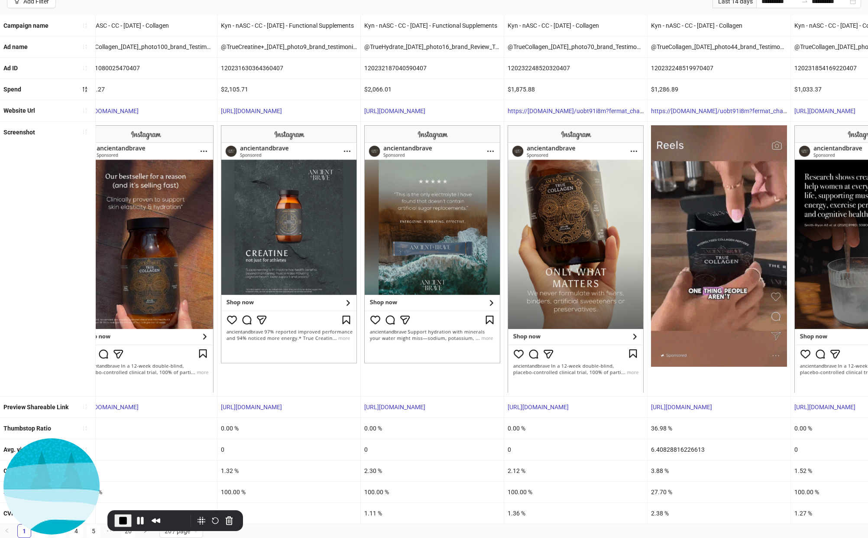
click at [648, 418] on div "36.98 %" at bounding box center [719, 428] width 143 height 21
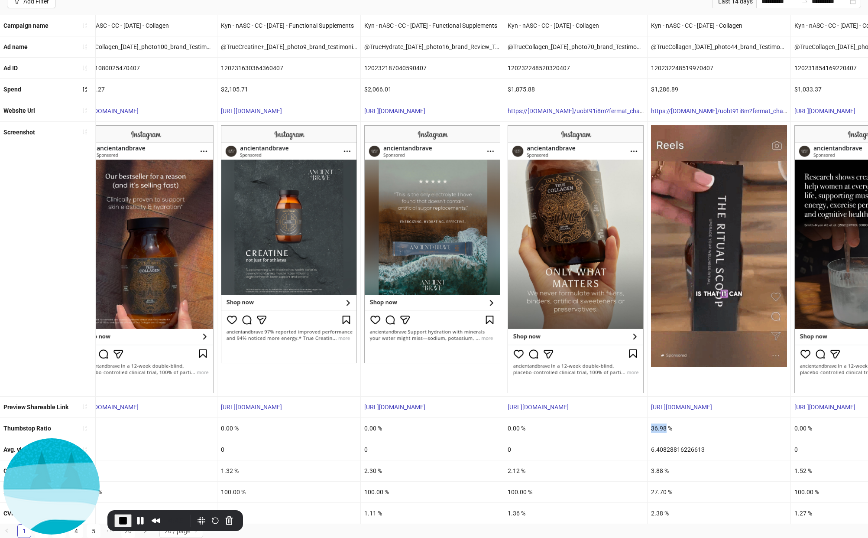
click at [648, 418] on div "36.98 %" at bounding box center [719, 428] width 143 height 21
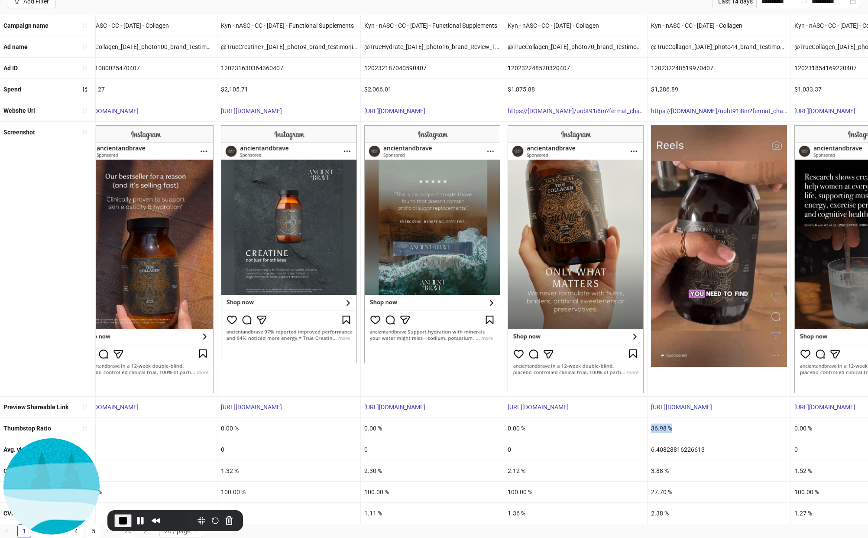
click at [648, 418] on div "36.98 %" at bounding box center [719, 428] width 143 height 21
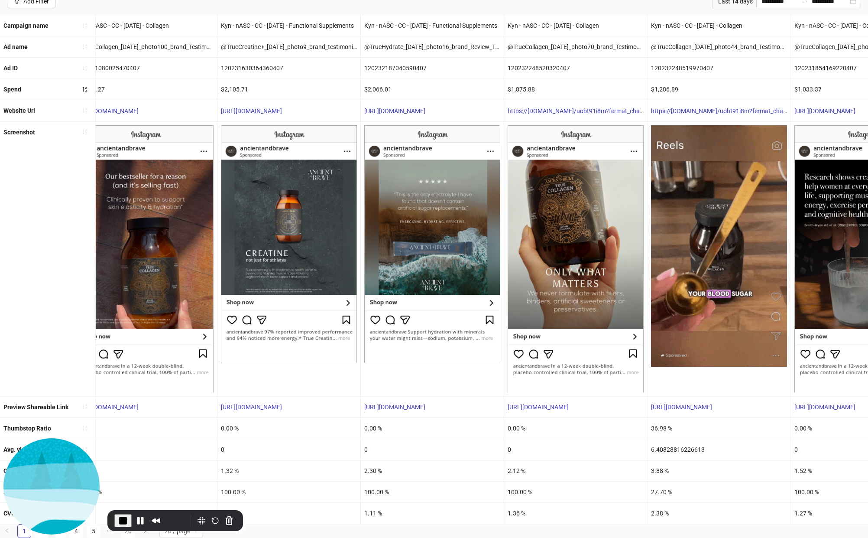
click at [674, 442] on div "6.40828816226613" at bounding box center [719, 449] width 143 height 21
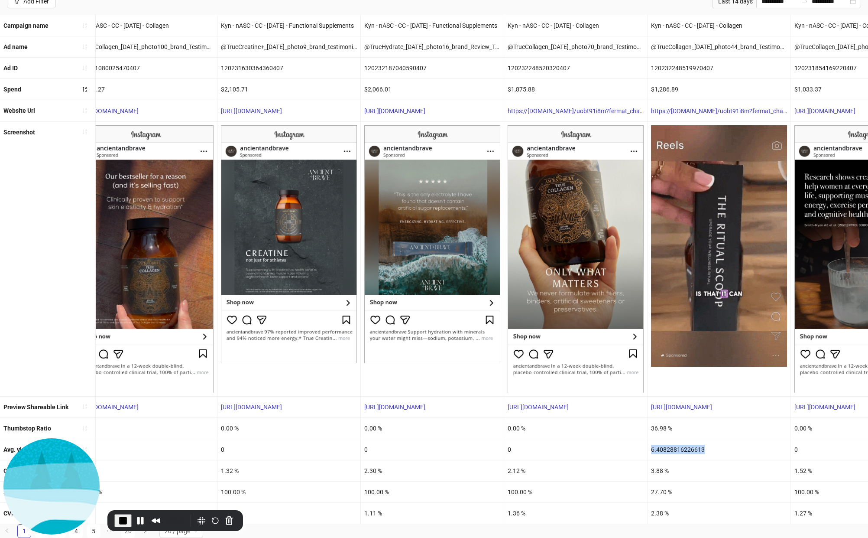
click at [674, 442] on div "6.40828816226613" at bounding box center [719, 449] width 143 height 21
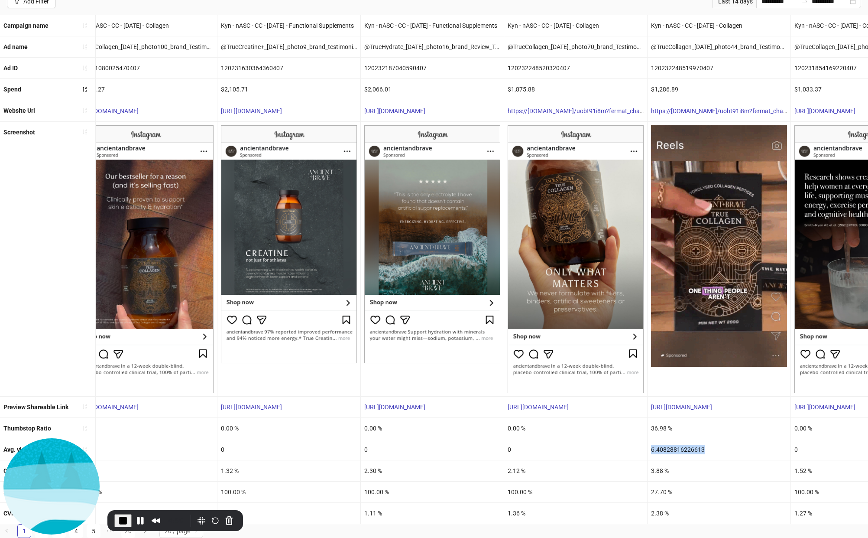
click at [673, 443] on div "6.40828816226613" at bounding box center [719, 449] width 143 height 21
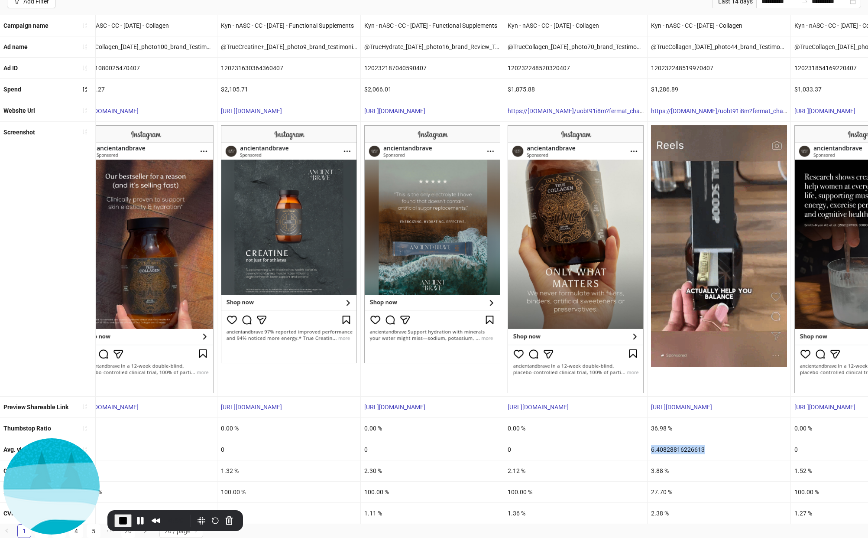
click at [673, 443] on div "6.40828816226613" at bounding box center [719, 449] width 143 height 21
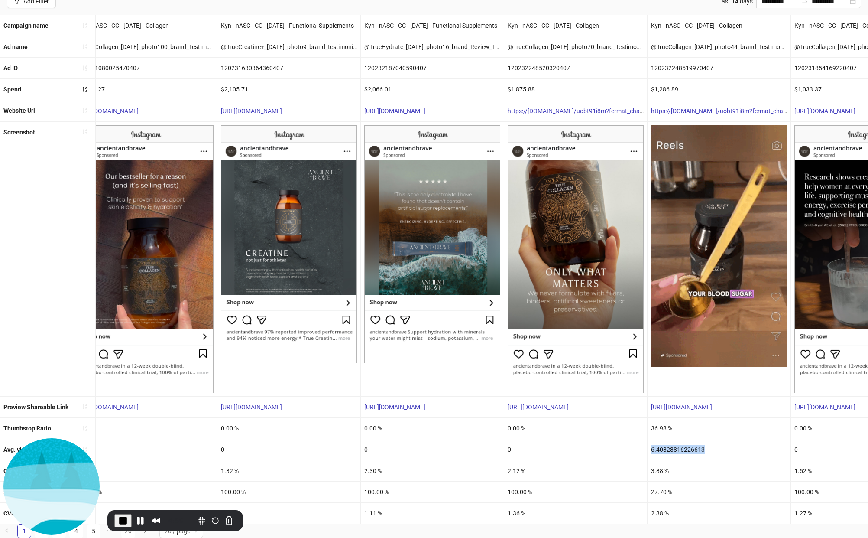
click at [673, 443] on div "6.40828816226613" at bounding box center [719, 449] width 143 height 21
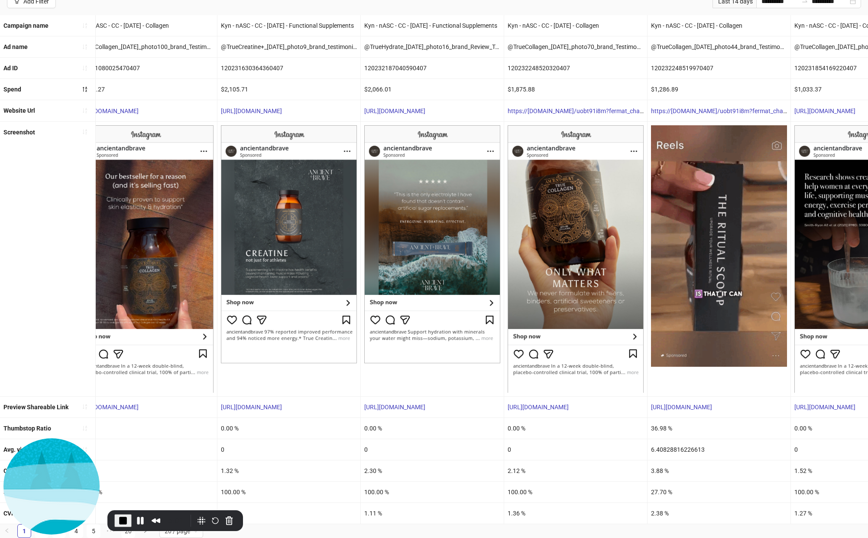
click at [661, 465] on div "3.88 %" at bounding box center [719, 470] width 143 height 21
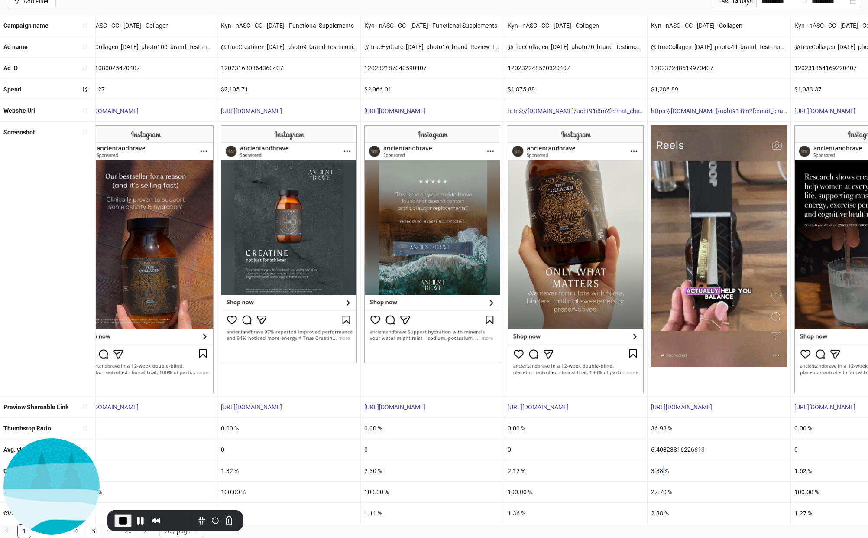
click at [661, 465] on div "3.88 %" at bounding box center [719, 470] width 143 height 21
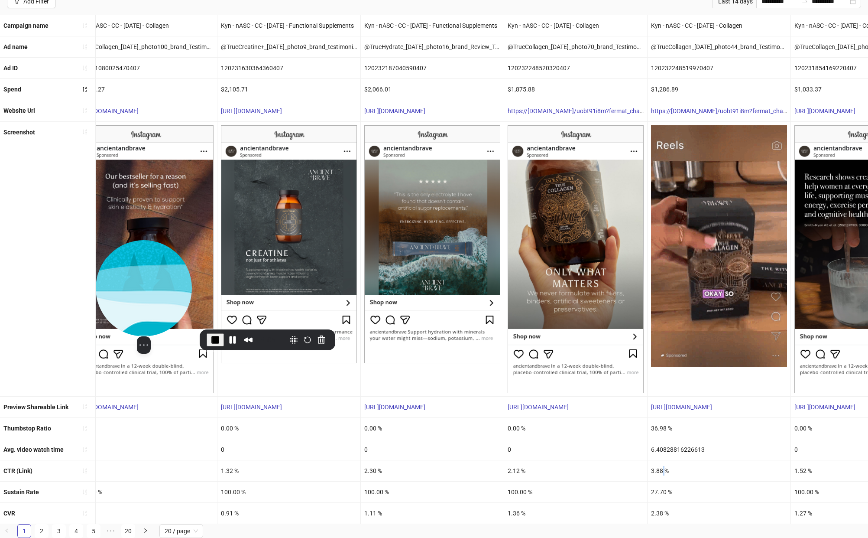
drag, startPoint x: 33, startPoint y: 467, endPoint x: 120, endPoint y: 162, distance: 317.3
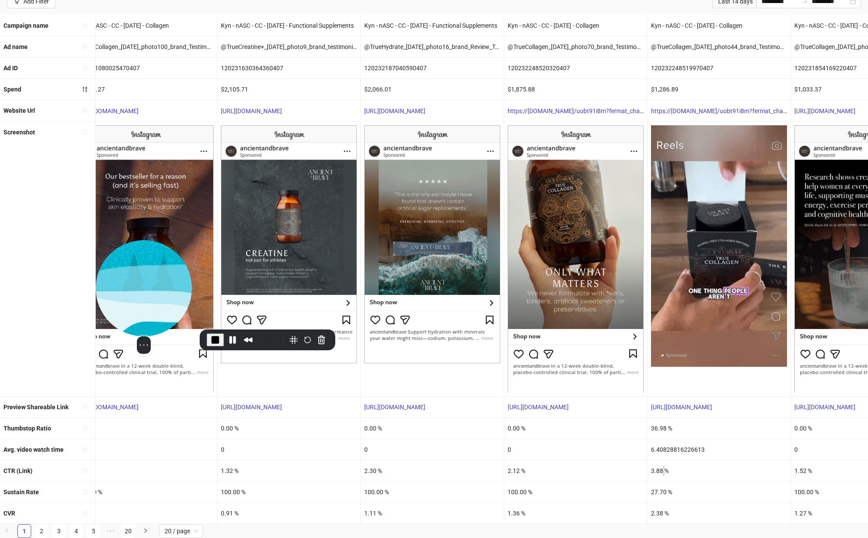
click at [120, 240] on img at bounding box center [318, 462] width 444 height 444
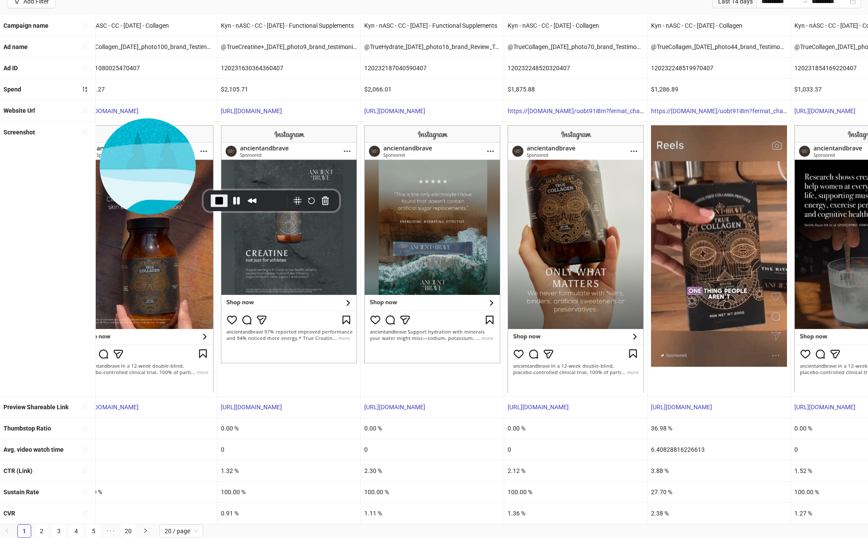
click at [657, 460] on div "3.88 %" at bounding box center [719, 470] width 143 height 21
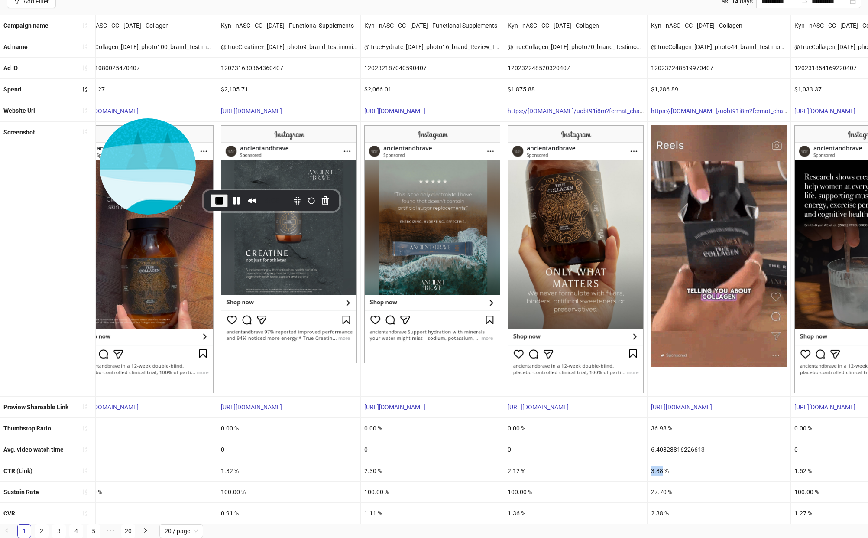
click at [657, 460] on div "3.88 %" at bounding box center [719, 470] width 143 height 21
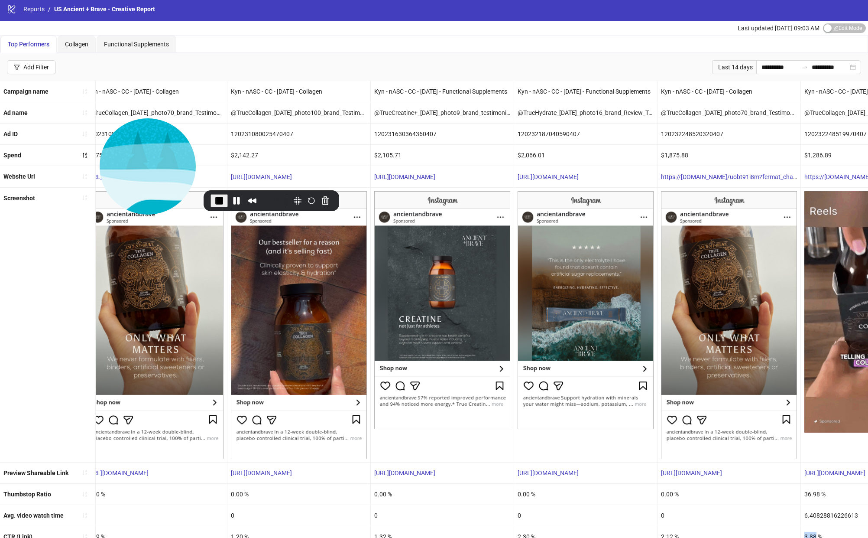
scroll to position [0, 7]
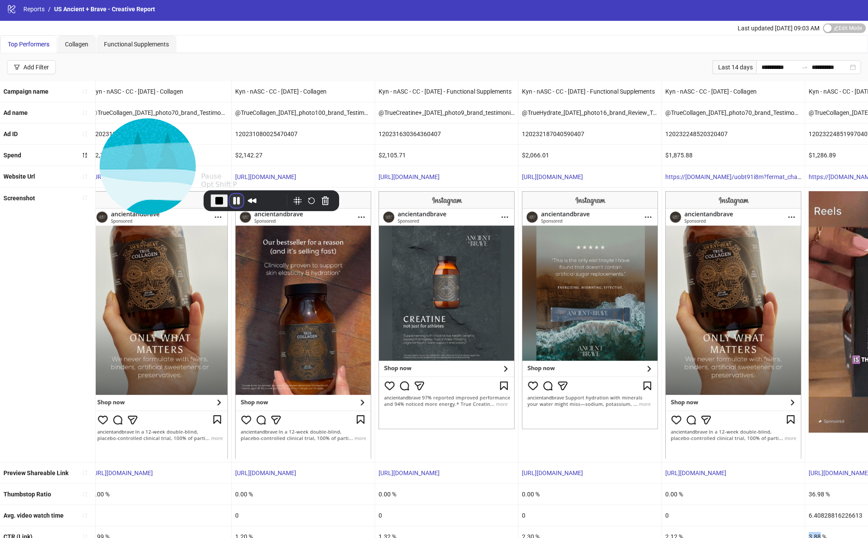
click at [233, 198] on button "Pause Recording" at bounding box center [237, 201] width 14 height 14
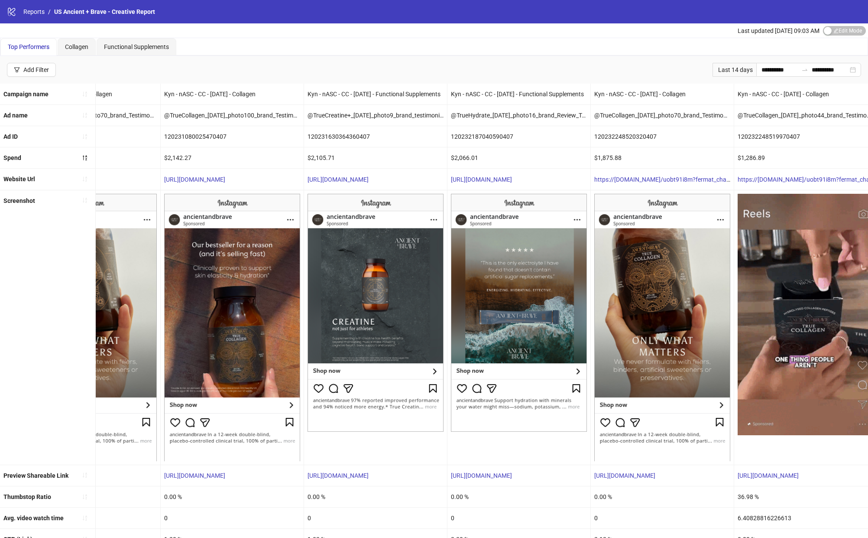
scroll to position [3, 0]
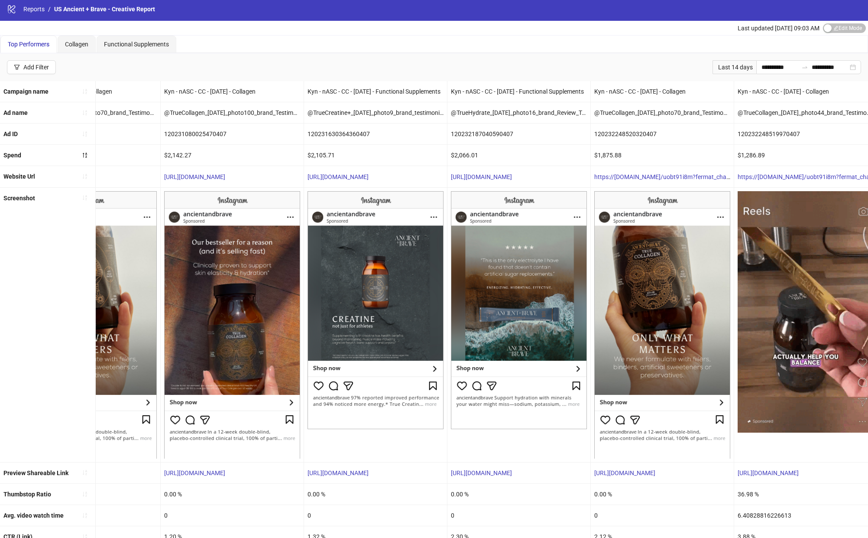
click at [32, 45] on span "Top Performers" at bounding box center [29, 44] width 42 height 7
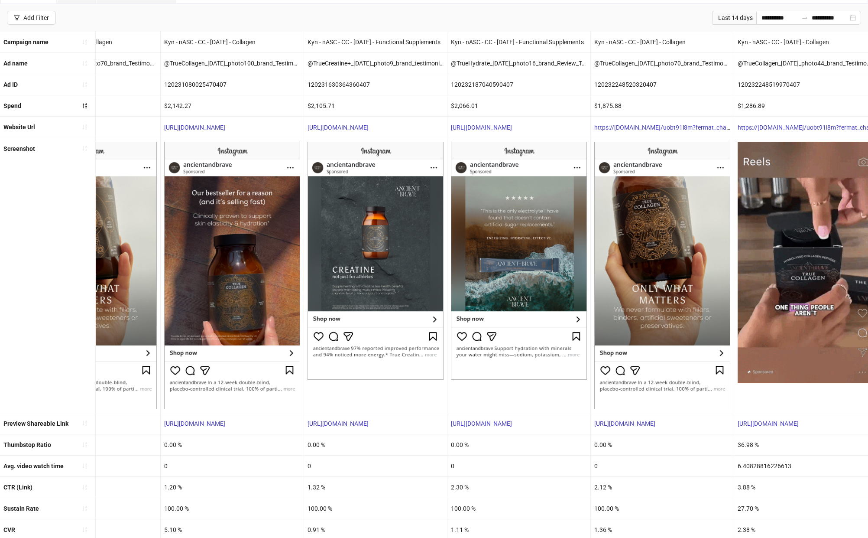
scroll to position [75, 0]
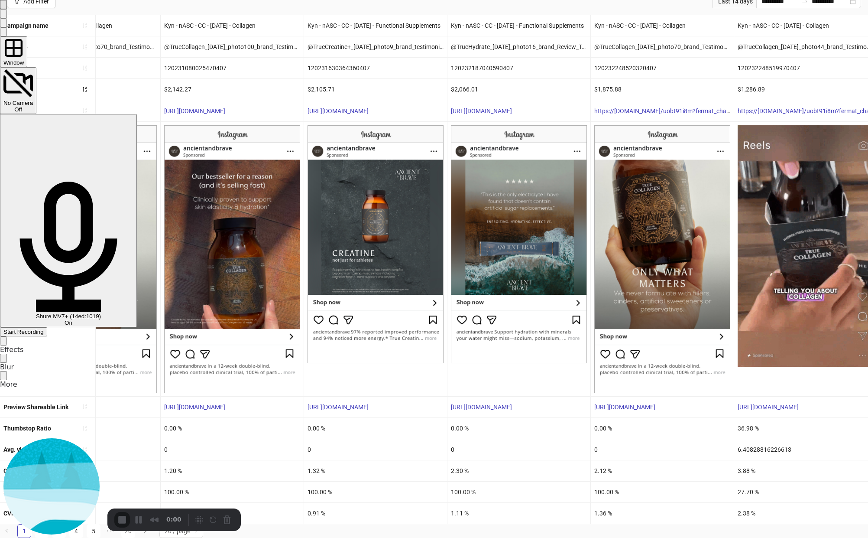
click at [33, 100] on span "No Camera" at bounding box center [17, 103] width 29 height 6
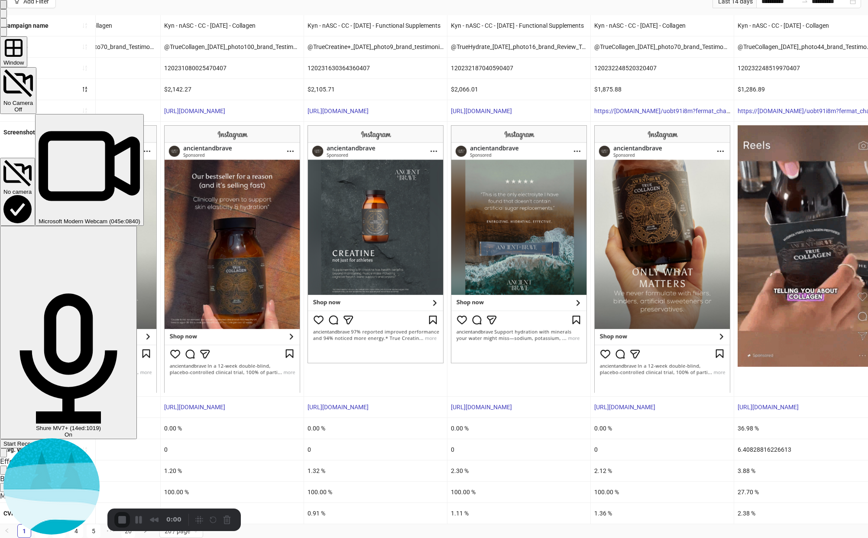
click at [144, 114] on \(045e\ "Microsoft Modern Webcam (045e:0840)" at bounding box center [89, 170] width 109 height 112
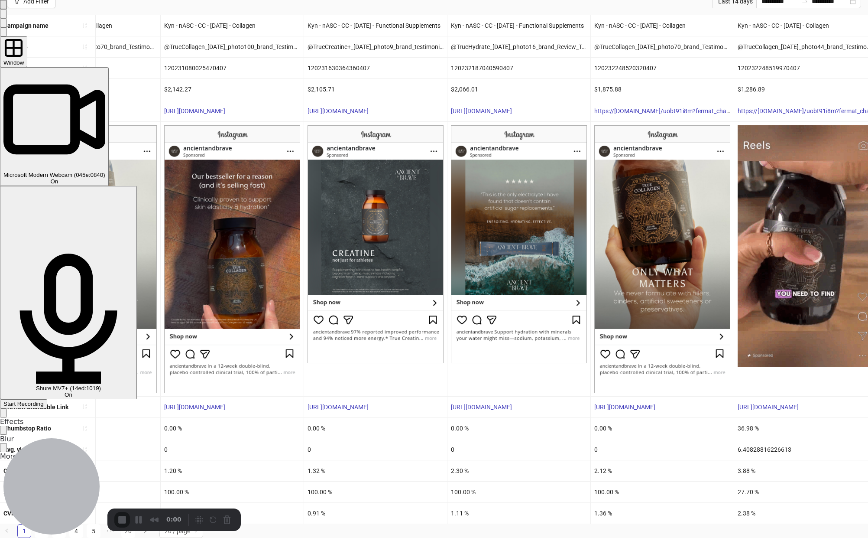
click at [44, 400] on span "Start Recording" at bounding box center [23, 403] width 40 height 6
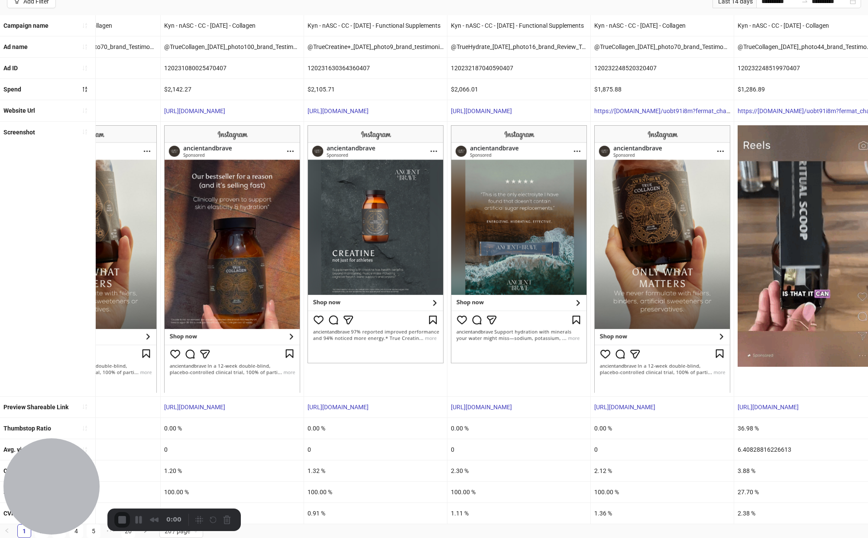
scroll to position [0, 0]
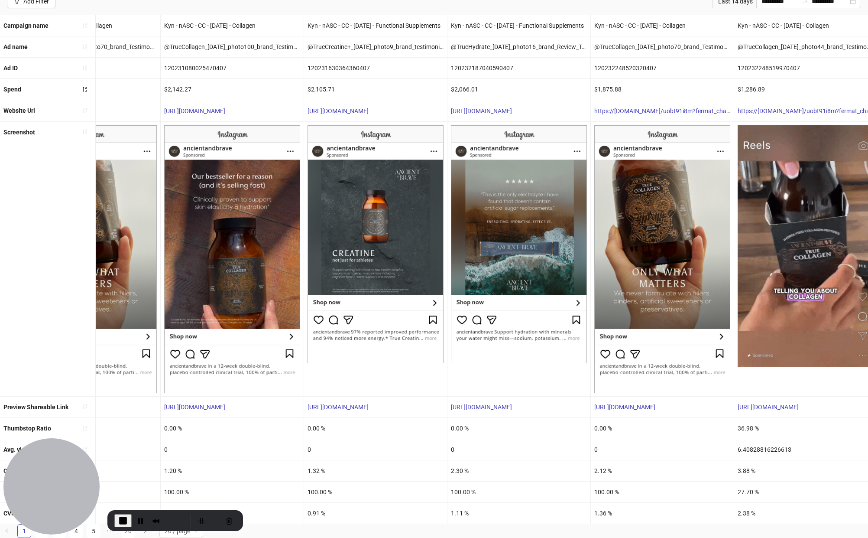
scroll to position [72, 0]
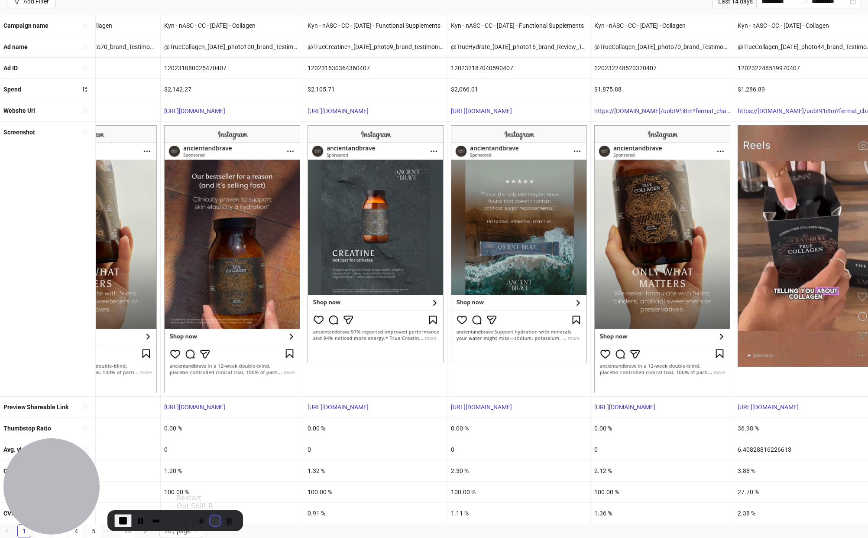
click at [215, 518] on button "Restart Recording" at bounding box center [215, 520] width 10 height 10
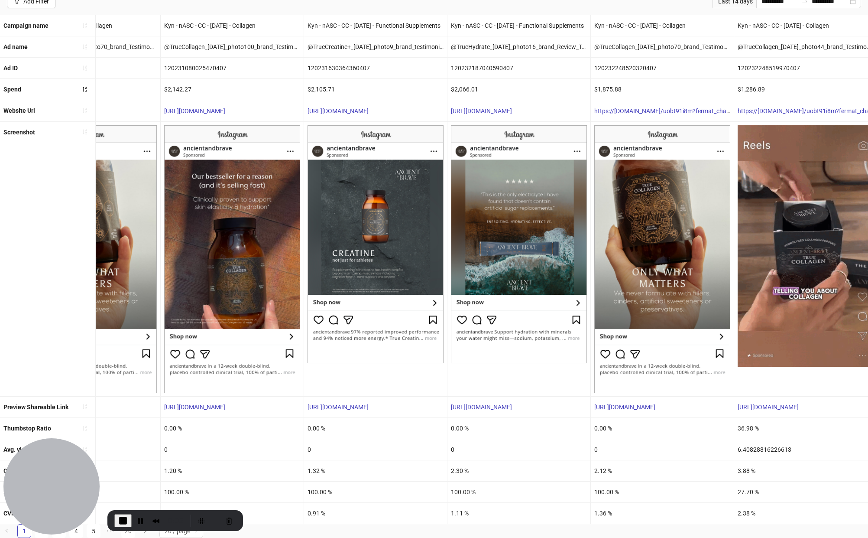
click at [741, 465] on div "3.88 %" at bounding box center [805, 470] width 143 height 21
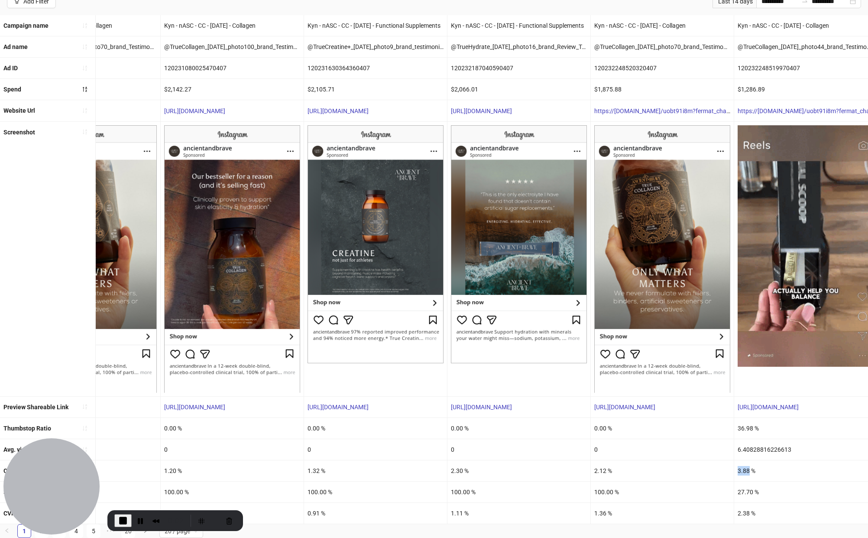
click at [741, 465] on div "3.88 %" at bounding box center [805, 470] width 143 height 21
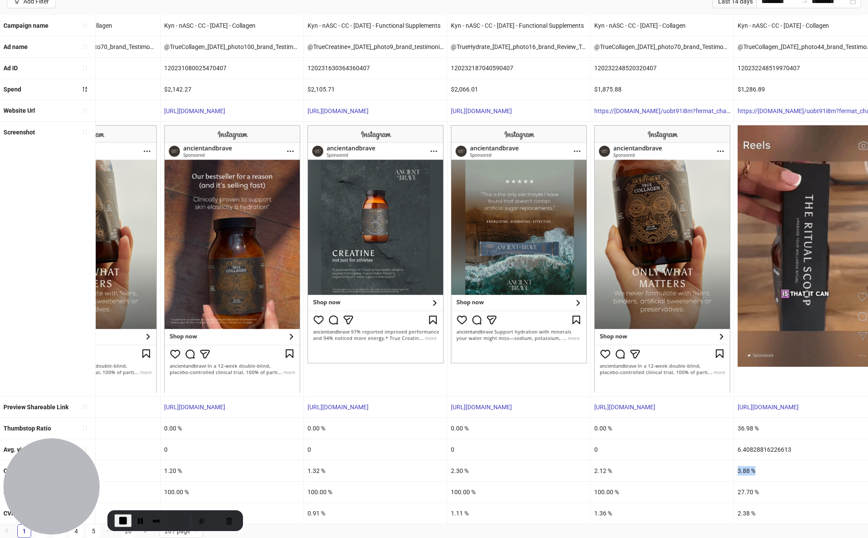
click at [741, 465] on div "3.88 %" at bounding box center [805, 470] width 143 height 21
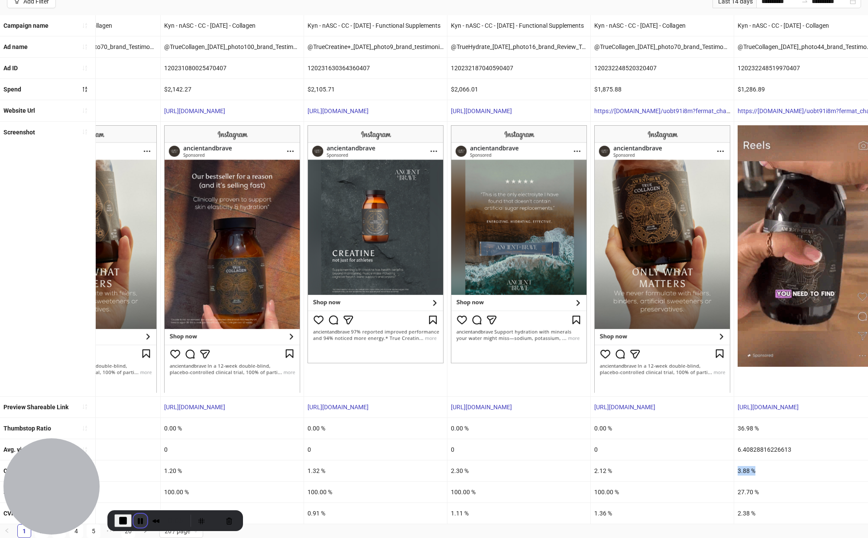
click at [140, 523] on button "Pause Recording" at bounding box center [140, 520] width 14 height 14
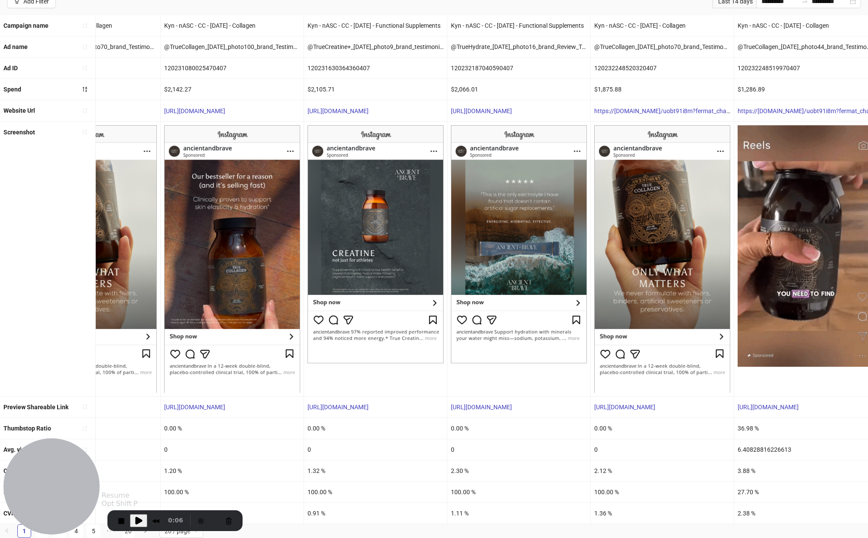
click at [140, 523] on span "Play Recording" at bounding box center [138, 520] width 10 height 10
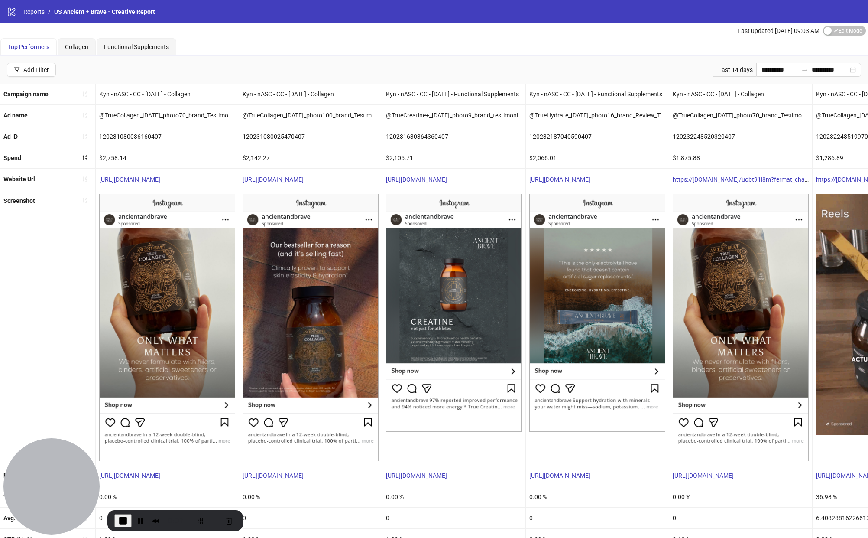
scroll to position [3, 0]
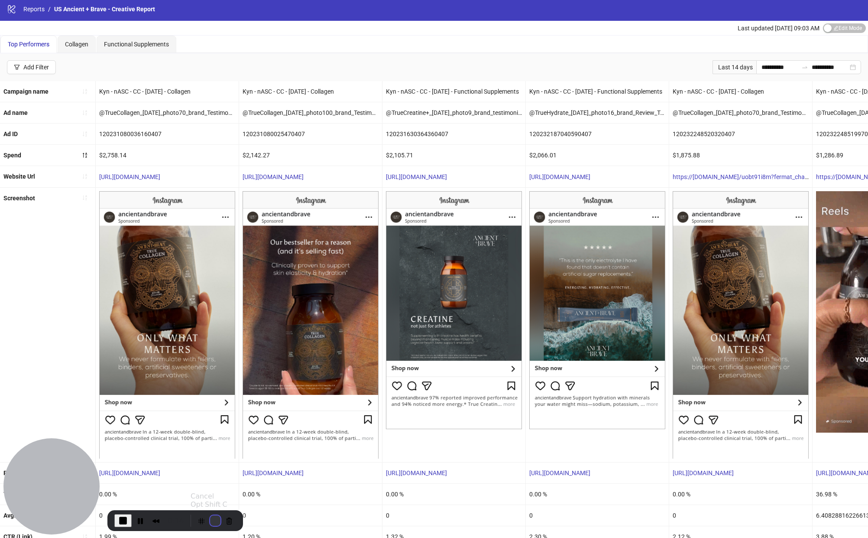
click at [210, 519] on button "Restart Recording" at bounding box center [215, 520] width 10 height 10
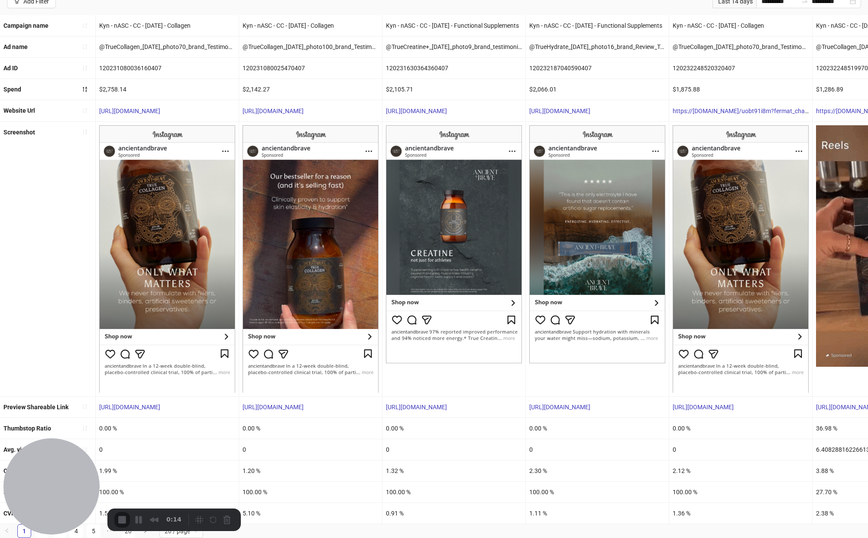
scroll to position [75, 0]
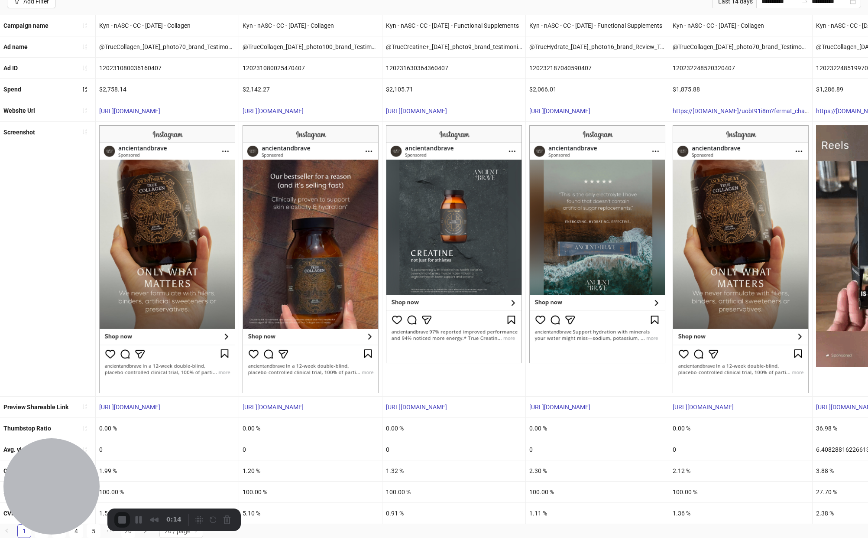
click at [438, 537] on div at bounding box center [434, 538] width 868 height 0
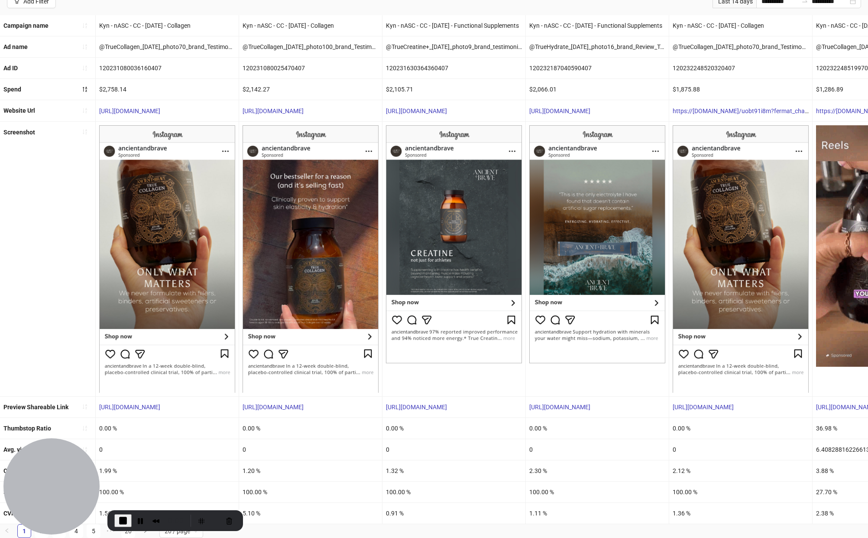
click at [826, 462] on div "3.88 %" at bounding box center [884, 470] width 143 height 21
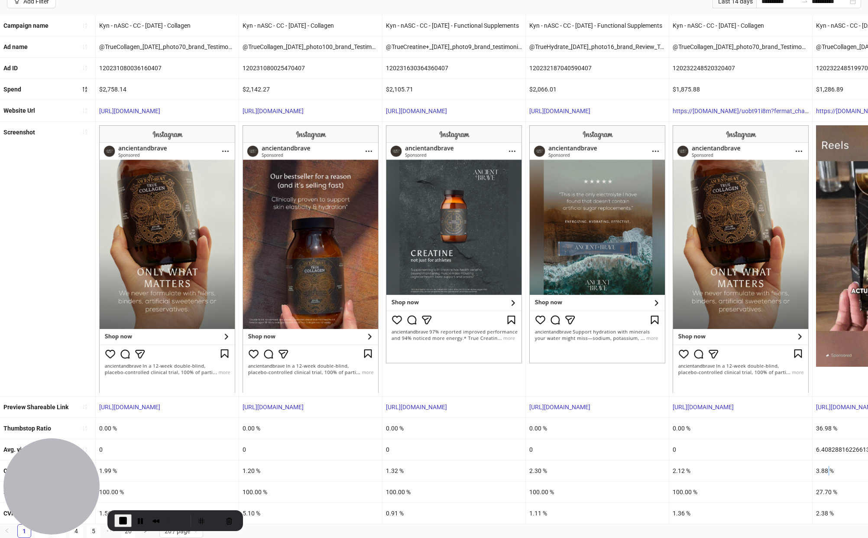
click at [826, 462] on div "3.88 %" at bounding box center [884, 470] width 143 height 21
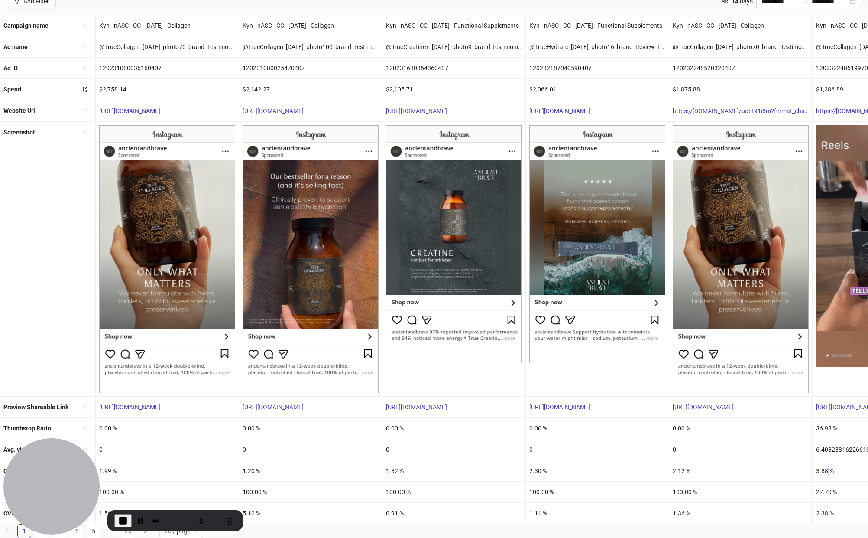
click at [826, 462] on div "3.88 %" at bounding box center [884, 470] width 143 height 21
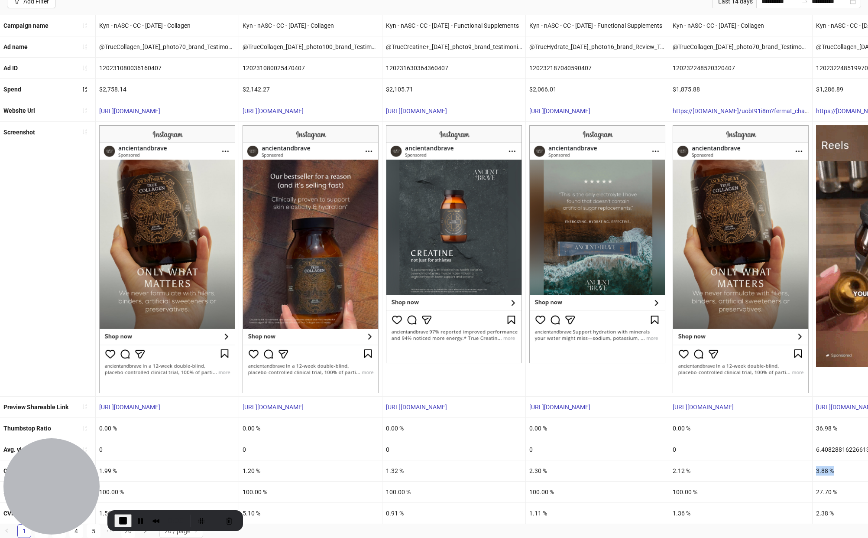
click at [826, 462] on div "3.88 %" at bounding box center [884, 470] width 143 height 21
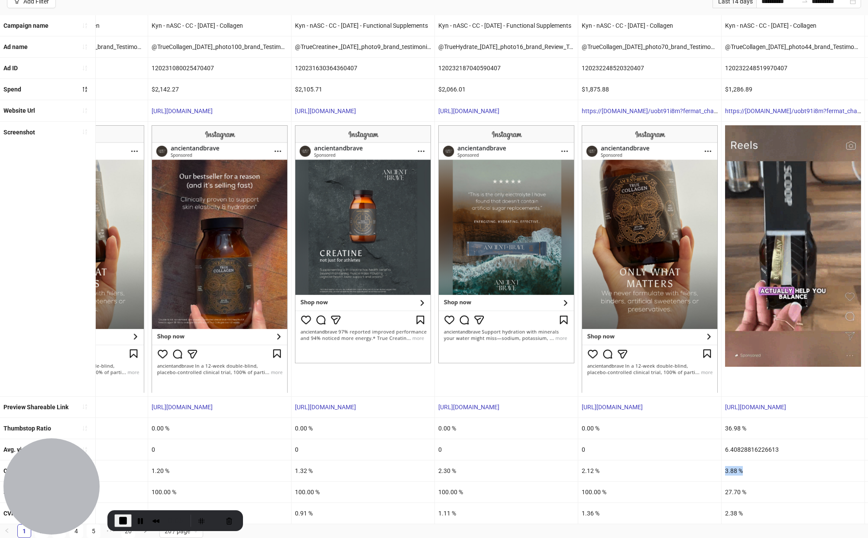
scroll to position [0, 108]
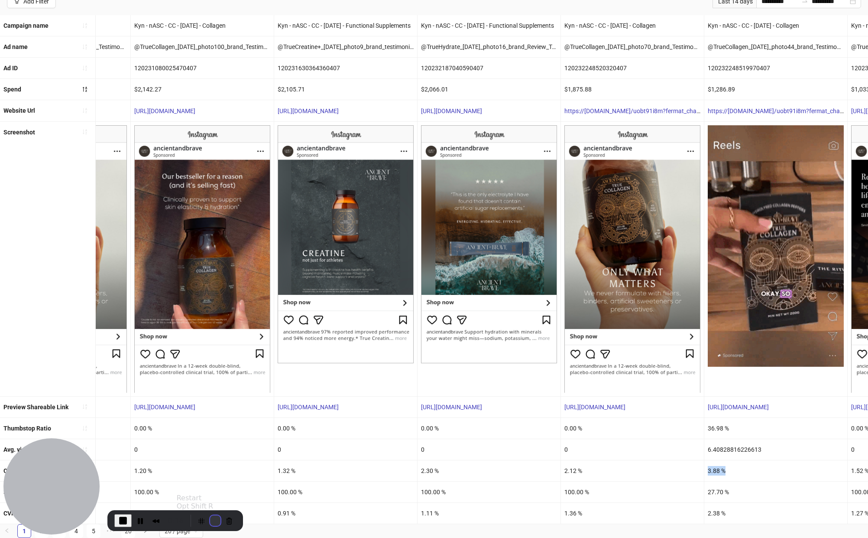
click at [214, 519] on button "Restart Recording" at bounding box center [215, 520] width 10 height 10
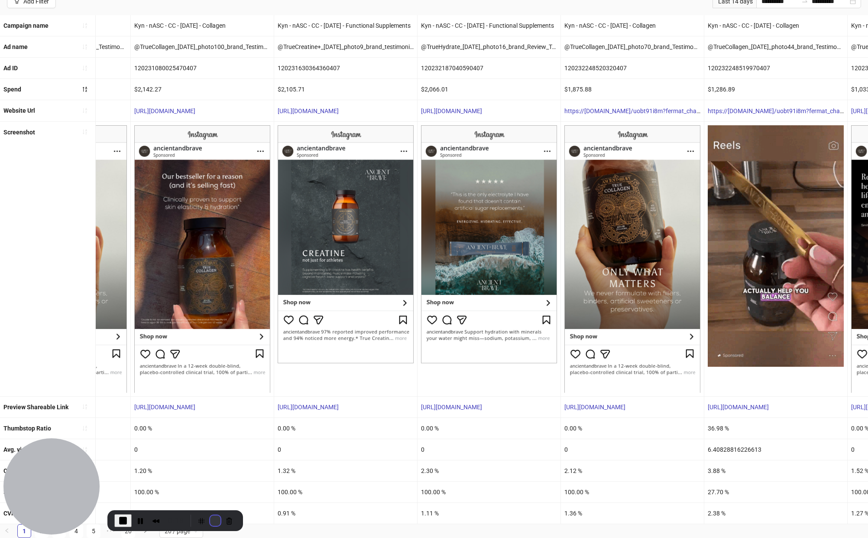
click at [211, 517] on button "Restart Recording" at bounding box center [215, 520] width 10 height 10
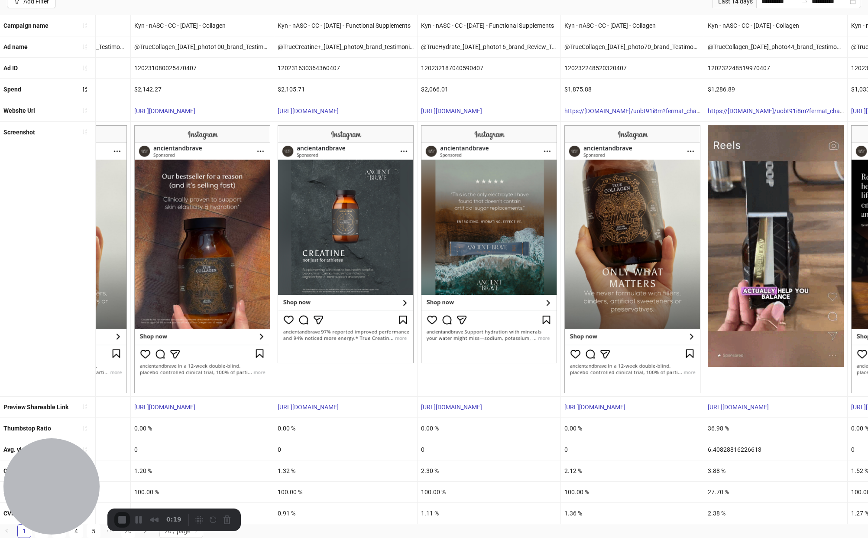
click at [433, 537] on div at bounding box center [434, 538] width 868 height 0
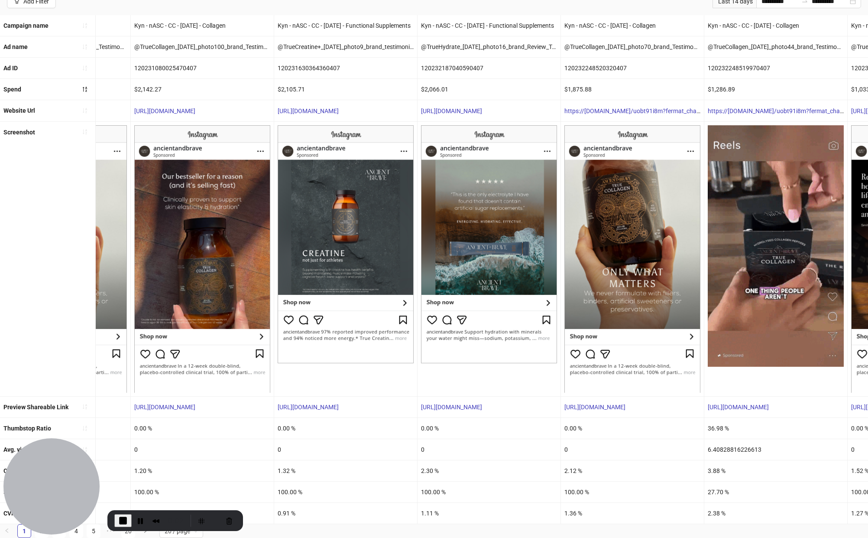
click at [721, 464] on div "3.88 %" at bounding box center [775, 470] width 143 height 21
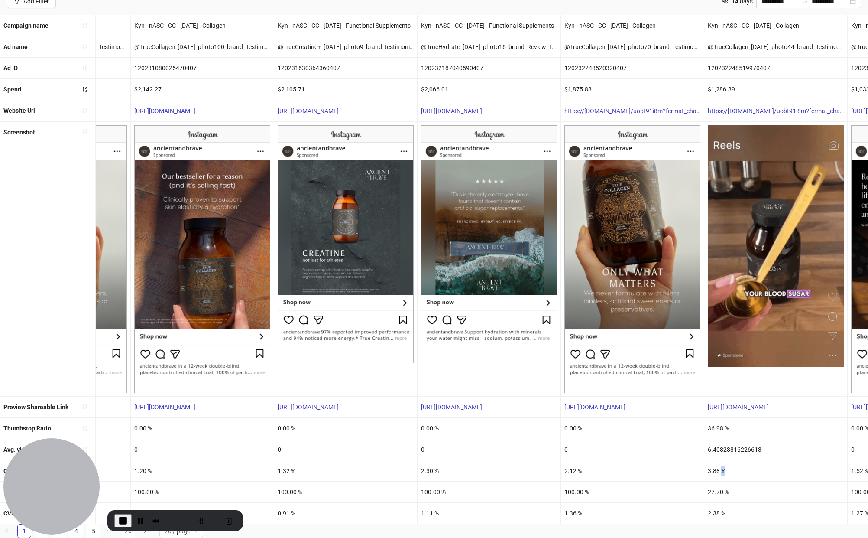
click at [721, 464] on div "3.88 %" at bounding box center [775, 470] width 143 height 21
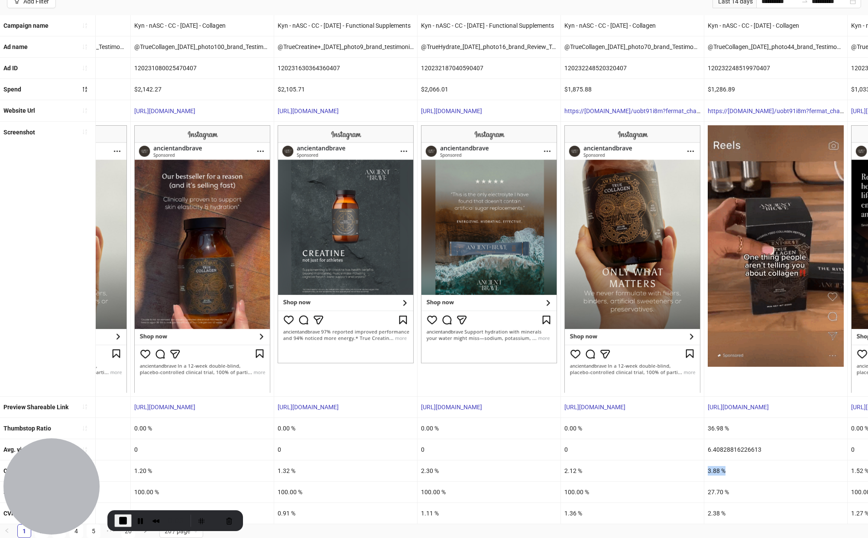
click at [721, 464] on div "3.88 %" at bounding box center [775, 470] width 143 height 21
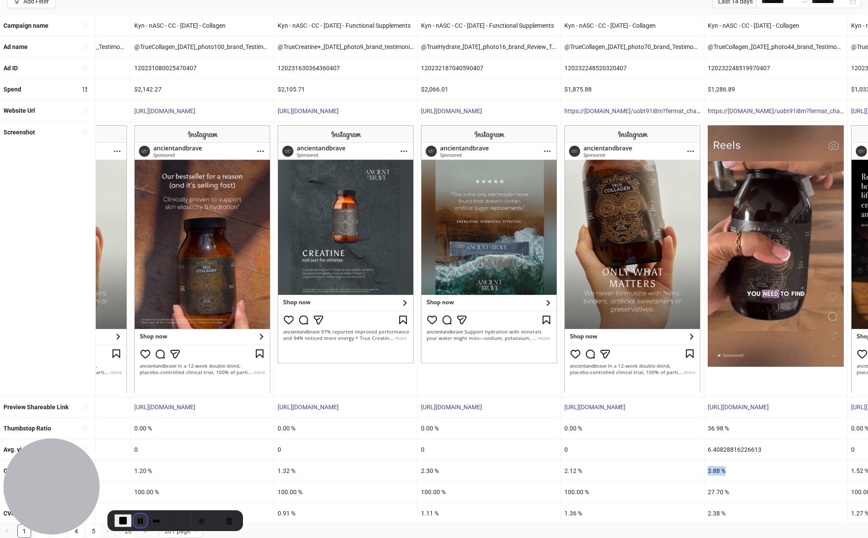
click at [143, 520] on button "Pause Recording" at bounding box center [140, 520] width 14 height 14
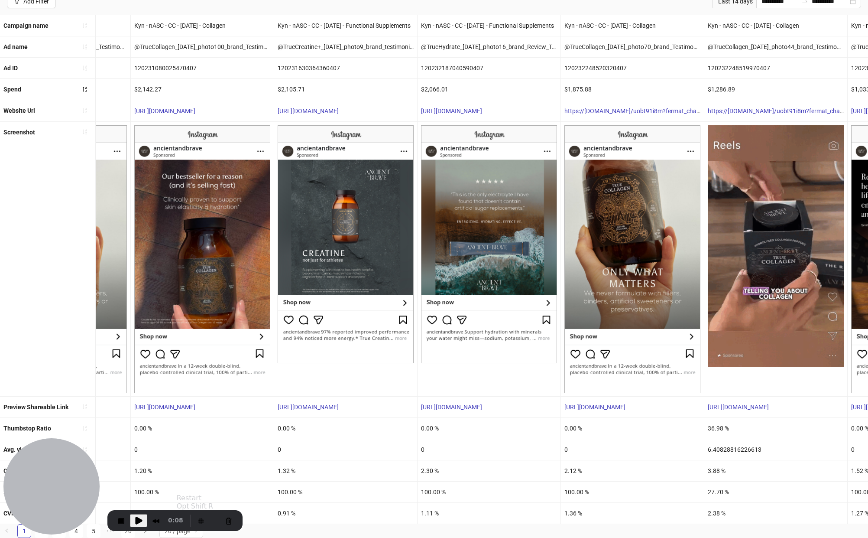
click at [217, 523] on div "Recorder controls - play pause" at bounding box center [215, 520] width 42 height 14
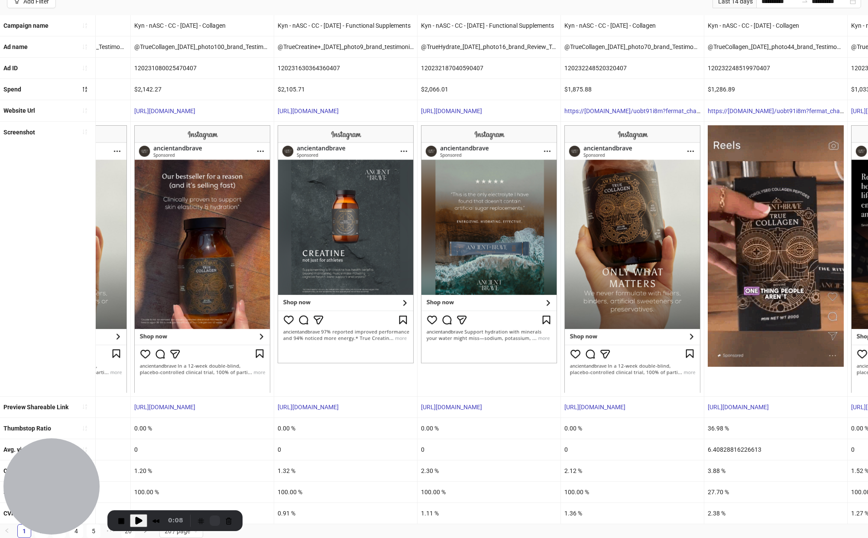
click at [212, 523] on button "Restart Recording" at bounding box center [215, 520] width 10 height 10
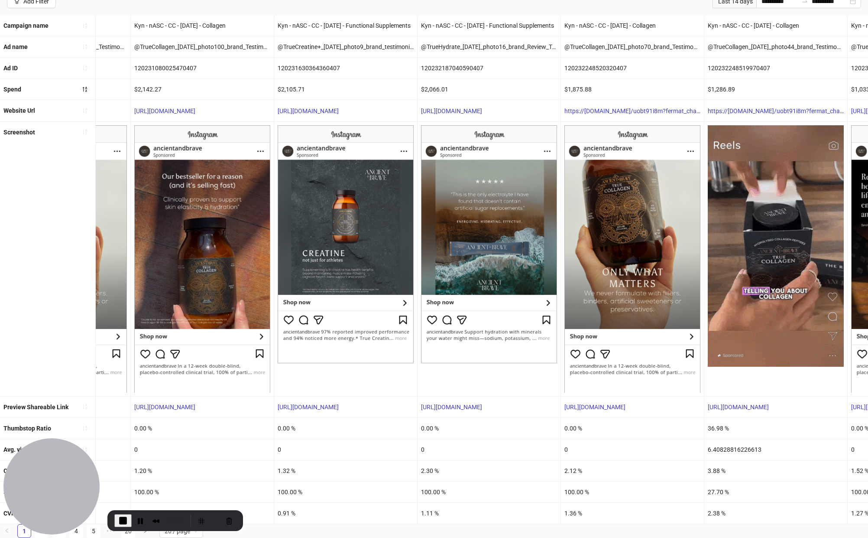
click at [719, 465] on div "3.88 %" at bounding box center [775, 470] width 143 height 21
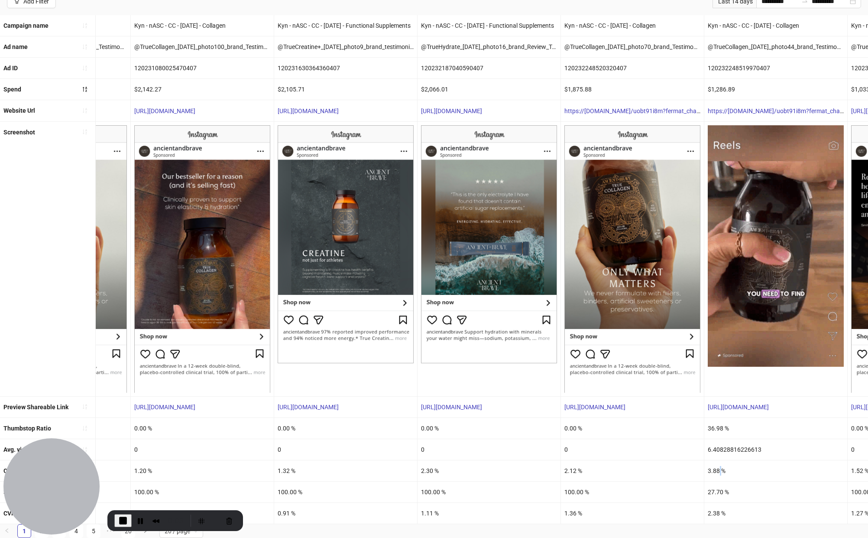
click at [719, 465] on div "3.88 %" at bounding box center [775, 470] width 143 height 21
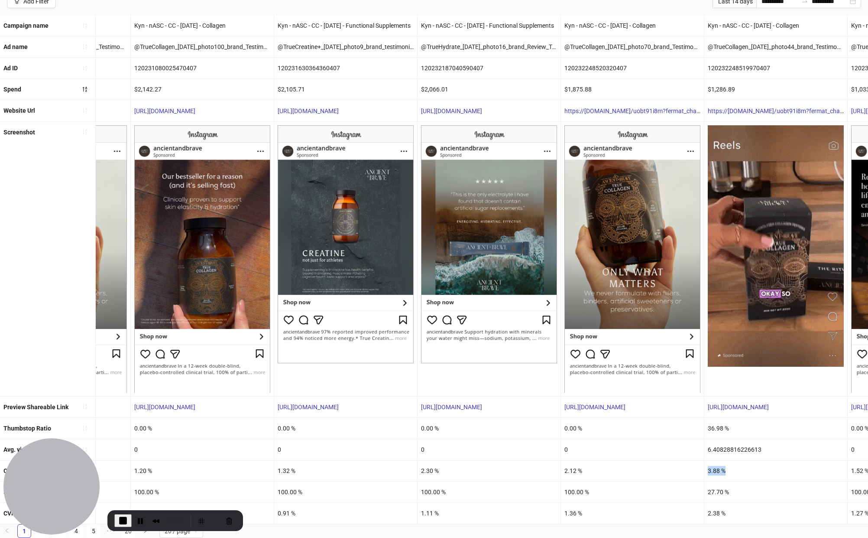
click at [719, 465] on div "3.88 %" at bounding box center [775, 470] width 143 height 21
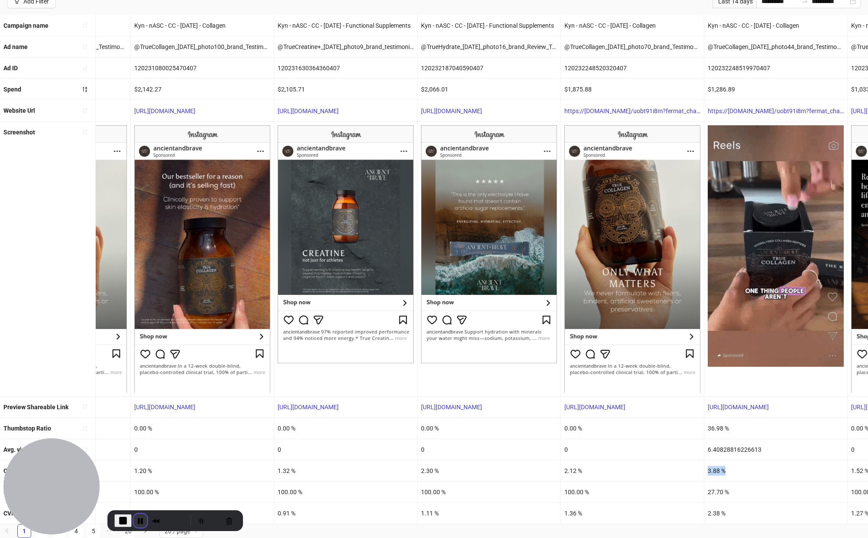
click at [133, 518] on button "Pause Recording" at bounding box center [140, 520] width 14 height 14
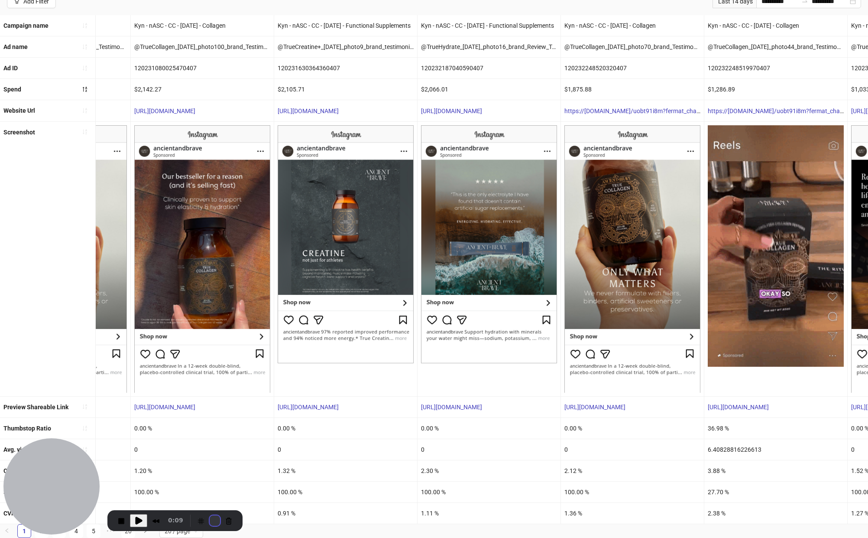
click at [215, 520] on button "Restart Recording" at bounding box center [215, 520] width 10 height 10
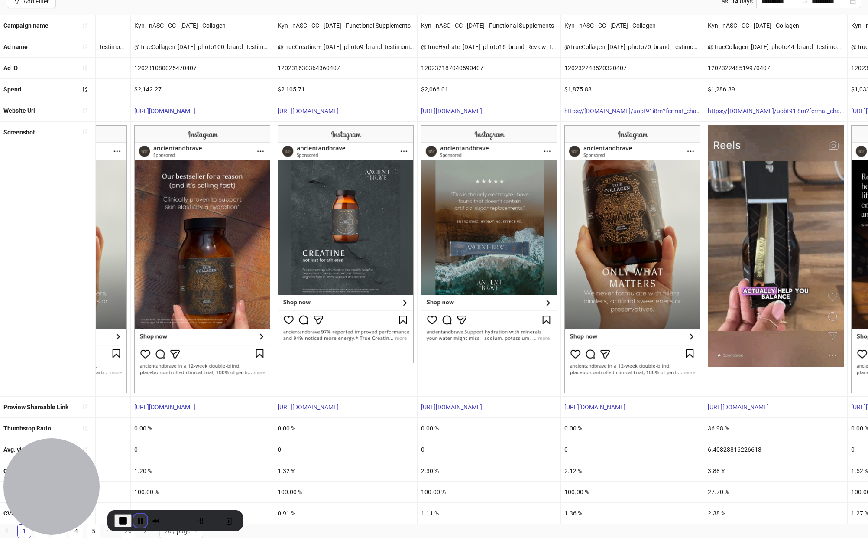
click at [141, 518] on button "Pause Recording" at bounding box center [140, 520] width 14 height 14
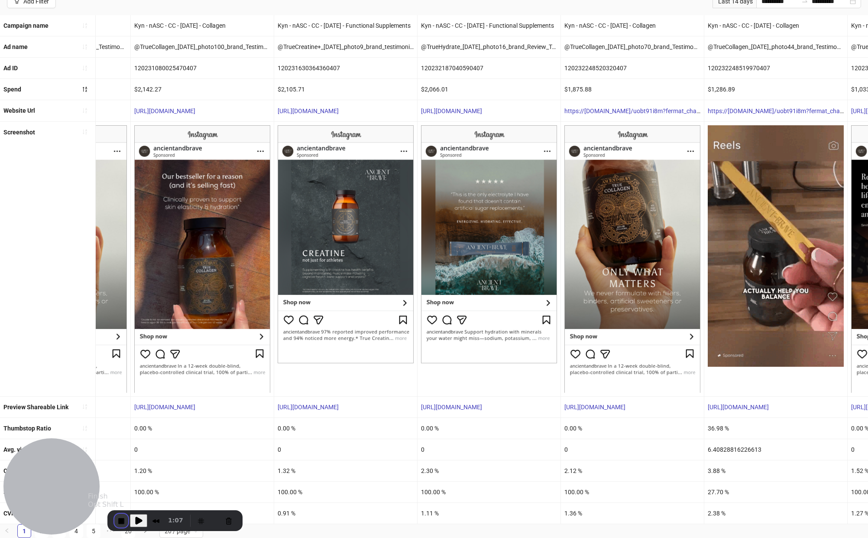
click at [121, 518] on button "End Recording" at bounding box center [121, 520] width 14 height 14
